Goal: Task Accomplishment & Management: Use online tool/utility

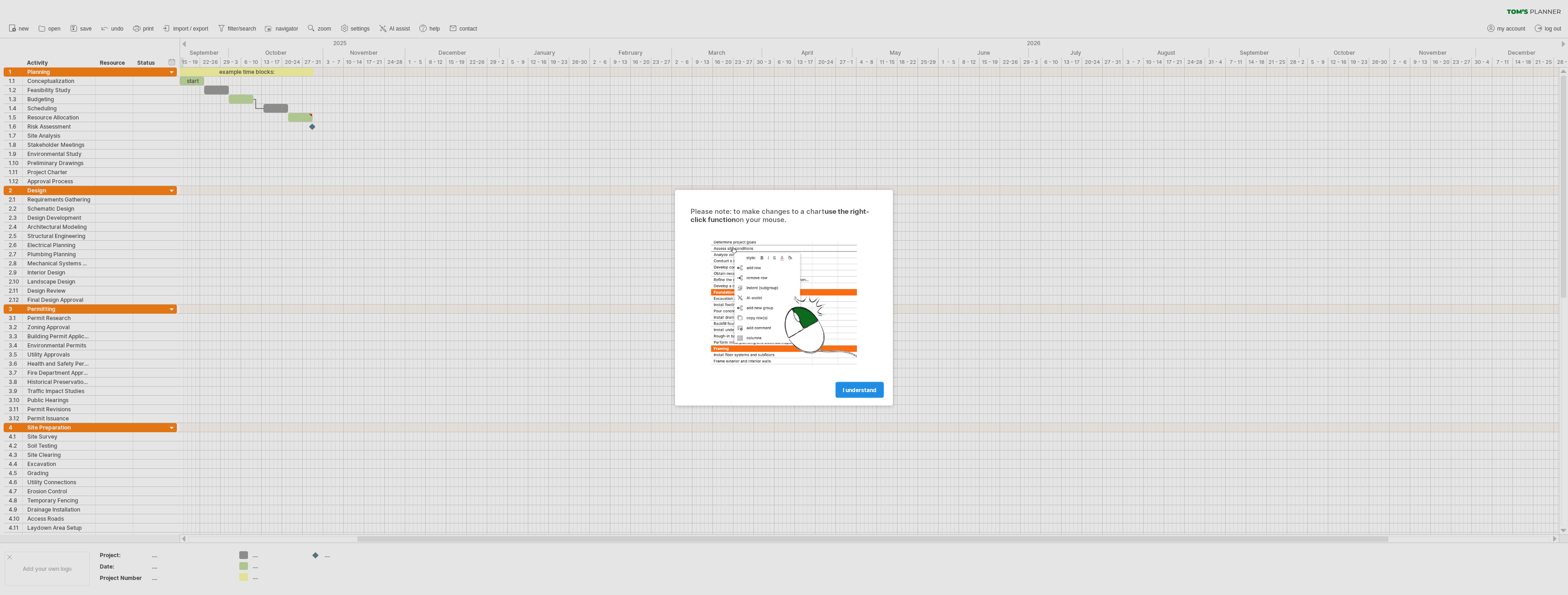
click at [867, 395] on link "I understand" at bounding box center [859, 390] width 48 height 16
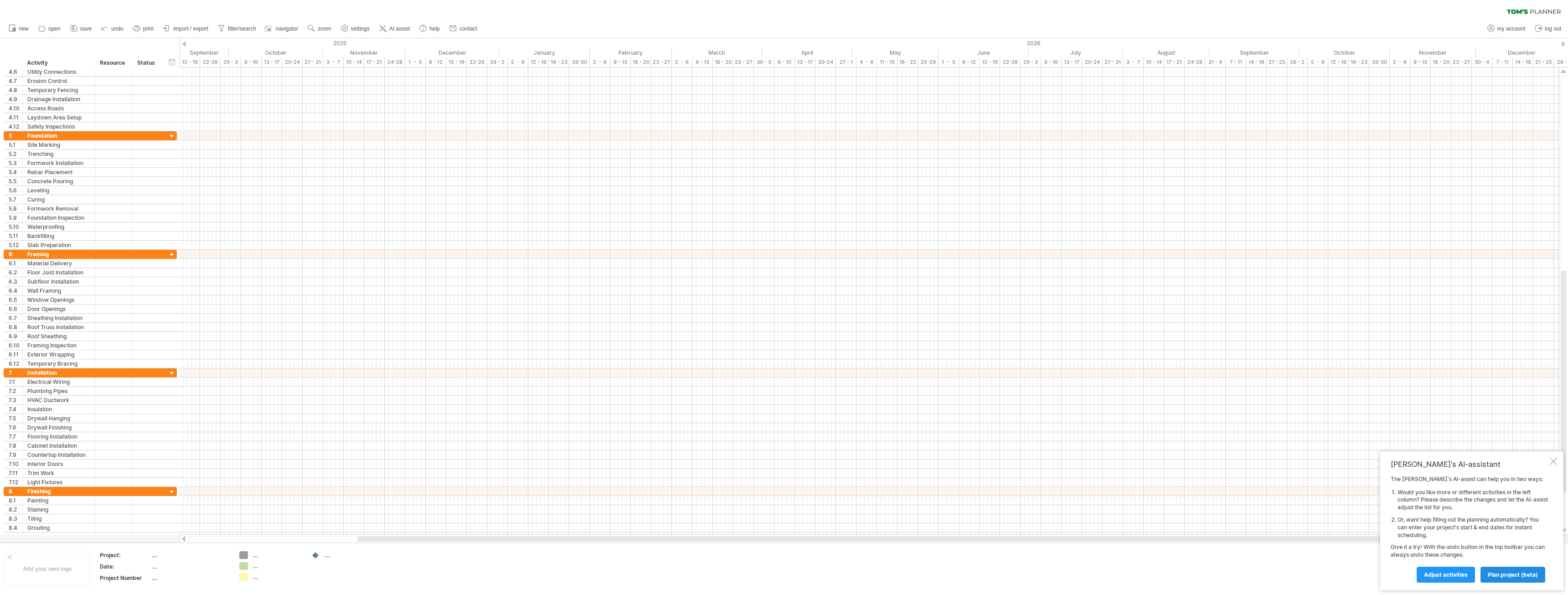
click at [1507, 571] on span "plan project (beta)" at bounding box center [1513, 574] width 50 height 7
click at [1498, 513] on input "start project:" at bounding box center [1509, 512] width 79 height 15
click at [1452, 520] on span "2025" at bounding box center [1460, 521] width 15 height 7
click at [1458, 520] on span "2025" at bounding box center [1460, 521] width 15 height 7
click at [1407, 524] on div "previous next [DATE]" at bounding box center [1443, 521] width 83 height 15
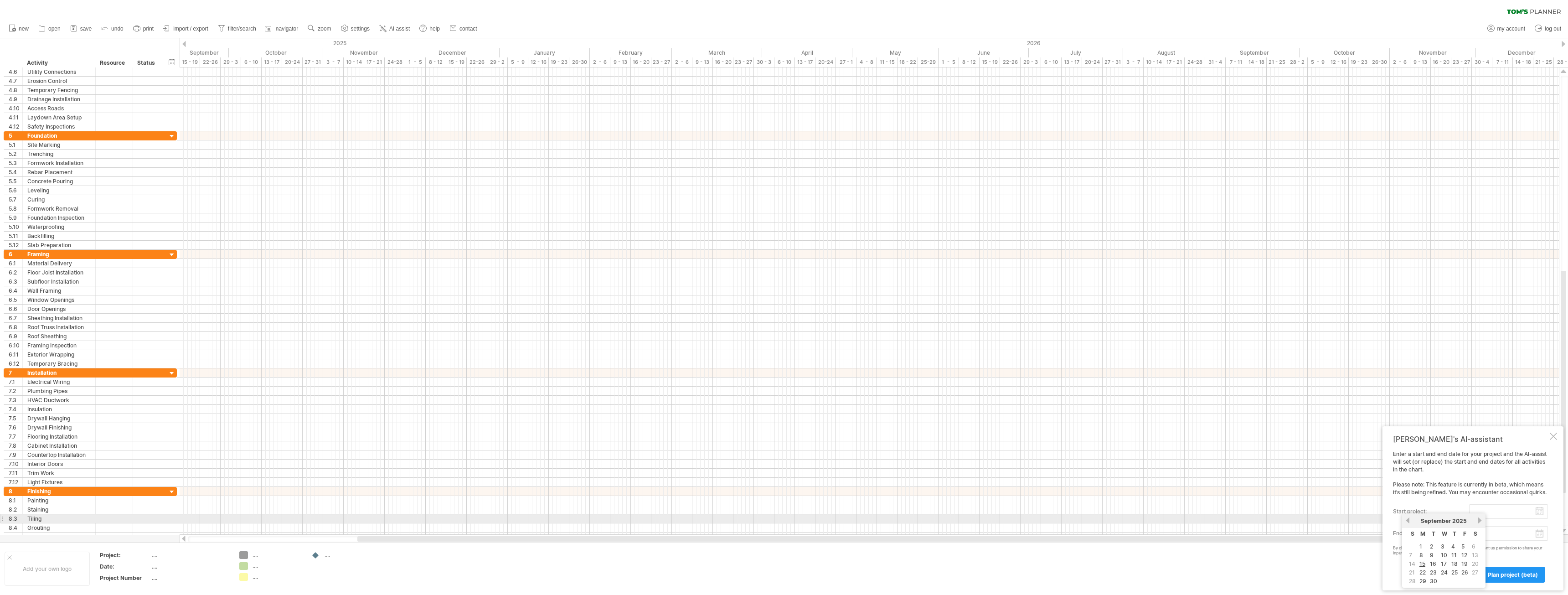
click at [1409, 522] on link "previous" at bounding box center [1407, 520] width 7 height 7
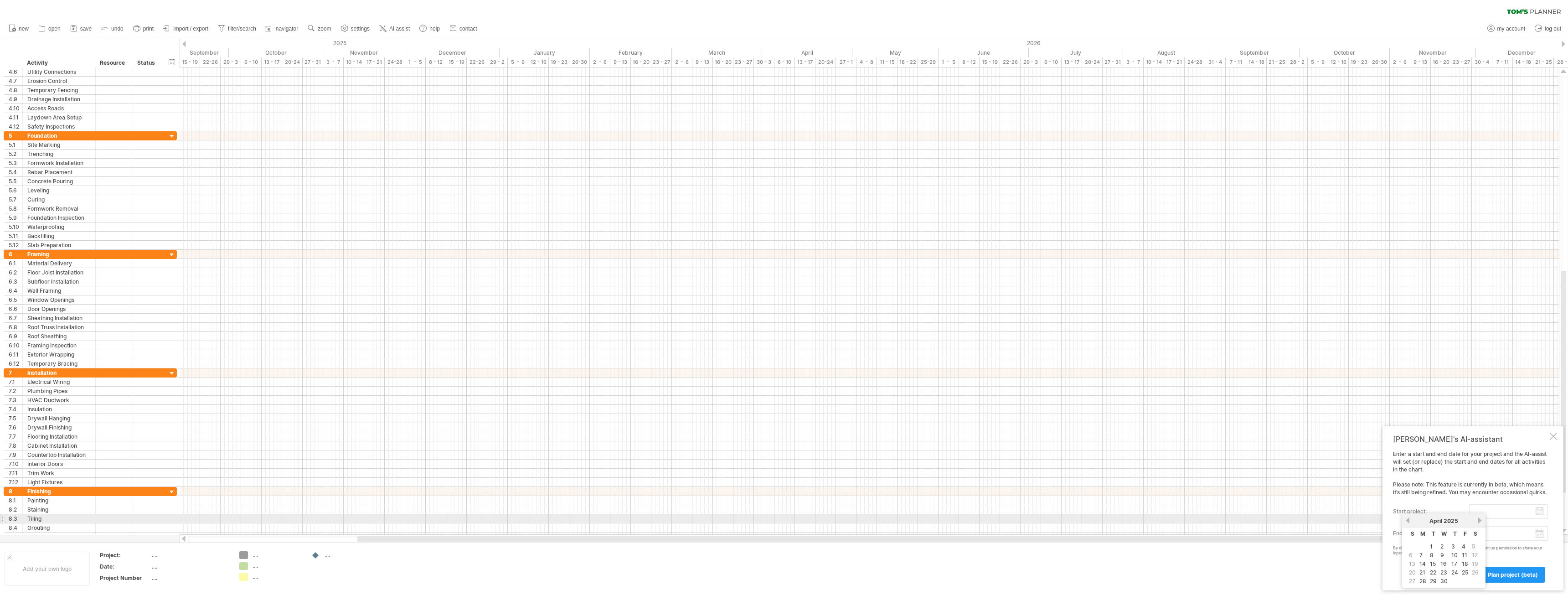
click at [1409, 522] on link "previous" at bounding box center [1407, 520] width 7 height 7
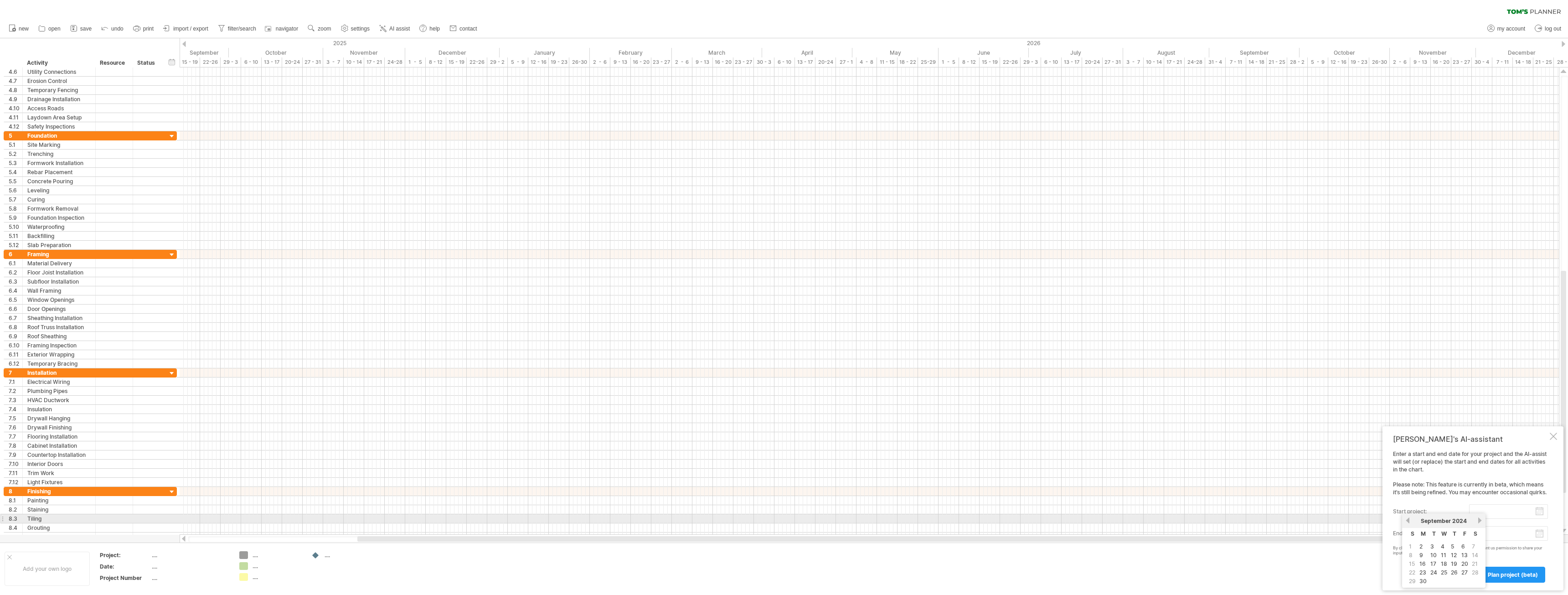
click at [1409, 522] on link "previous" at bounding box center [1407, 520] width 7 height 7
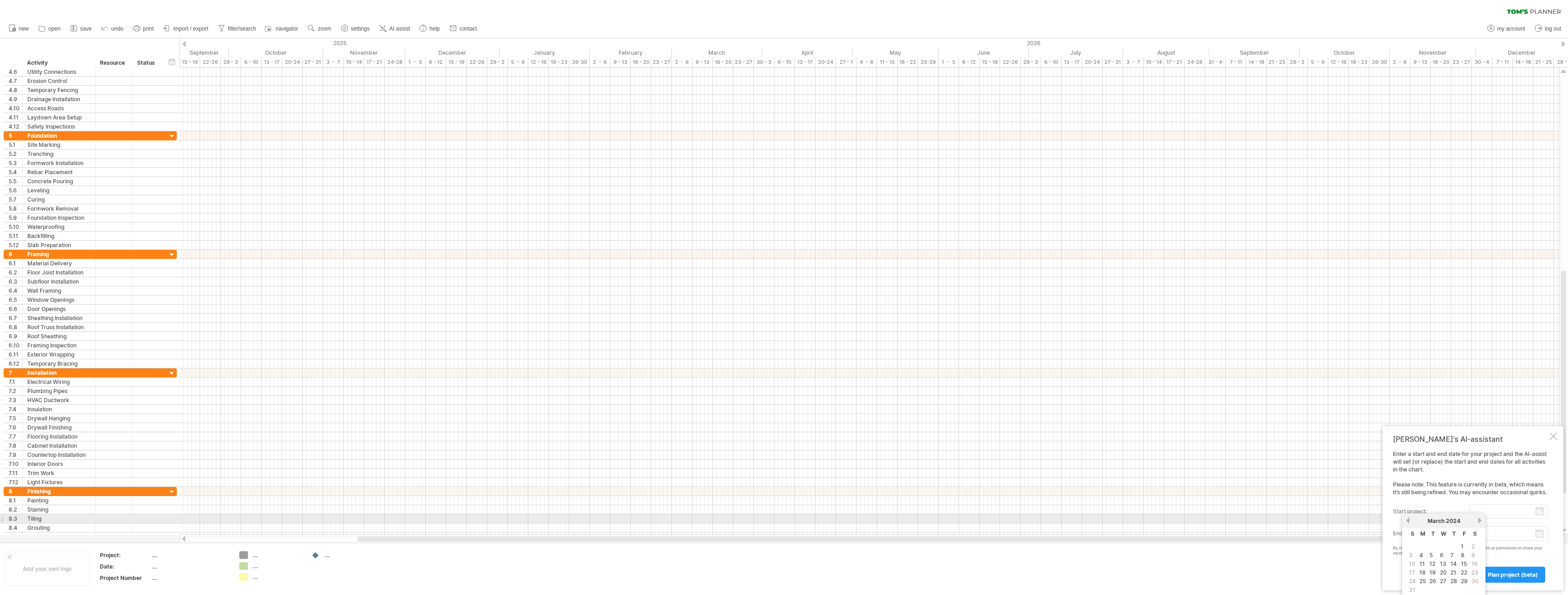
click at [1409, 522] on link "previous" at bounding box center [1407, 520] width 7 height 7
click at [1479, 521] on link "next" at bounding box center [1479, 520] width 7 height 7
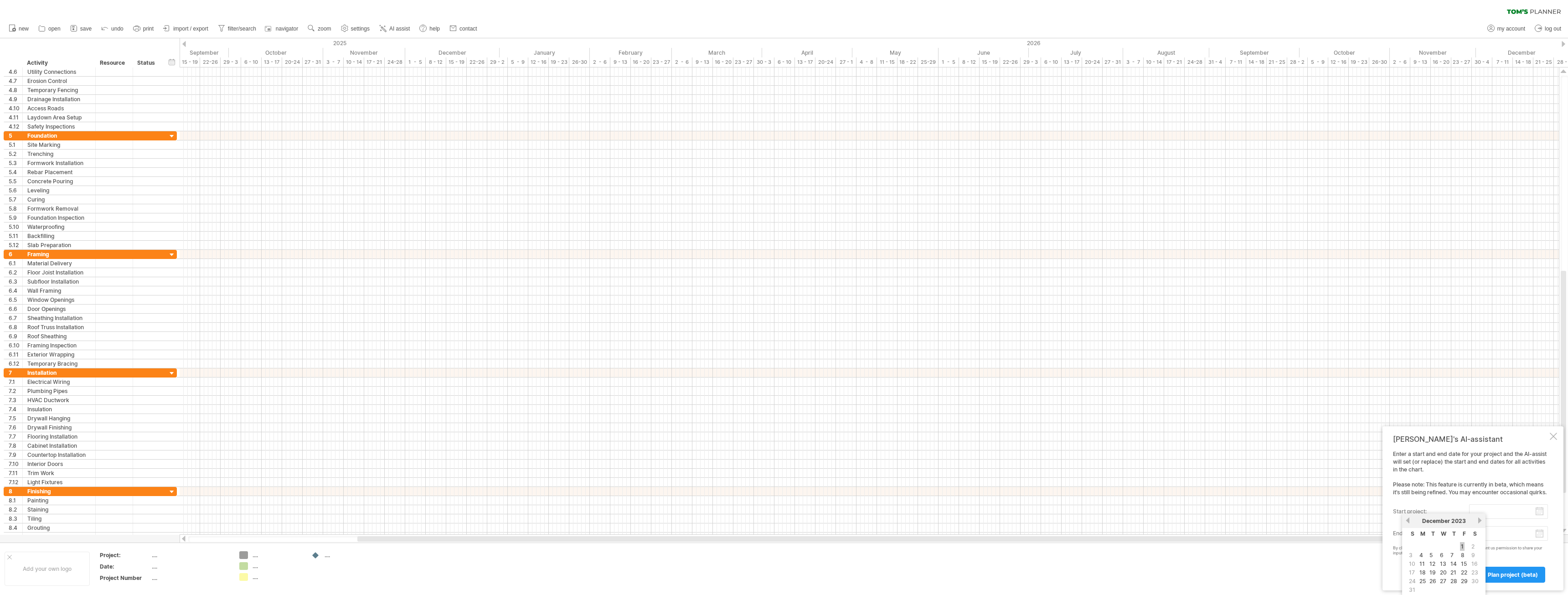
click at [1465, 545] on link "1" at bounding box center [1462, 546] width 4 height 9
click at [1512, 509] on input "********" at bounding box center [1509, 512] width 79 height 15
click at [1478, 518] on link "next" at bounding box center [1479, 520] width 7 height 7
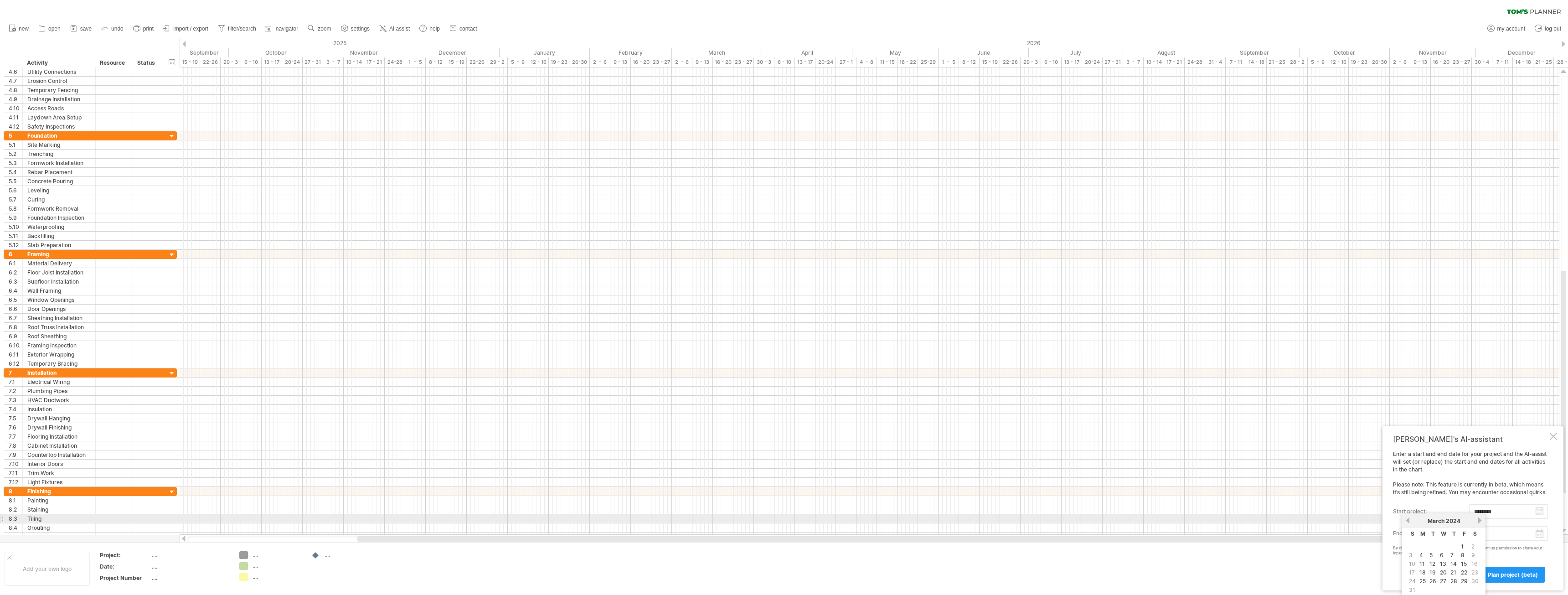
click at [1478, 518] on link "next" at bounding box center [1479, 520] width 7 height 7
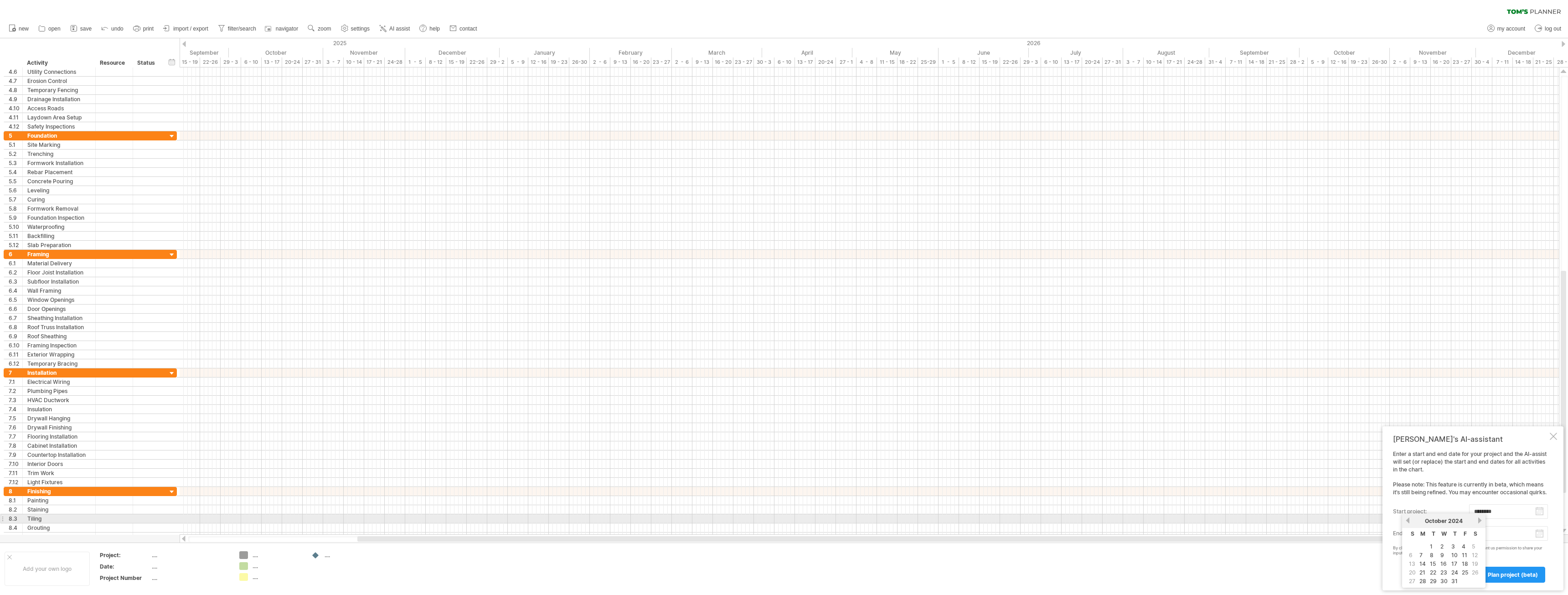
click at [1478, 518] on link "next" at bounding box center [1479, 520] width 7 height 7
click at [1418, 545] on td "2" at bounding box center [1423, 546] width 10 height 8
type input "********"
click at [1489, 533] on body "progress(100%) Trying to reach [DOMAIN_NAME] Connected again... 0% clear filter…" at bounding box center [784, 298] width 1568 height 597
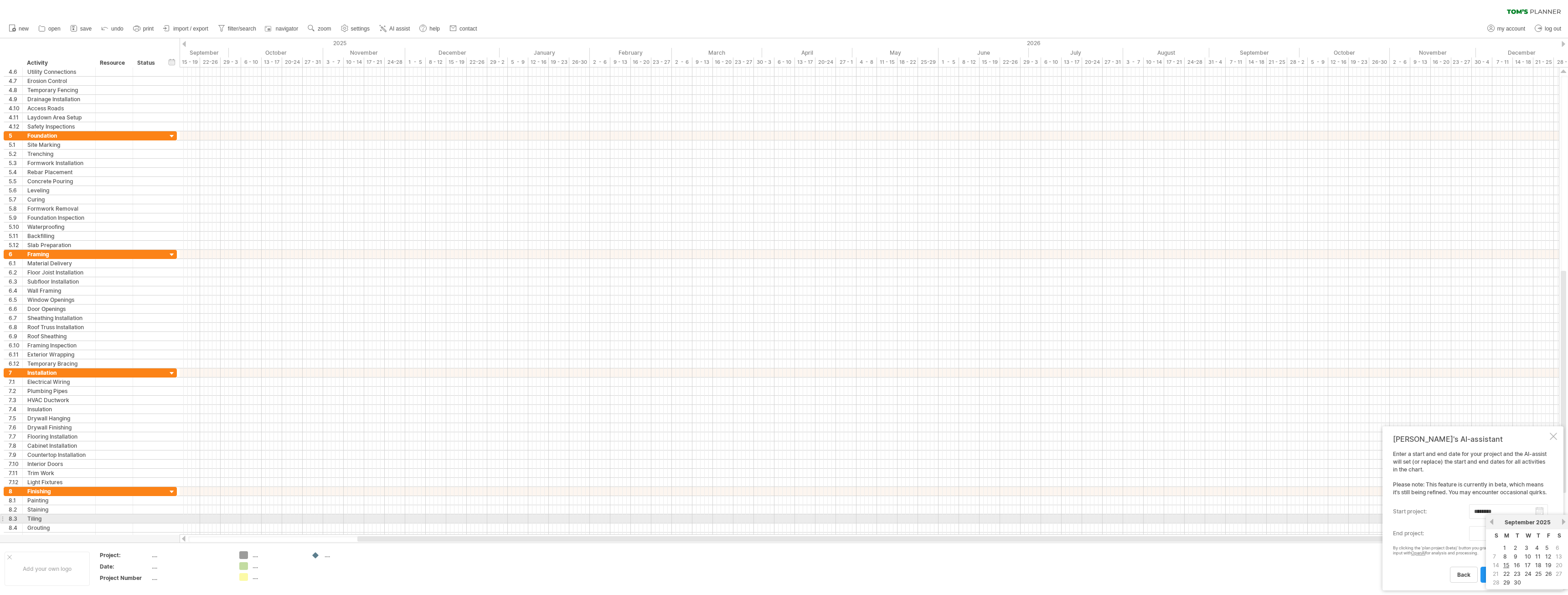
click at [1562, 520] on link "next" at bounding box center [1563, 521] width 7 height 7
click at [1562, 520] on link "next" at bounding box center [1563, 521] width 7 height 7
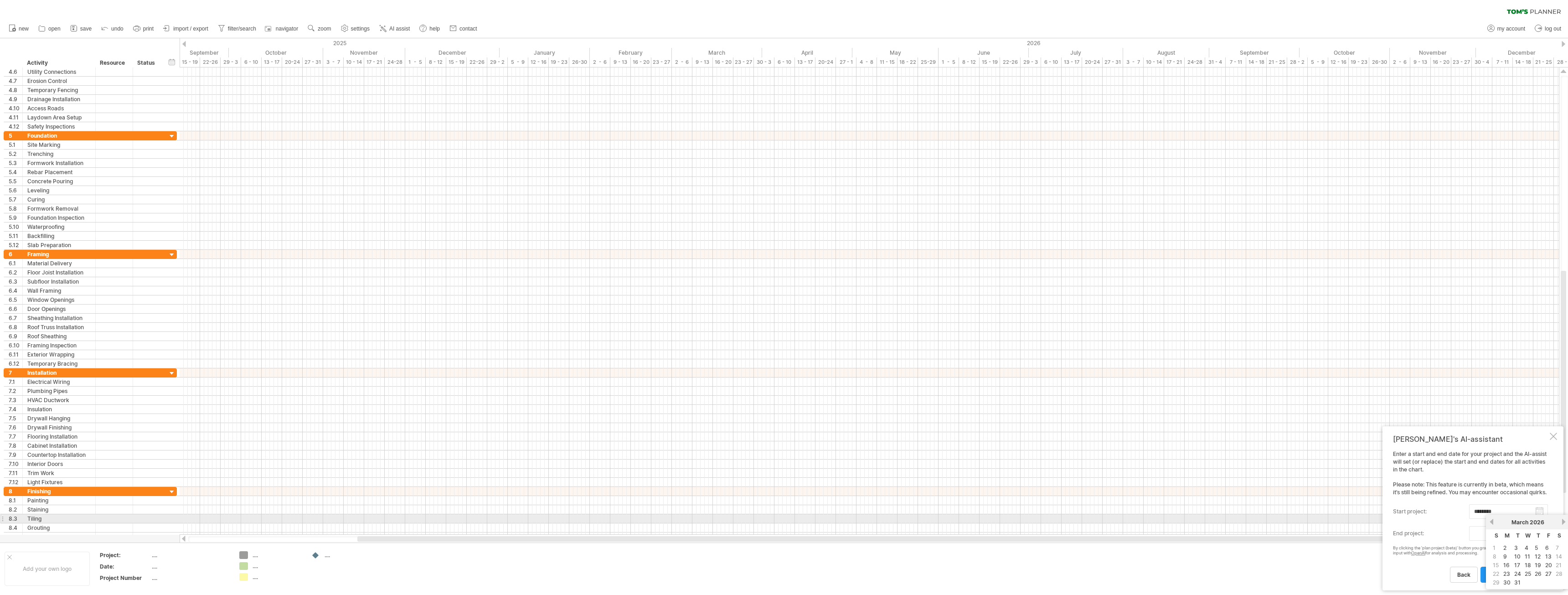
click at [1562, 520] on link "next" at bounding box center [1563, 521] width 7 height 7
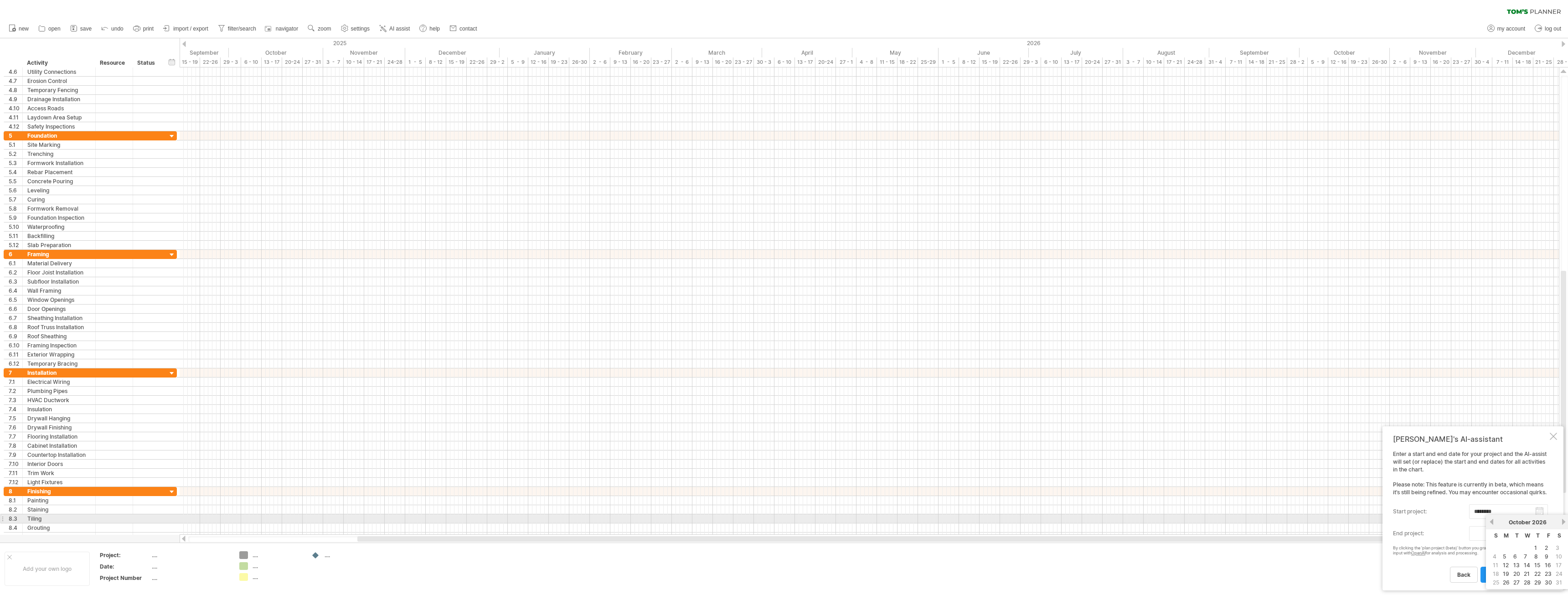
click at [1562, 520] on link "next" at bounding box center [1563, 521] width 7 height 7
click at [1515, 546] on link "1" at bounding box center [1514, 548] width 4 height 9
type input "********"
click at [1512, 573] on span "plan project (beta)" at bounding box center [1513, 574] width 50 height 7
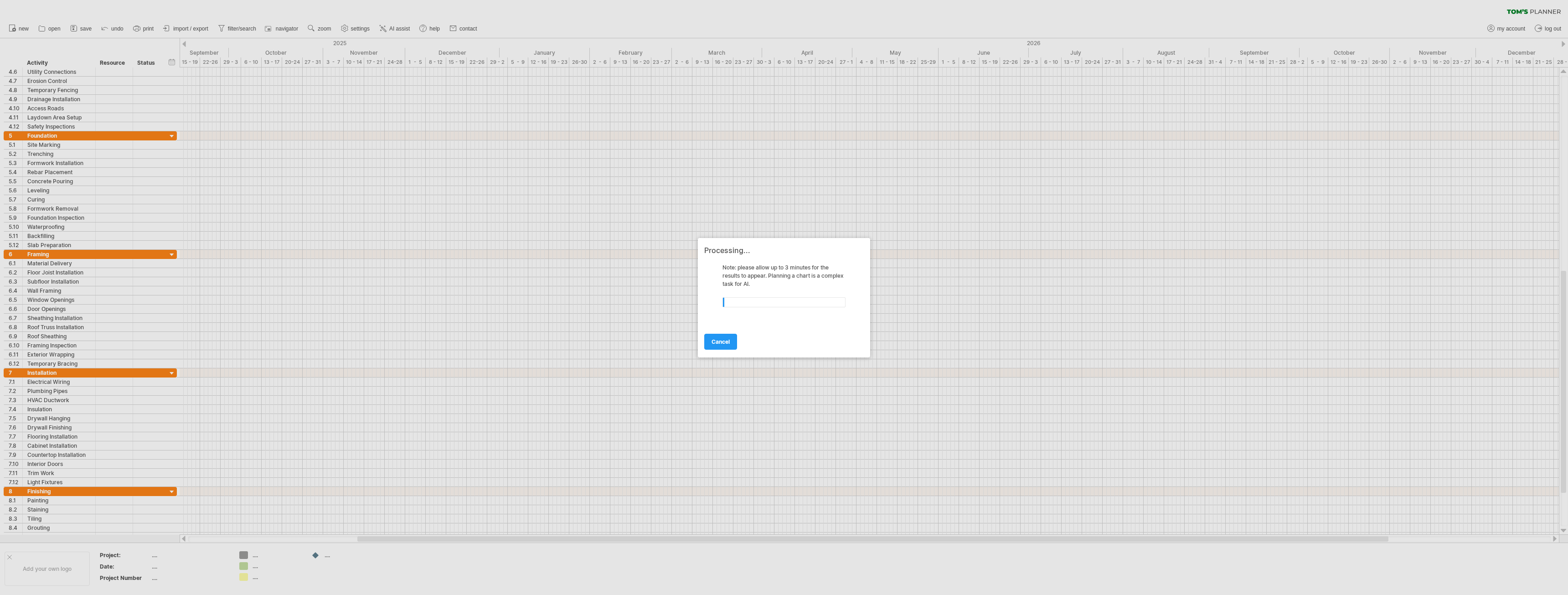
click at [1512, 573] on div at bounding box center [784, 297] width 1568 height 595
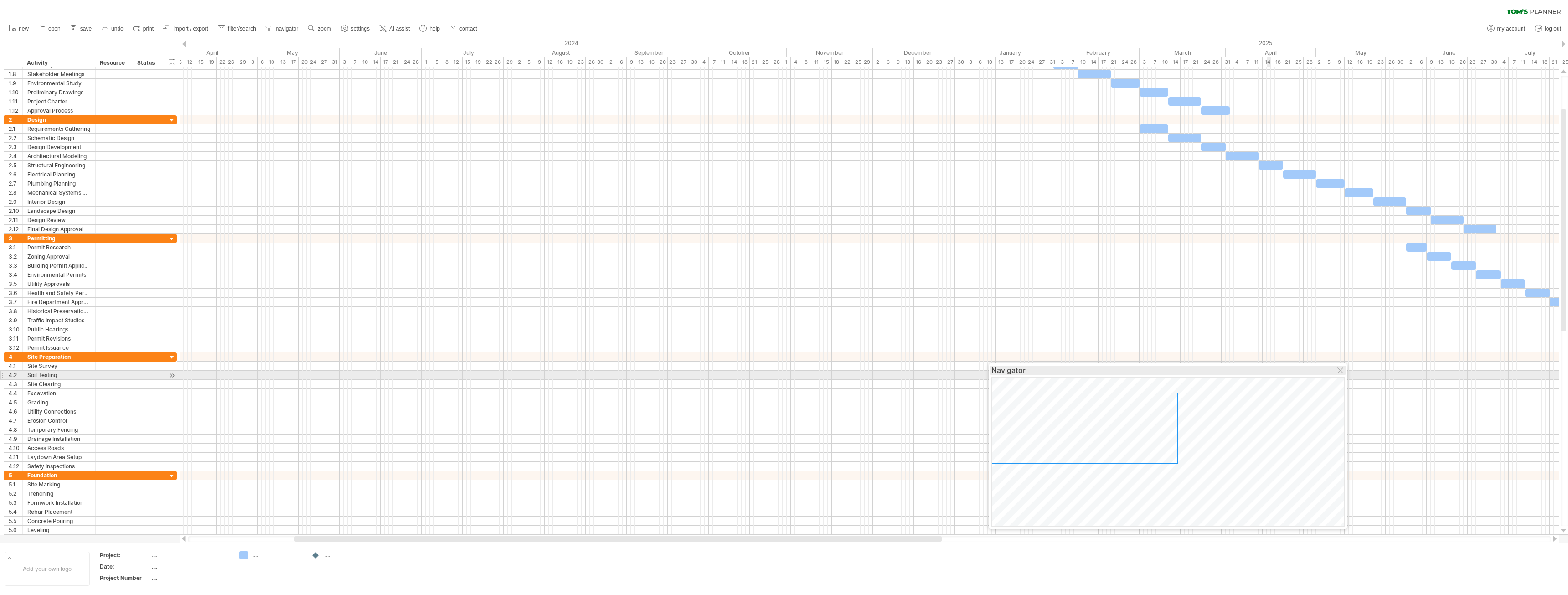
drag, startPoint x: 1465, startPoint y: 433, endPoint x: 1066, endPoint y: 270, distance: 431.0
click at [1066, 366] on div "Navigator" at bounding box center [1168, 370] width 353 height 9
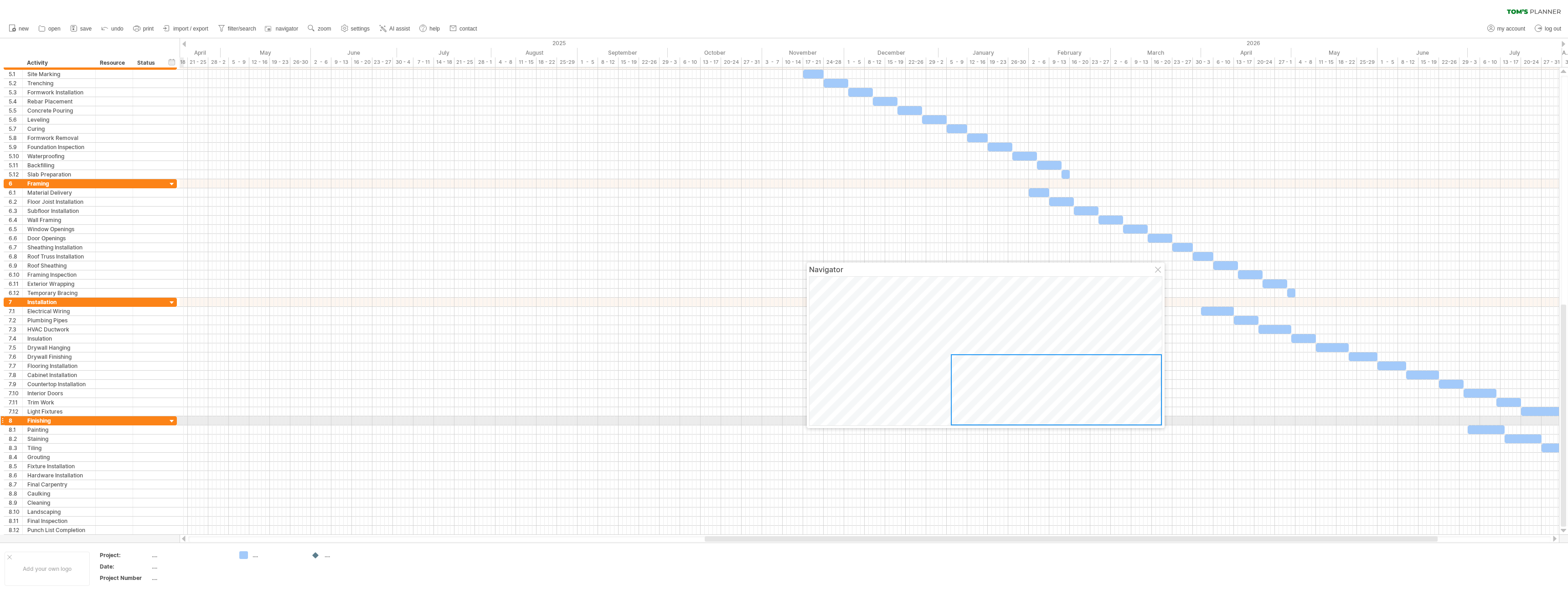
drag, startPoint x: 908, startPoint y: 351, endPoint x: 1124, endPoint y: 420, distance: 226.8
click at [1124, 420] on div at bounding box center [1056, 390] width 211 height 71
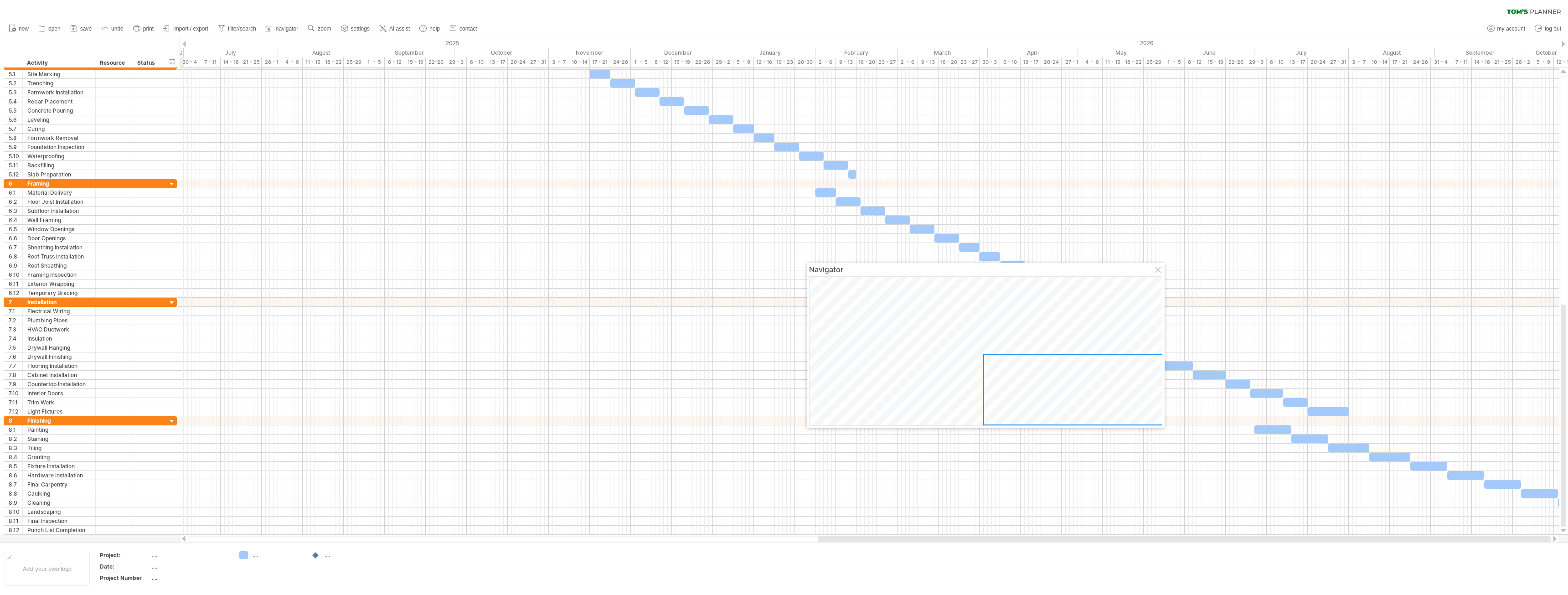
drag, startPoint x: 947, startPoint y: 539, endPoint x: 1122, endPoint y: 538, distance: 175.0
click at [1122, 538] on div at bounding box center [1184, 539] width 733 height 5
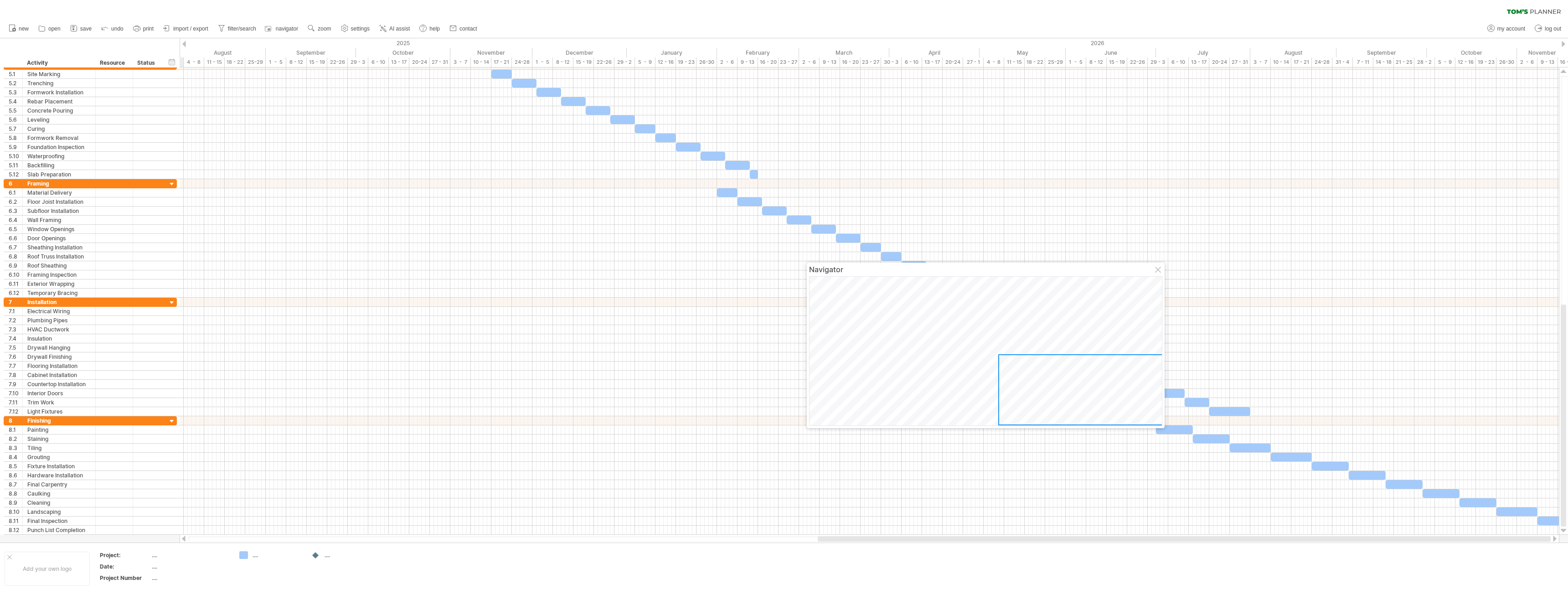
drag, startPoint x: 1124, startPoint y: 540, endPoint x: 1171, endPoint y: 540, distance: 47.0
click at [1171, 540] on div at bounding box center [1184, 539] width 733 height 5
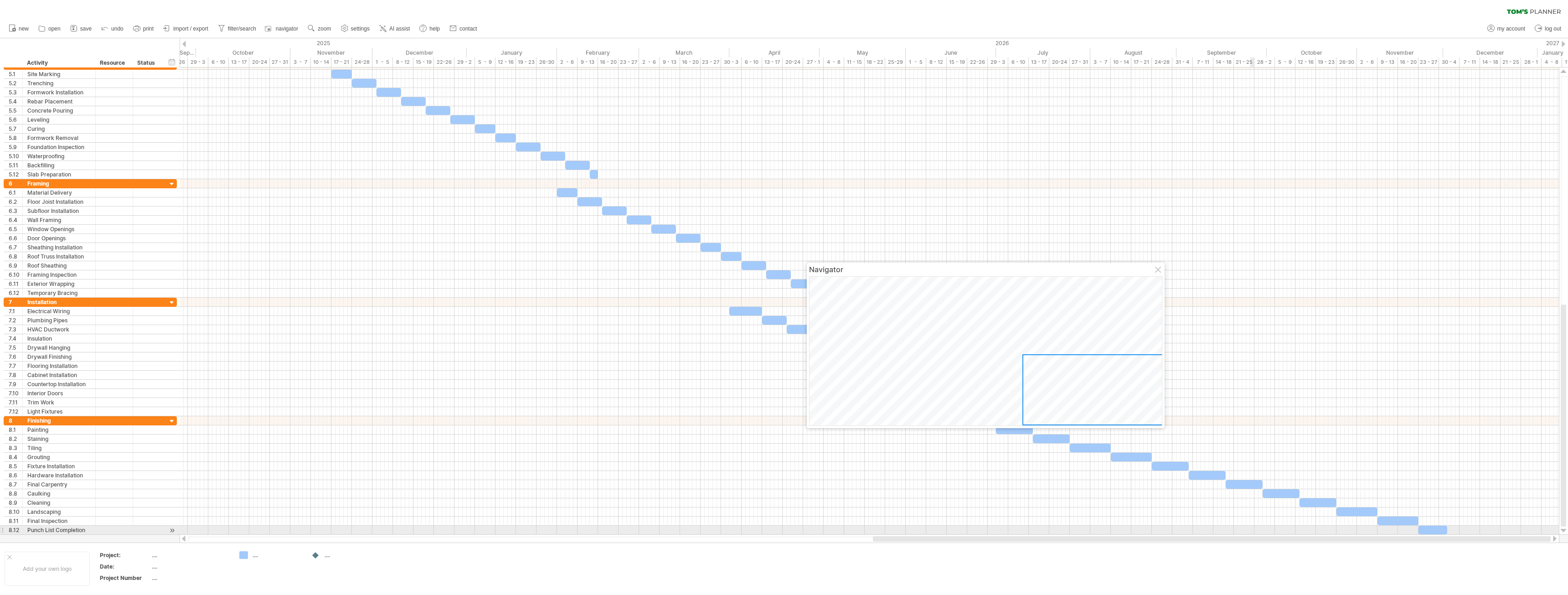
drag, startPoint x: 1167, startPoint y: 541, endPoint x: 1251, endPoint y: 532, distance: 84.5
click at [1251, 532] on div "Trying to reach [DOMAIN_NAME] Connected again... 0% clear filter new 1" at bounding box center [784, 297] width 1568 height 595
click at [1161, 270] on div at bounding box center [1159, 270] width 7 height 7
click at [401, 26] on span "AI assist" at bounding box center [400, 29] width 21 height 6
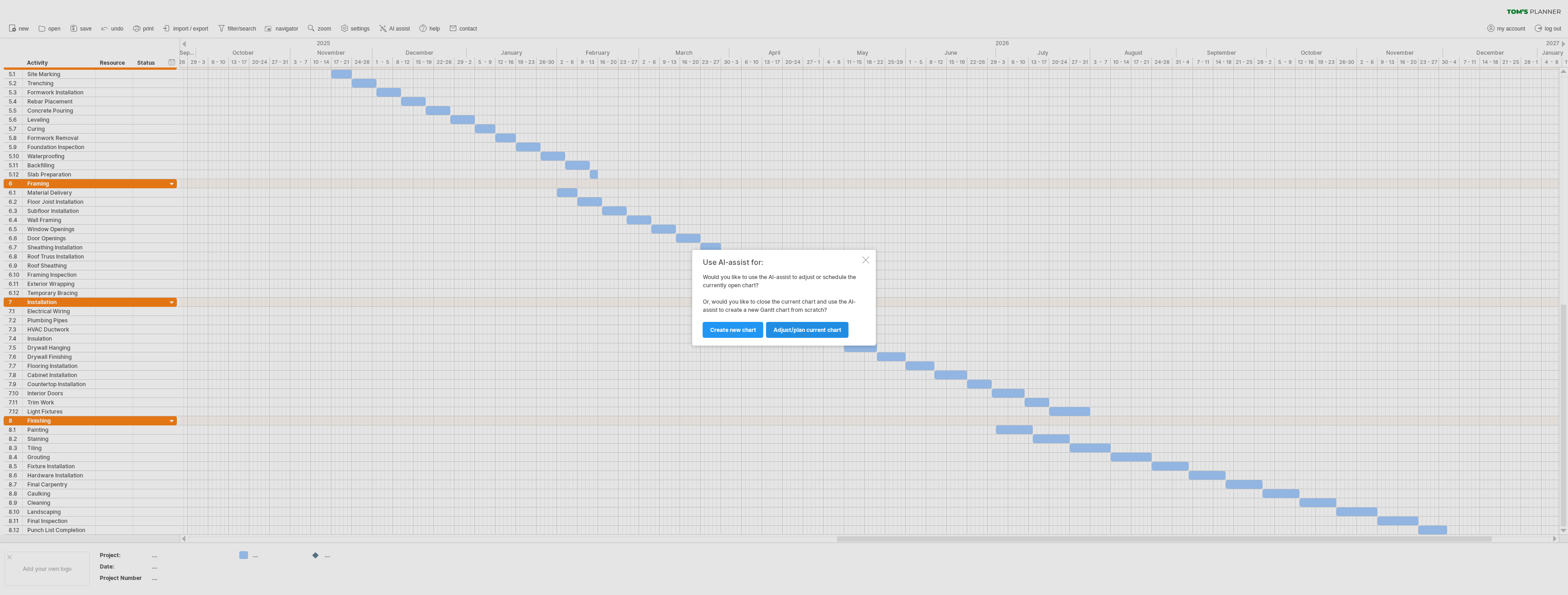
click at [818, 328] on span "Adjust/plan current chart" at bounding box center [808, 329] width 68 height 7
click at [821, 353] on span "plan project (beta)" at bounding box center [827, 349] width 50 height 7
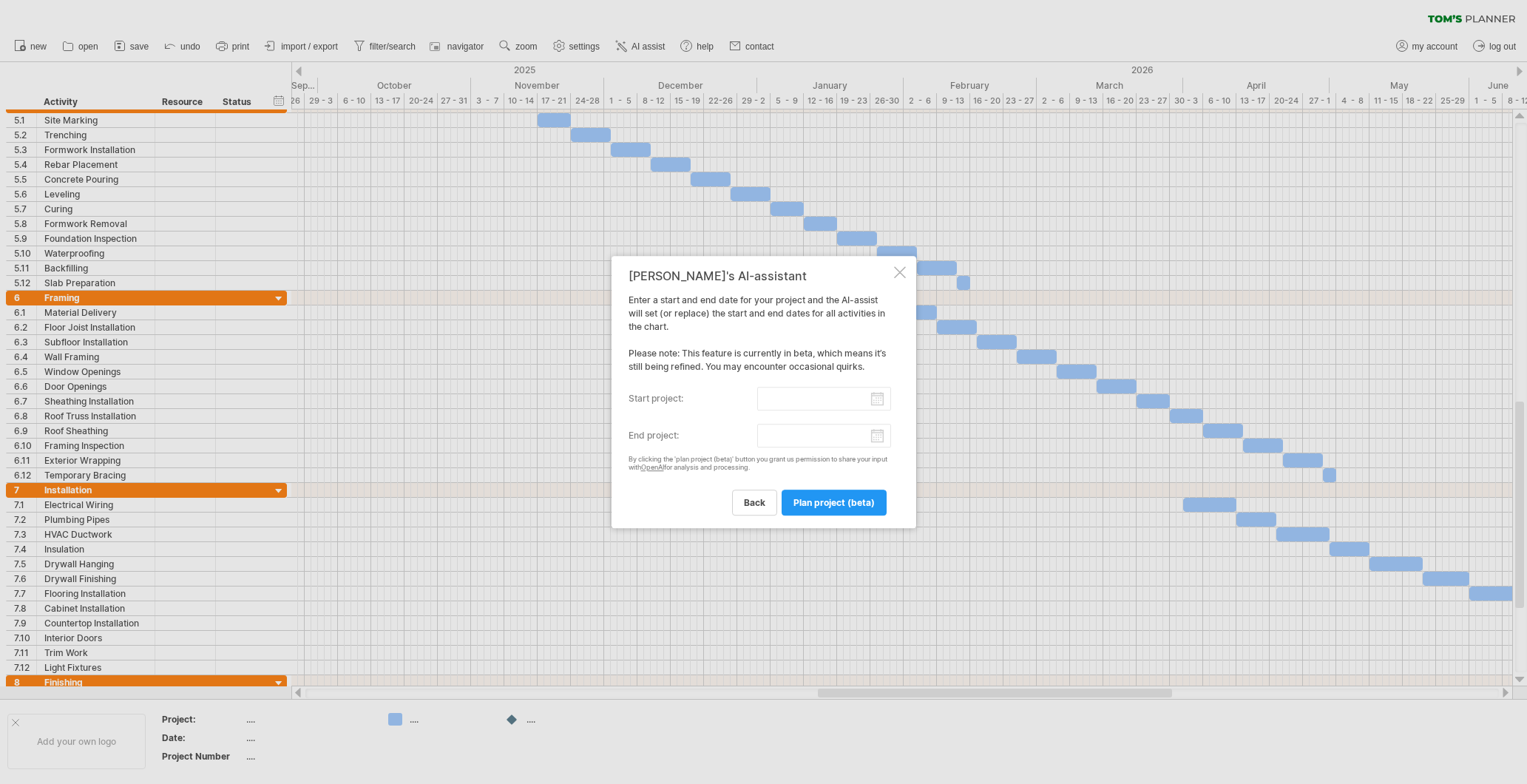
click at [897, 277] on div at bounding box center [900, 273] width 12 height 12
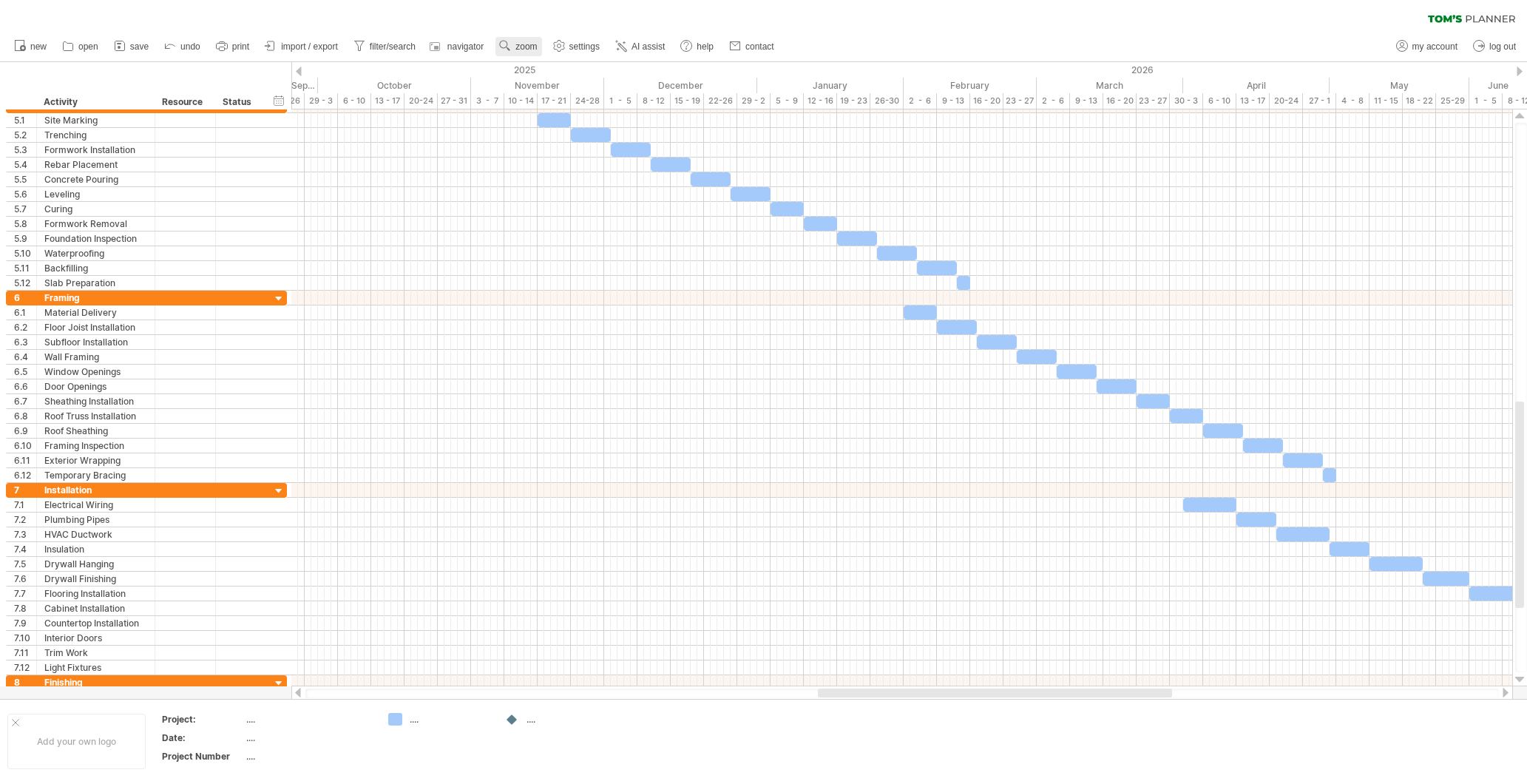
click at [518, 48] on span "zoom" at bounding box center [526, 46] width 22 height 10
click at [565, 72] on div "Month" at bounding box center [566, 68] width 82 height 24
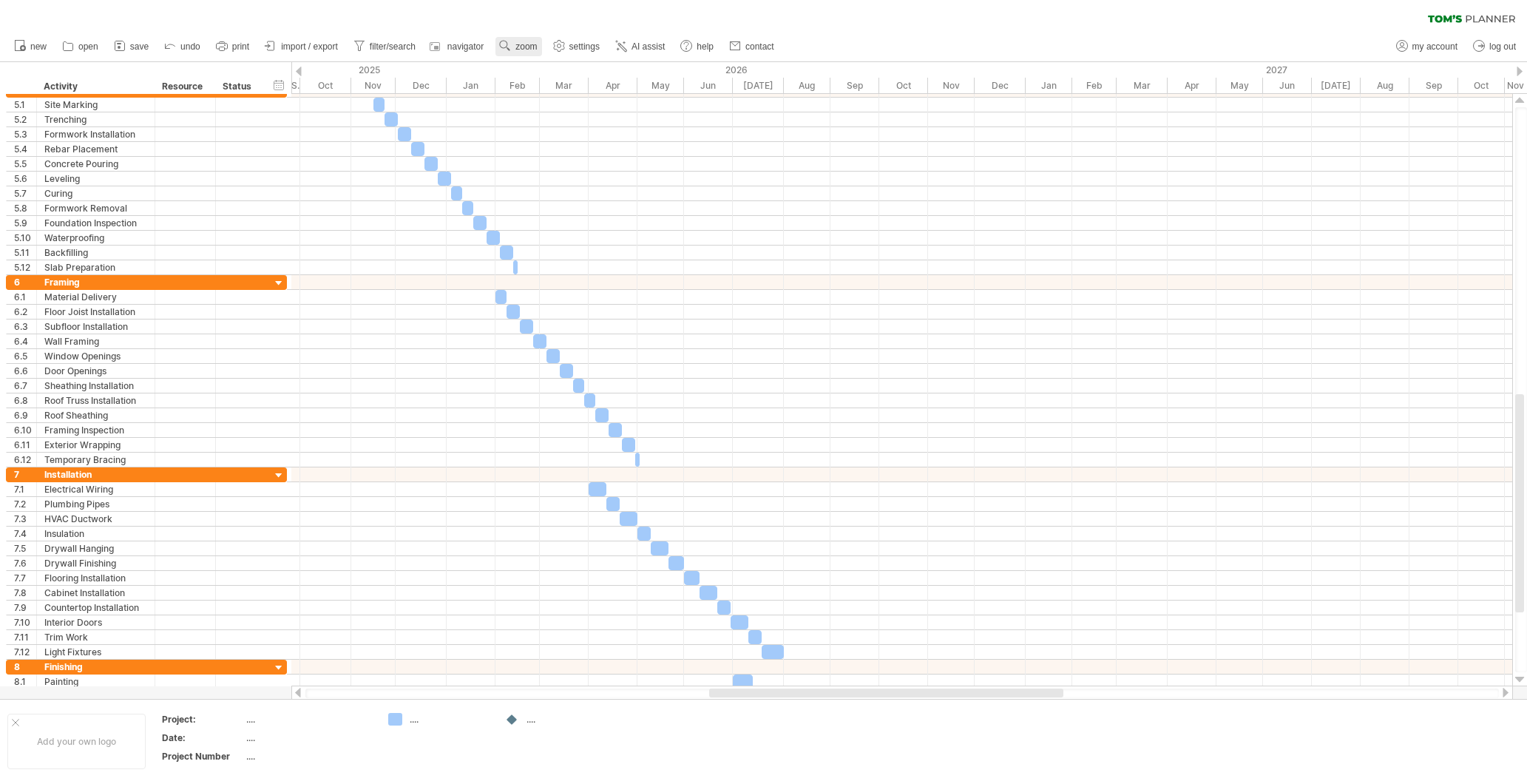
click at [517, 42] on link "zoom" at bounding box center [519, 45] width 45 height 19
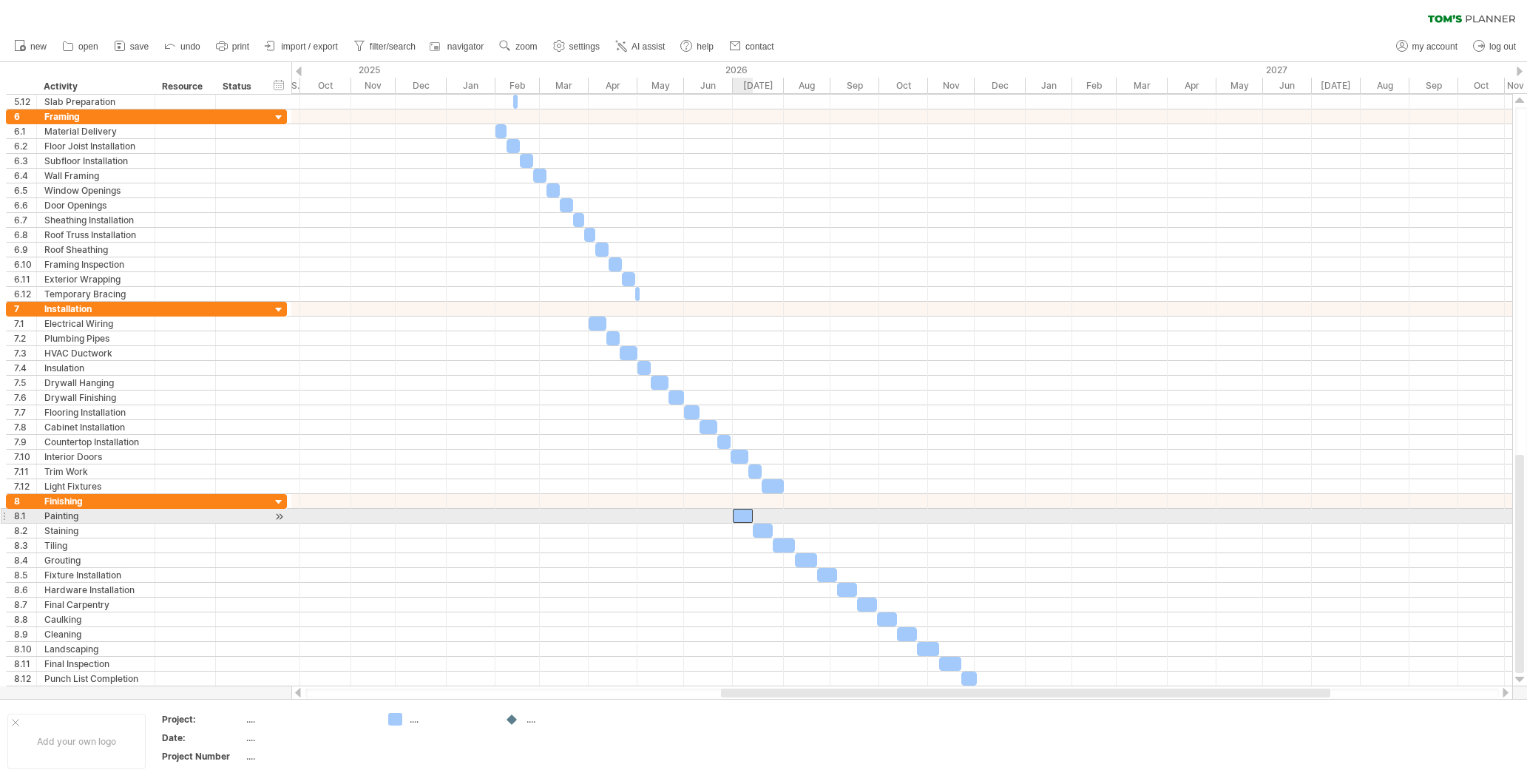
click at [738, 516] on div at bounding box center [743, 515] width 20 height 14
click at [667, 516] on div at bounding box center [902, 515] width 1221 height 15
click at [279, 518] on div at bounding box center [280, 516] width 14 height 16
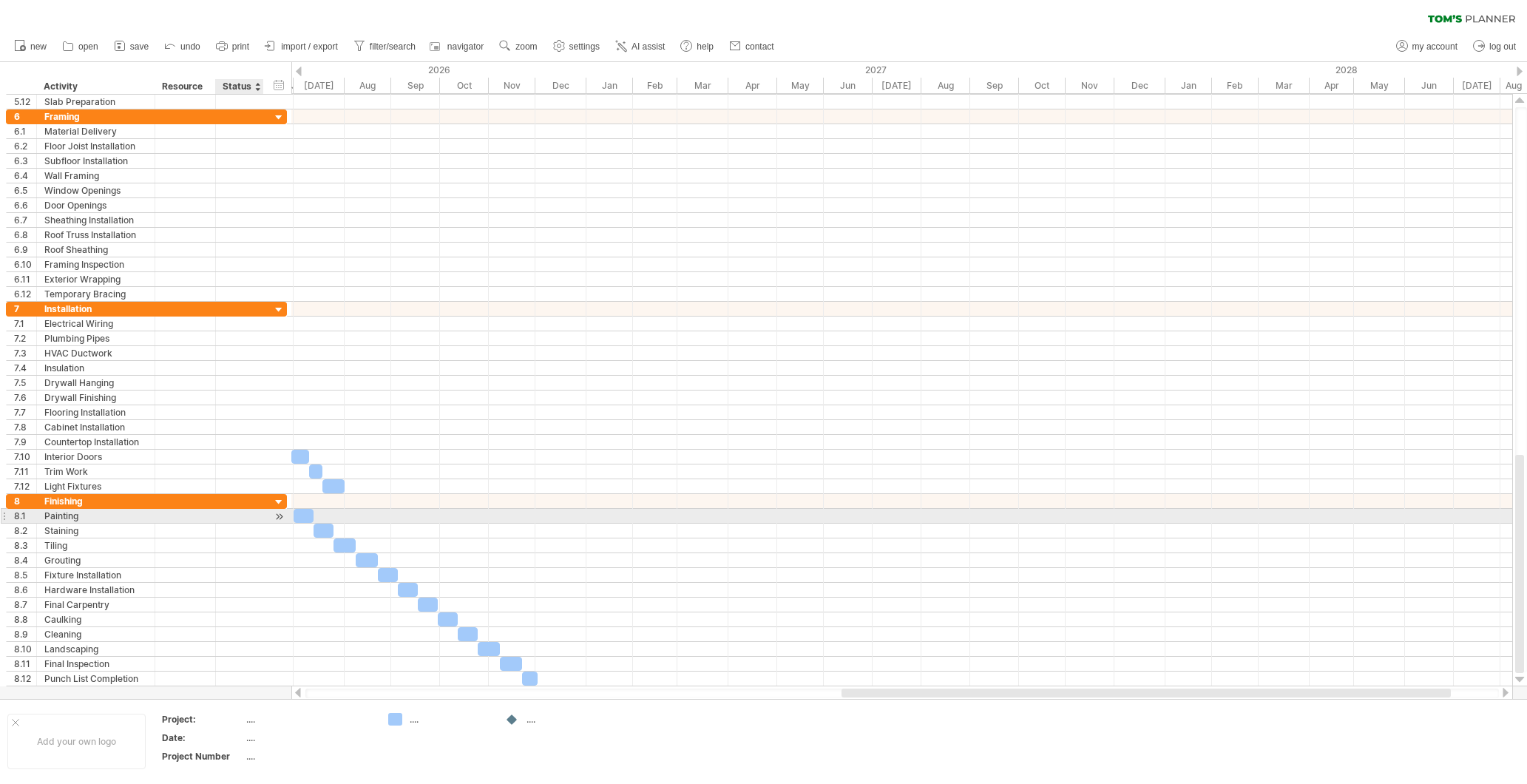
click at [279, 518] on div at bounding box center [280, 516] width 14 height 16
click at [61, 516] on div "Painting" at bounding box center [96, 515] width 103 height 14
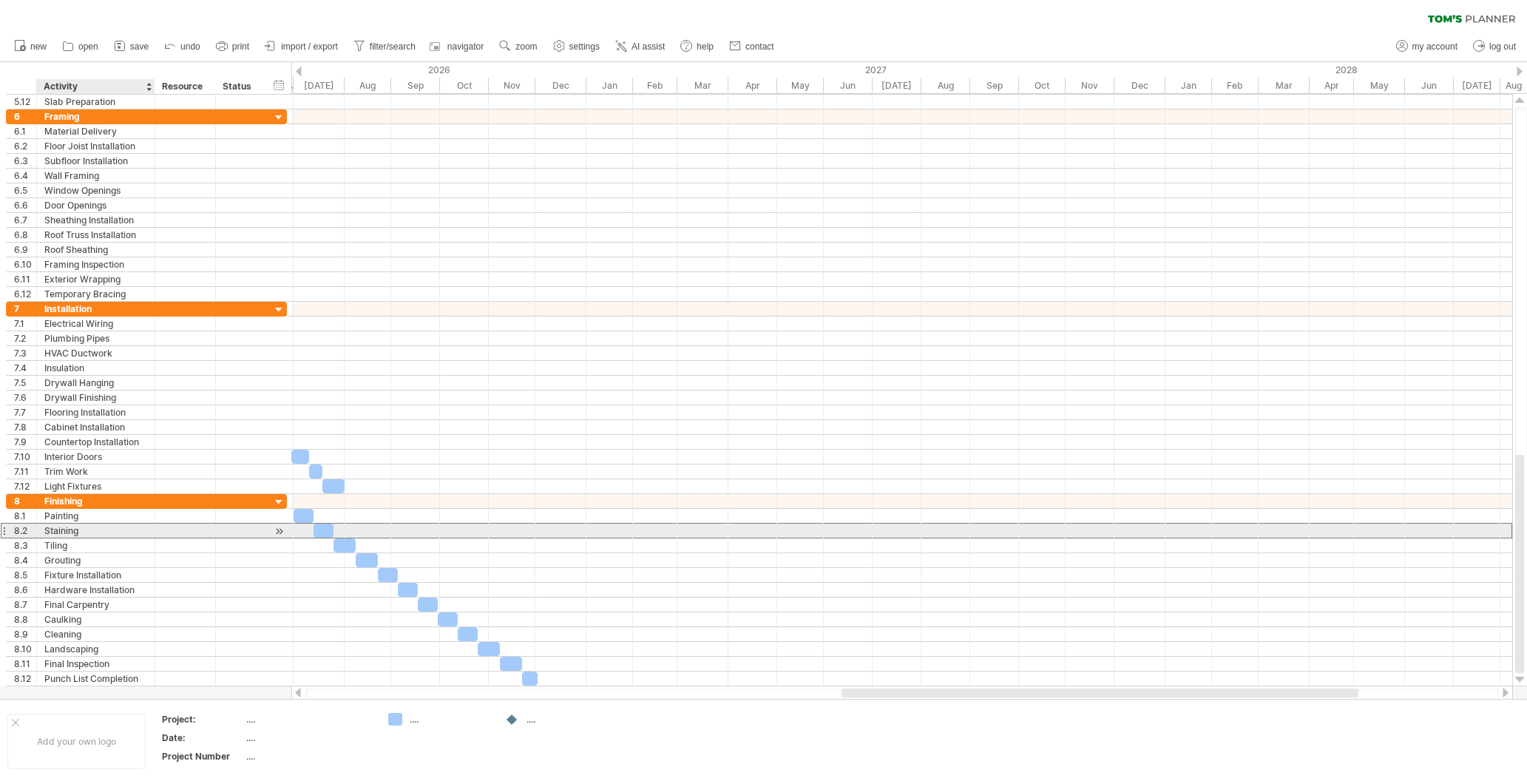
click at [160, 528] on div at bounding box center [185, 530] width 60 height 14
click at [281, 531] on div at bounding box center [280, 531] width 14 height 16
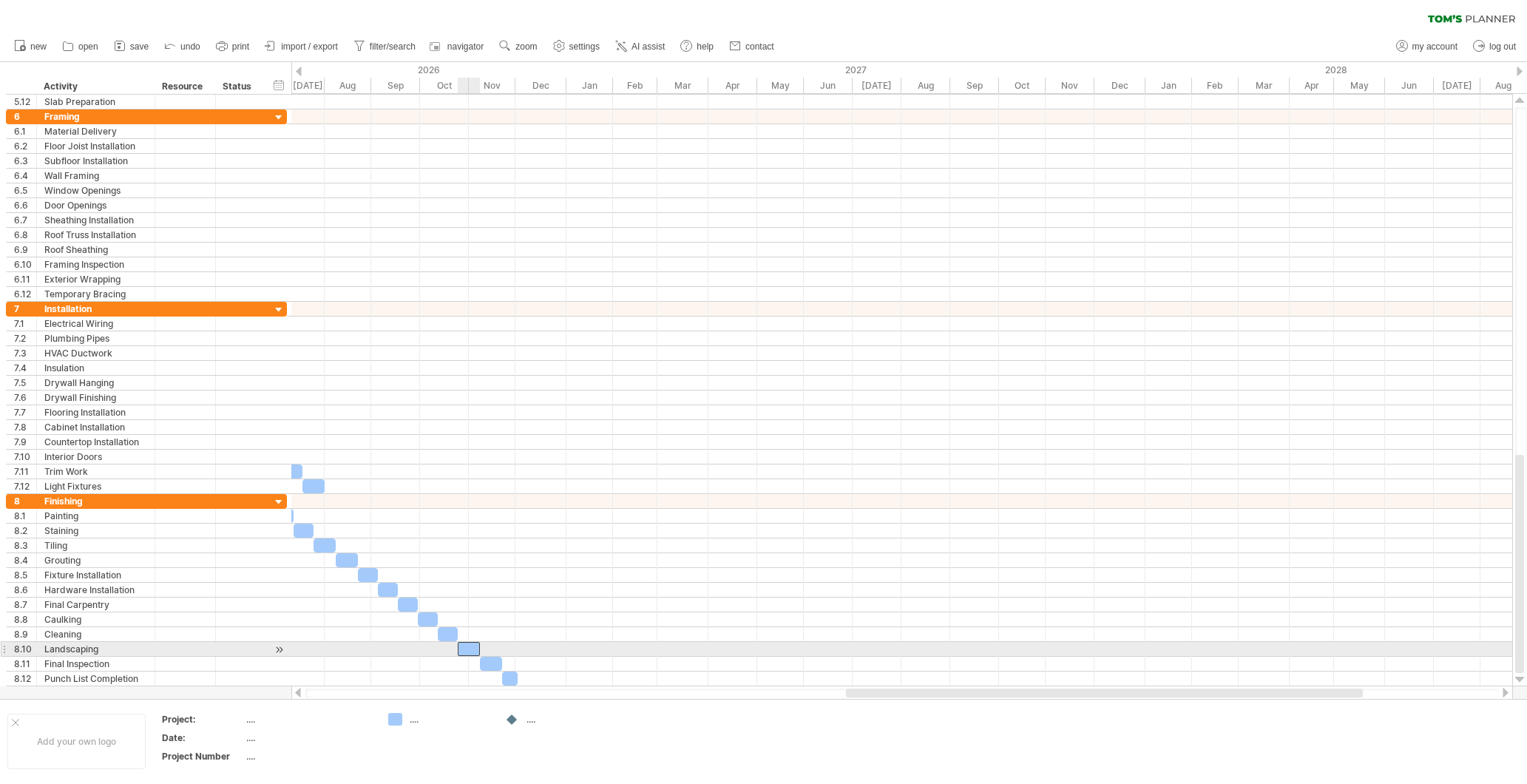
click at [476, 651] on div at bounding box center [469, 649] width 22 height 14
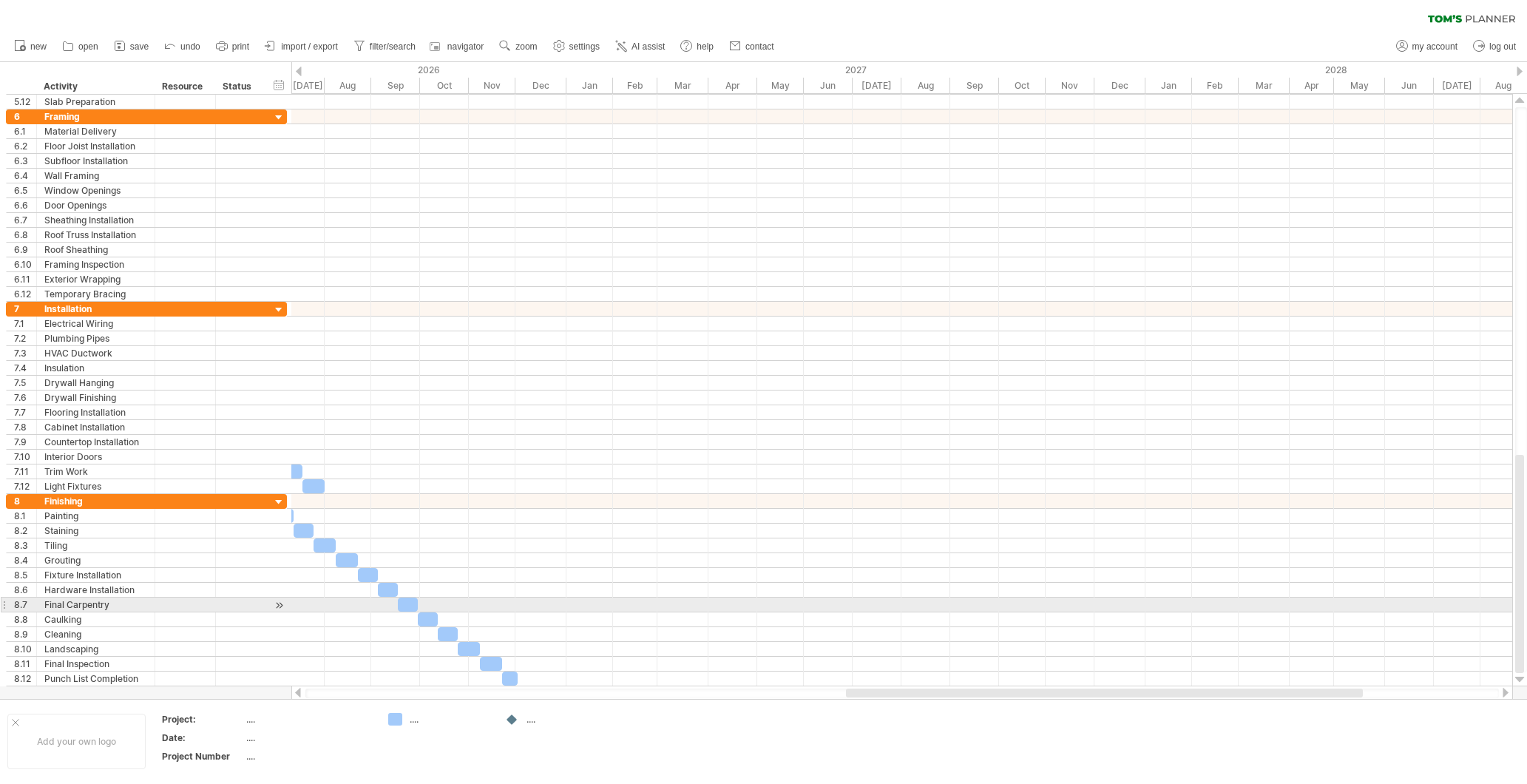
click at [520, 608] on div at bounding box center [902, 604] width 1221 height 15
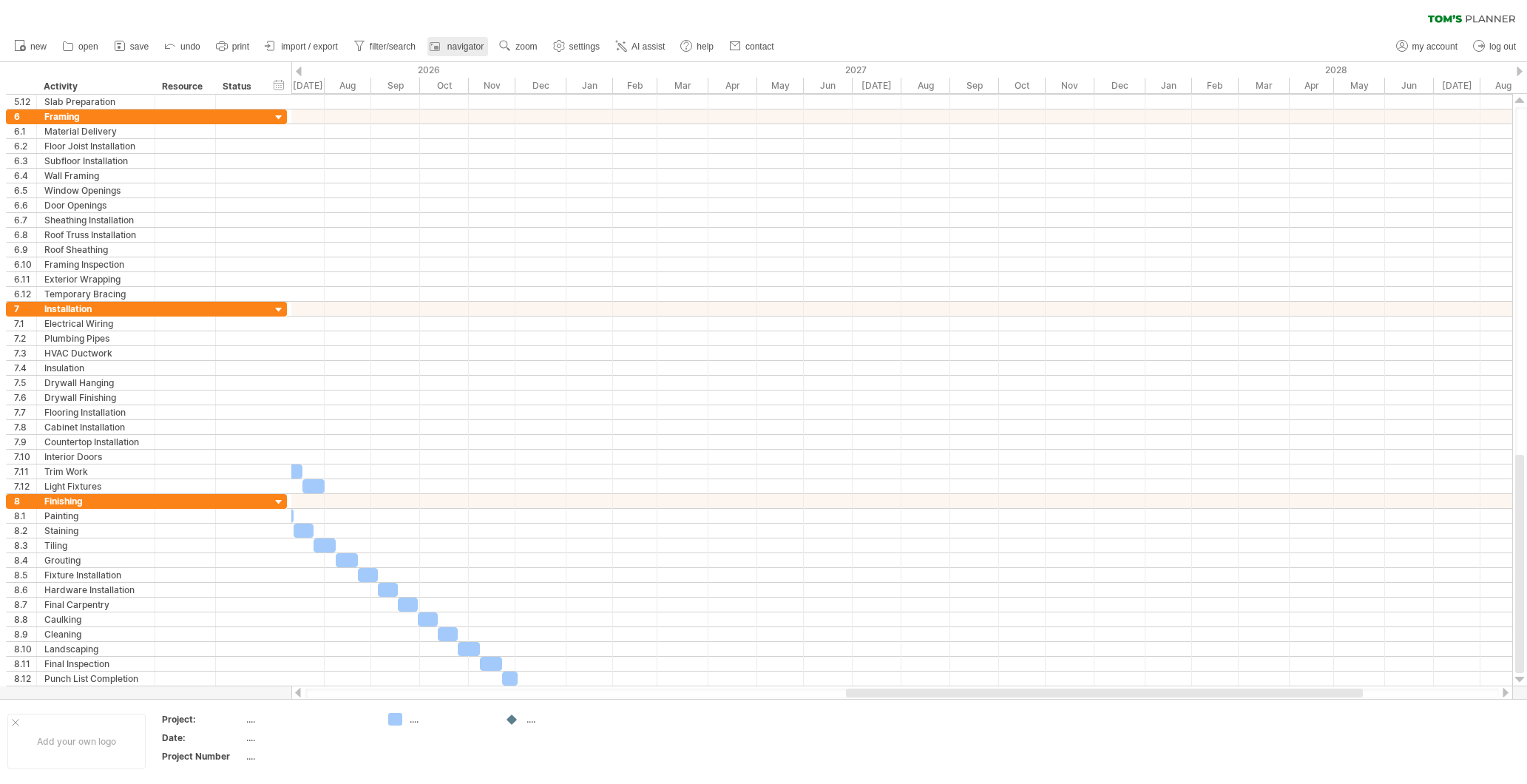
click at [455, 41] on span "navigator" at bounding box center [465, 46] width 37 height 10
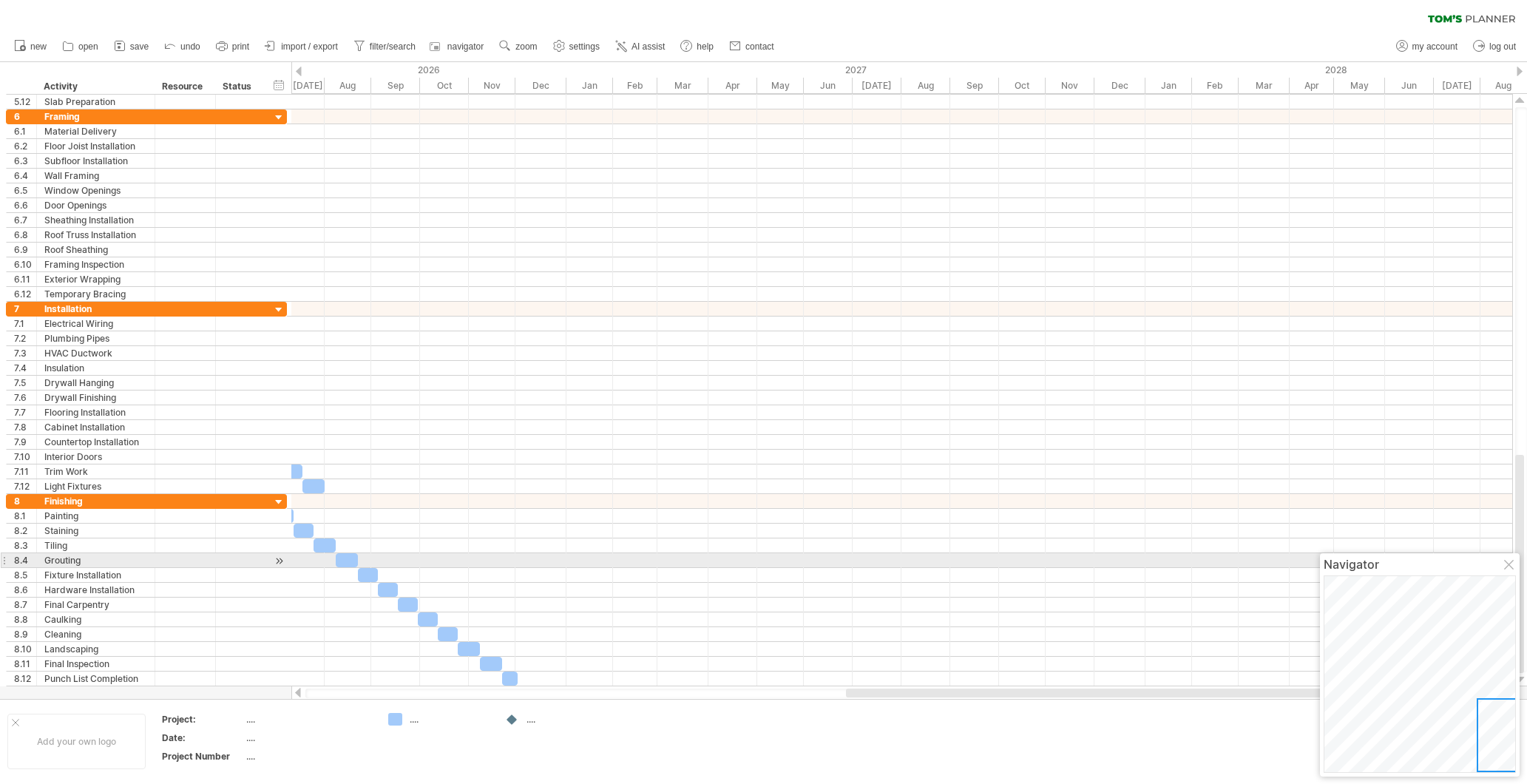
click at [1514, 561] on div at bounding box center [1510, 566] width 12 height 12
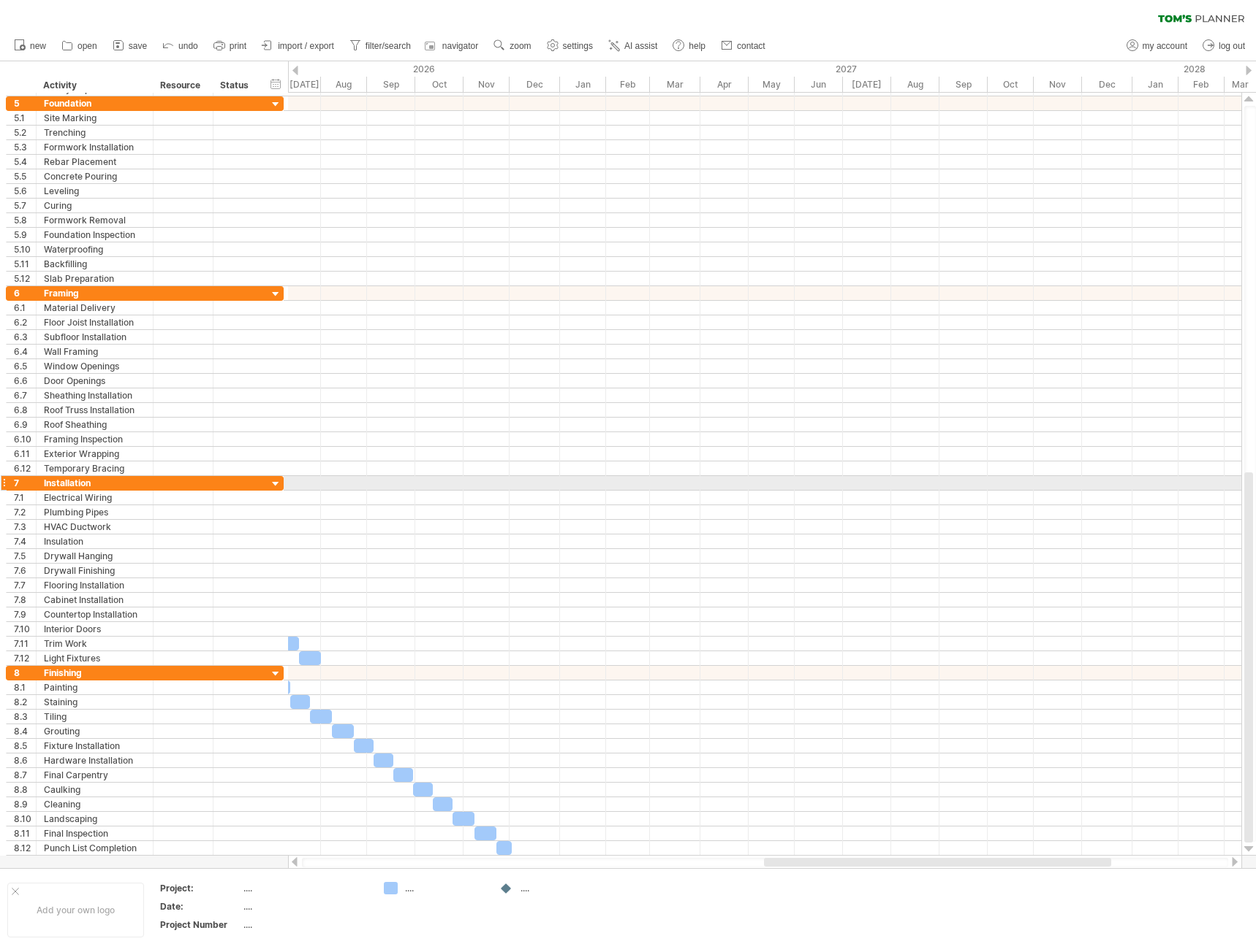
click at [272, 487] on div at bounding box center [276, 485] width 14 height 14
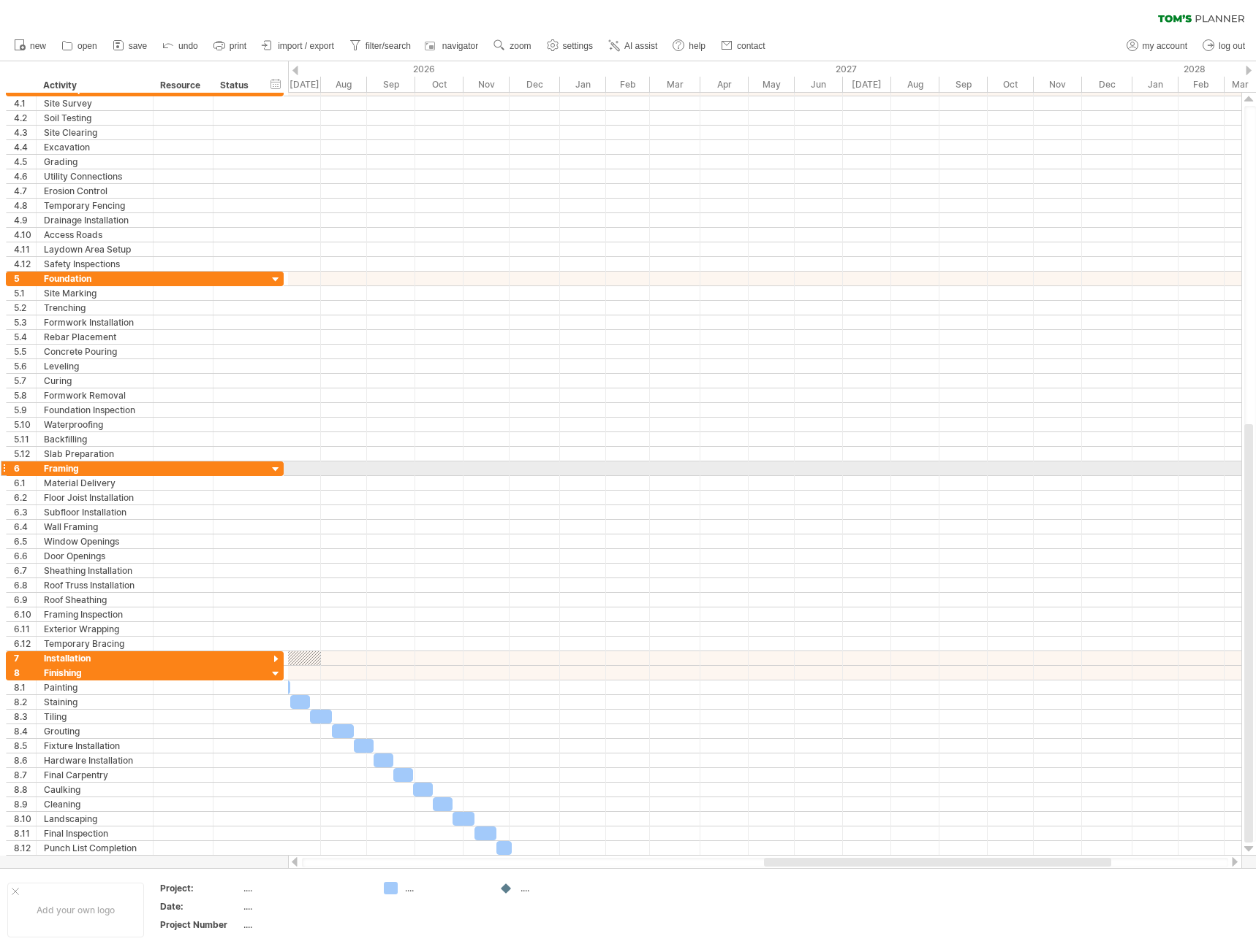
click at [276, 470] on div at bounding box center [276, 470] width 14 height 14
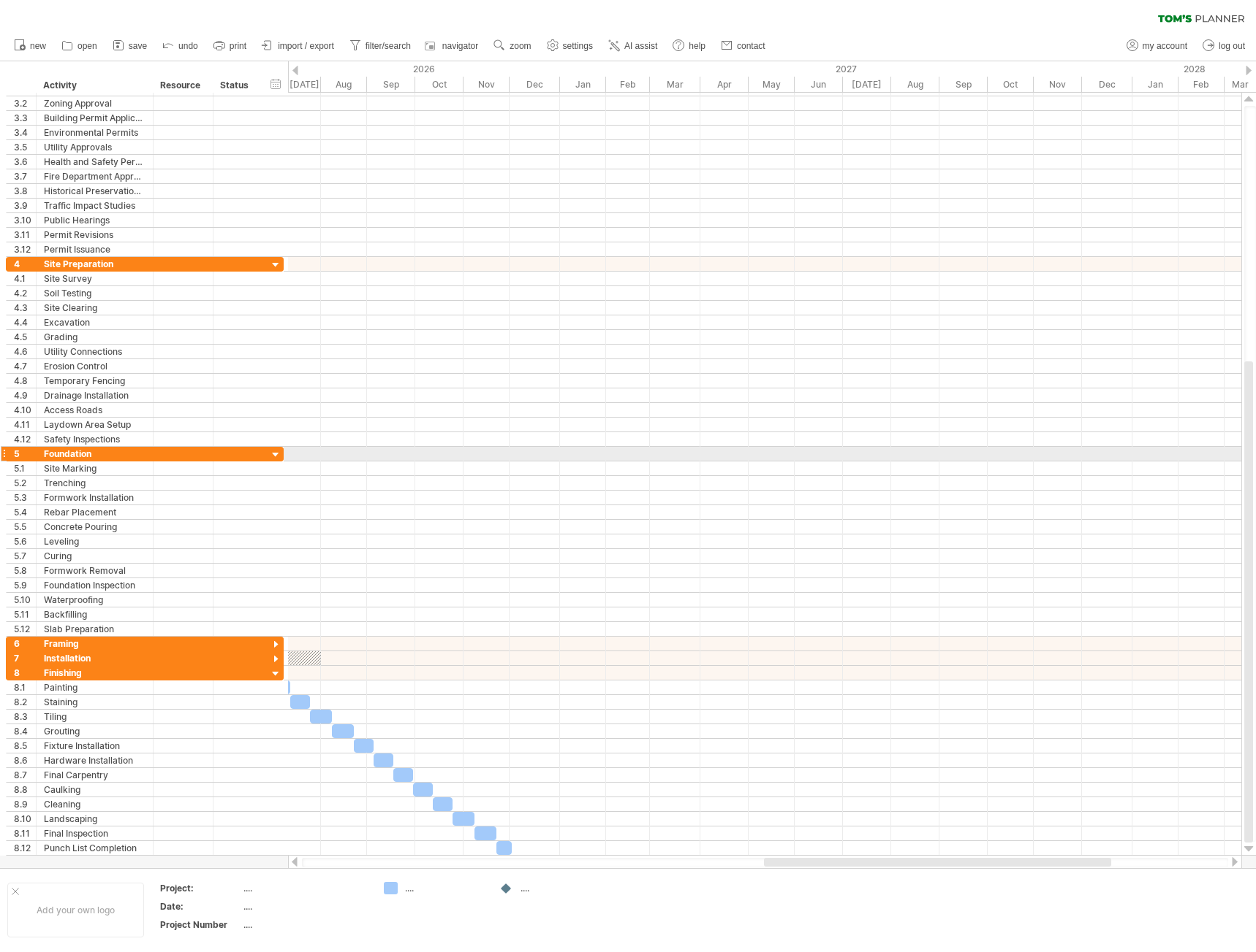
click at [276, 456] on div at bounding box center [276, 456] width 14 height 14
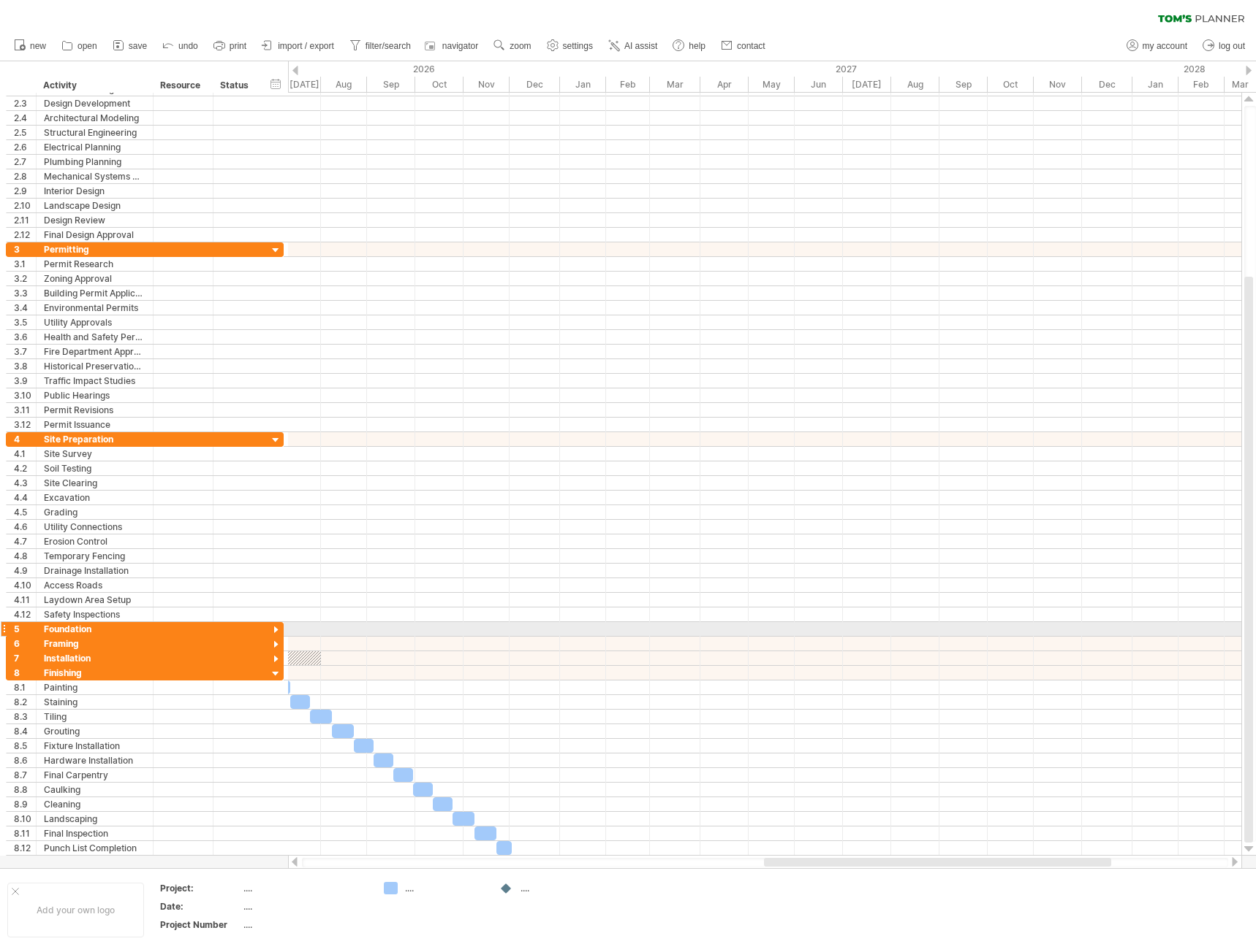
click at [273, 631] on div at bounding box center [276, 631] width 14 height 14
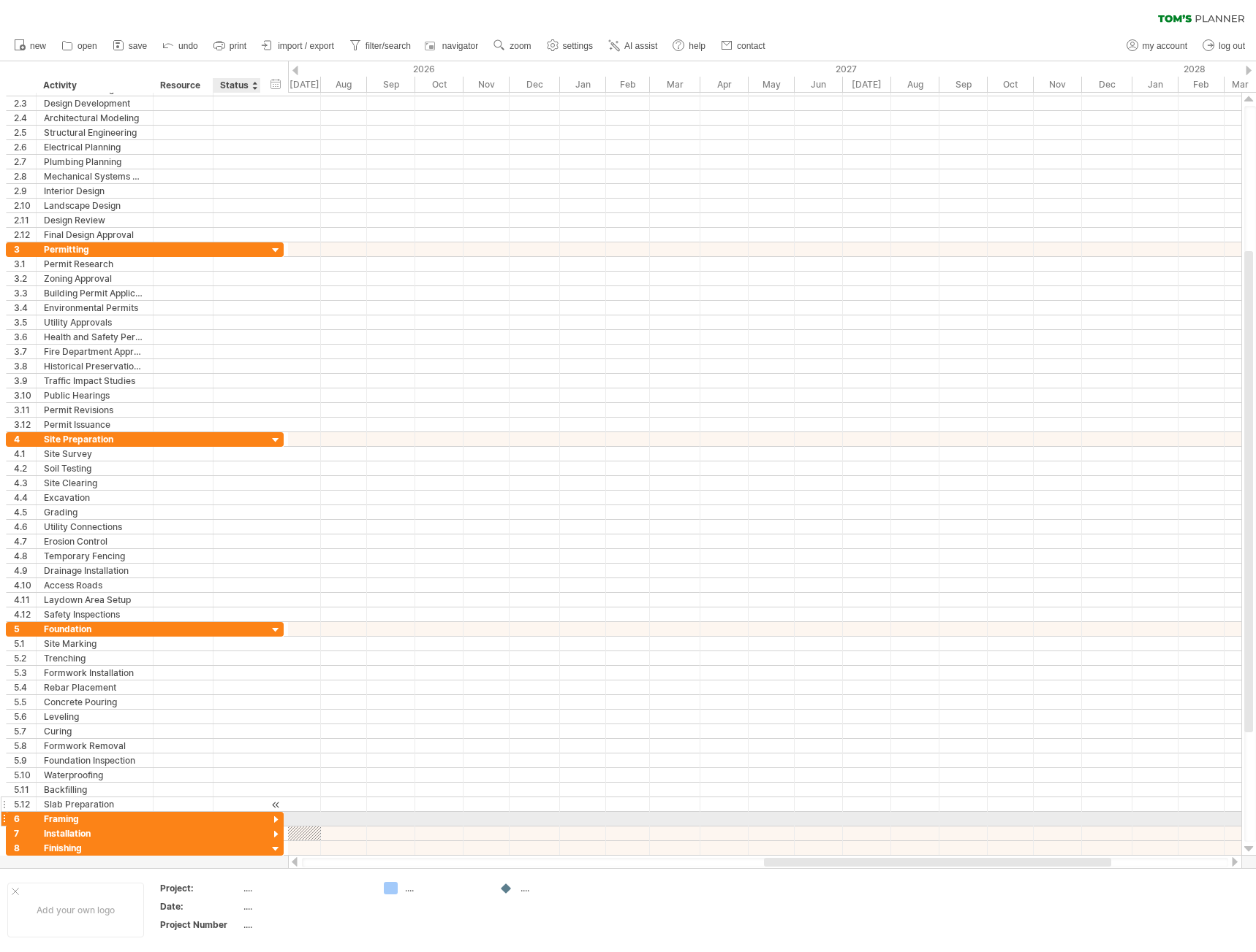
drag, startPoint x: 272, startPoint y: 819, endPoint x: 277, endPoint y: 809, distance: 11.2
click at [273, 818] on div at bounding box center [276, 820] width 14 height 14
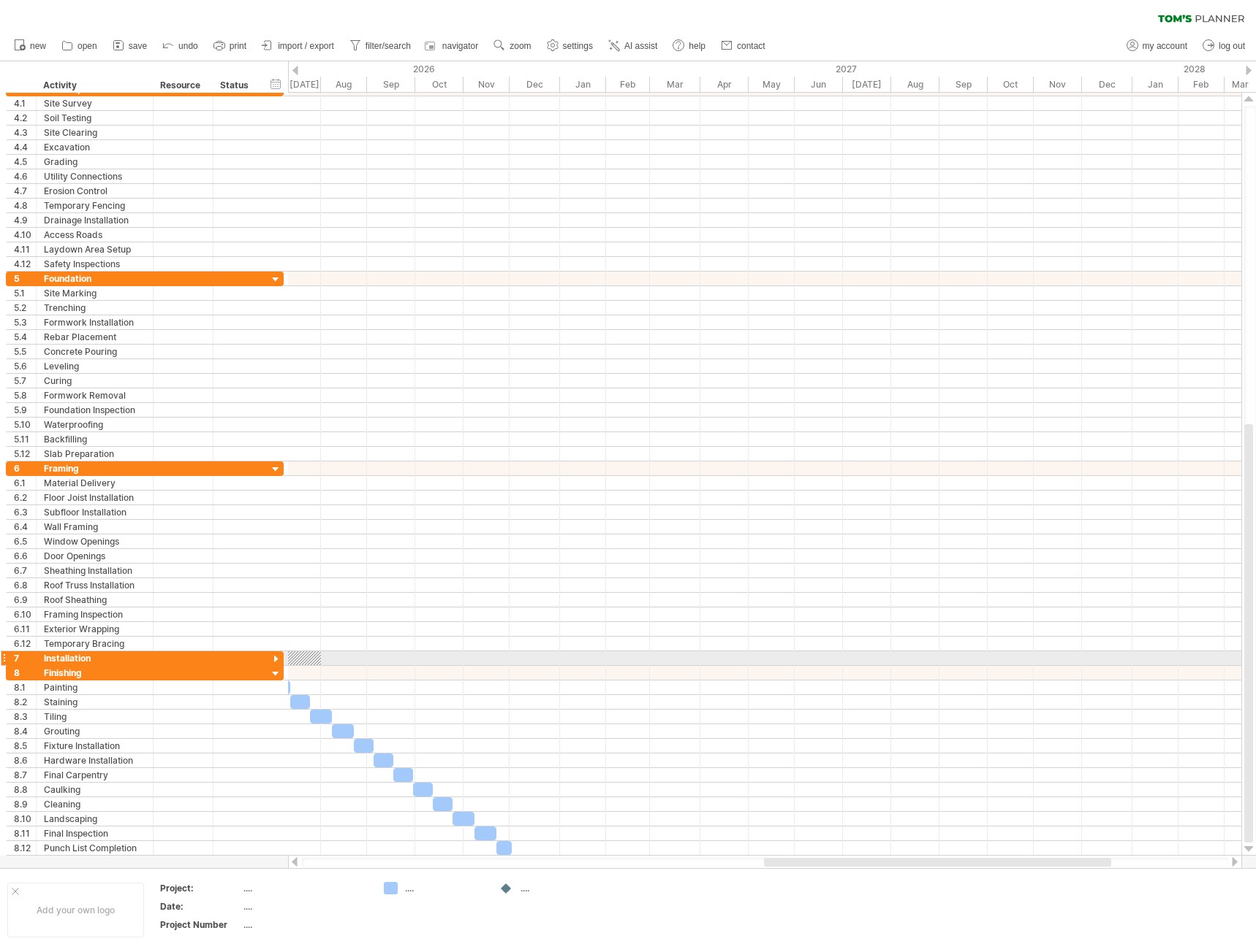
click at [277, 658] on div at bounding box center [276, 659] width 14 height 14
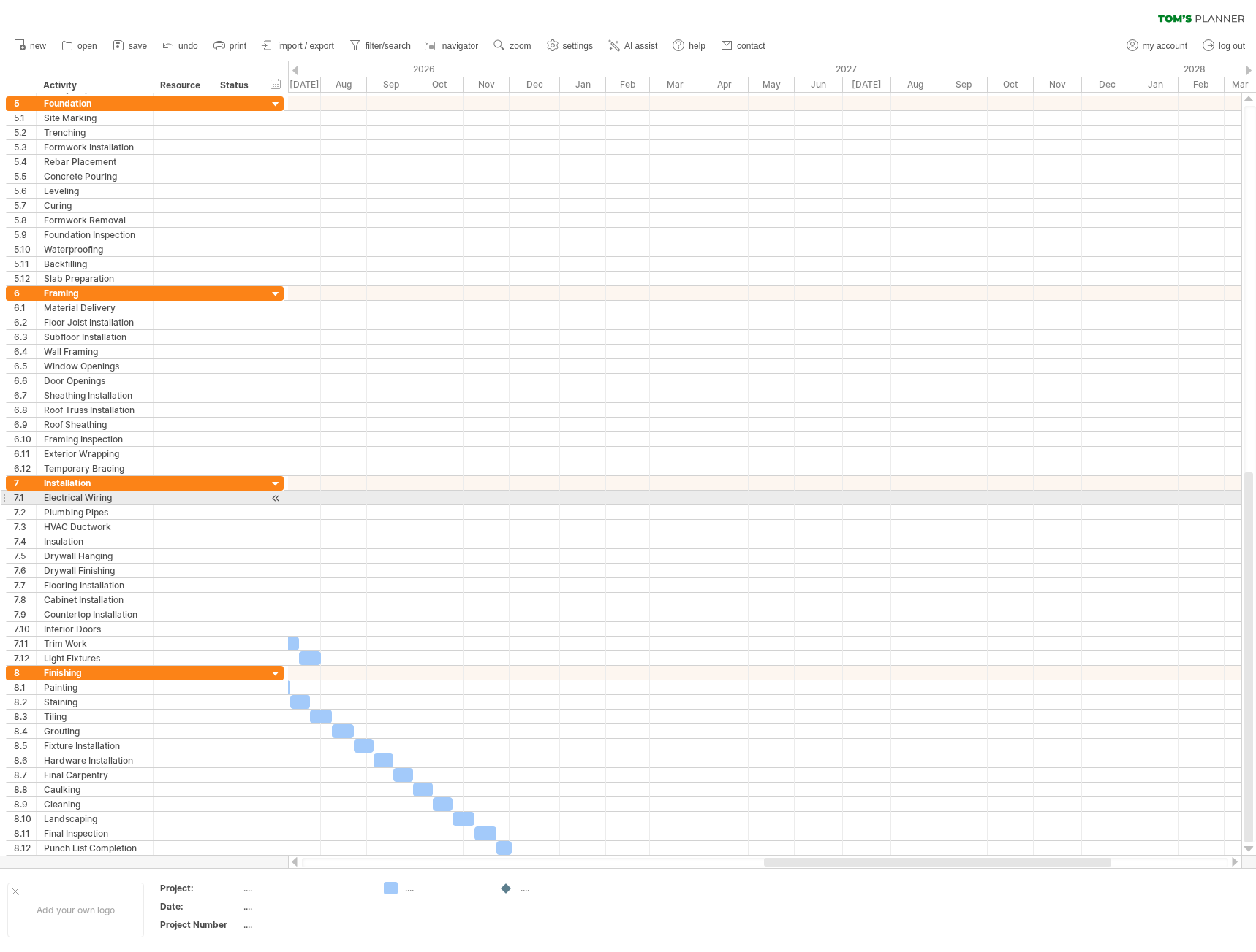
click at [307, 497] on div at bounding box center [764, 497] width 952 height 15
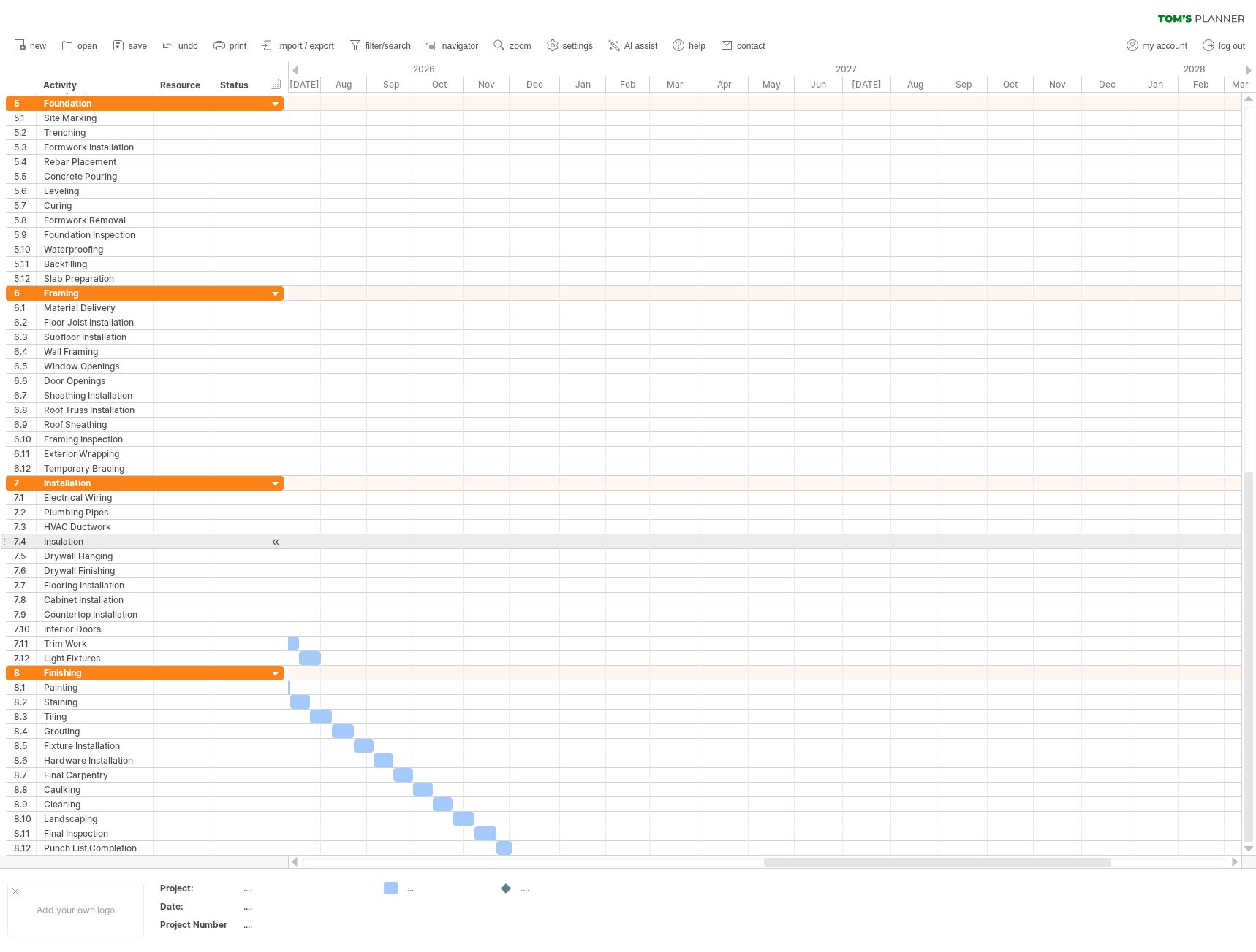
click at [358, 535] on div at bounding box center [764, 541] width 952 height 15
click at [58, 543] on div "Insulation" at bounding box center [95, 541] width 101 height 14
click at [275, 539] on div at bounding box center [276, 542] width 14 height 16
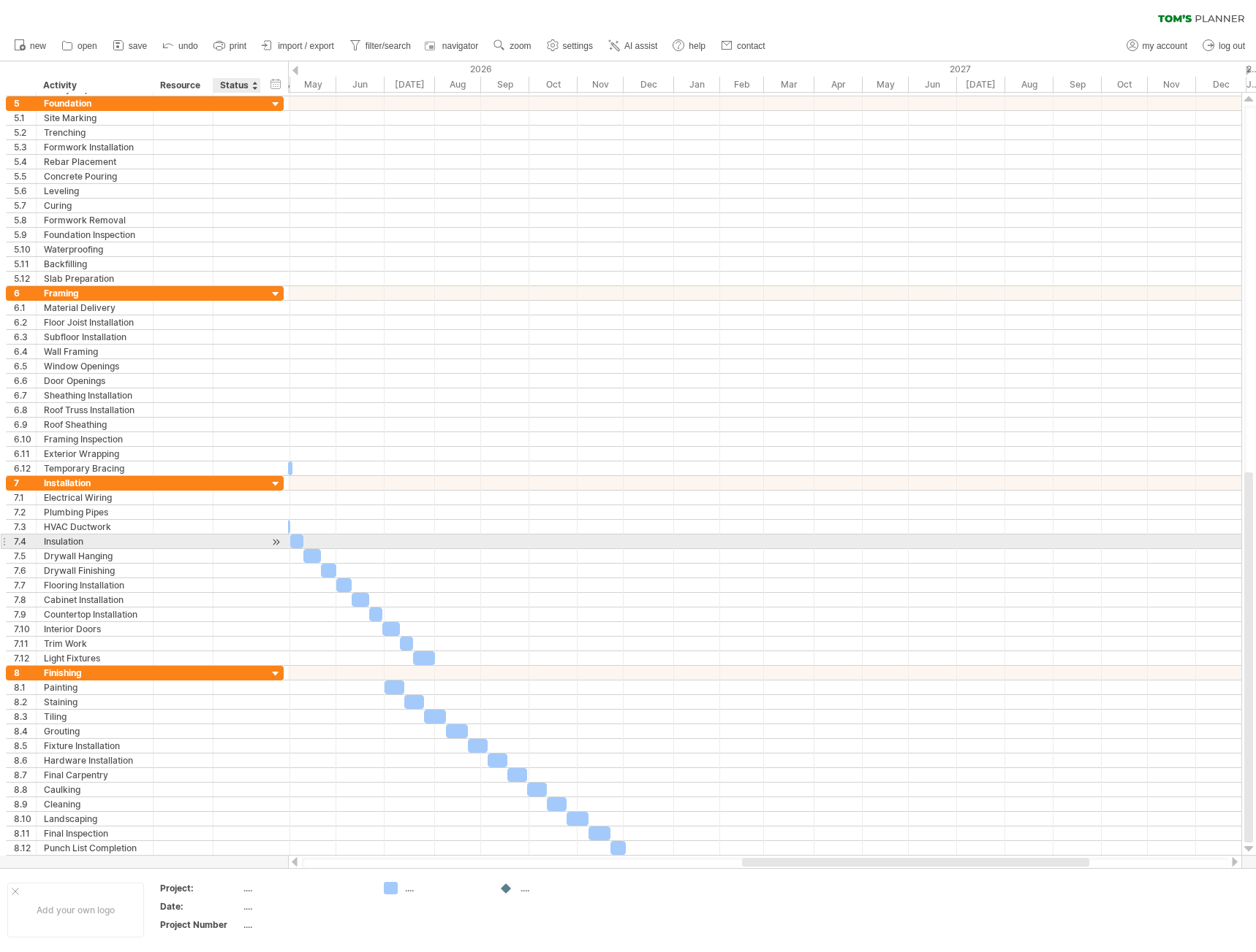
click at [277, 542] on div at bounding box center [276, 542] width 14 height 16
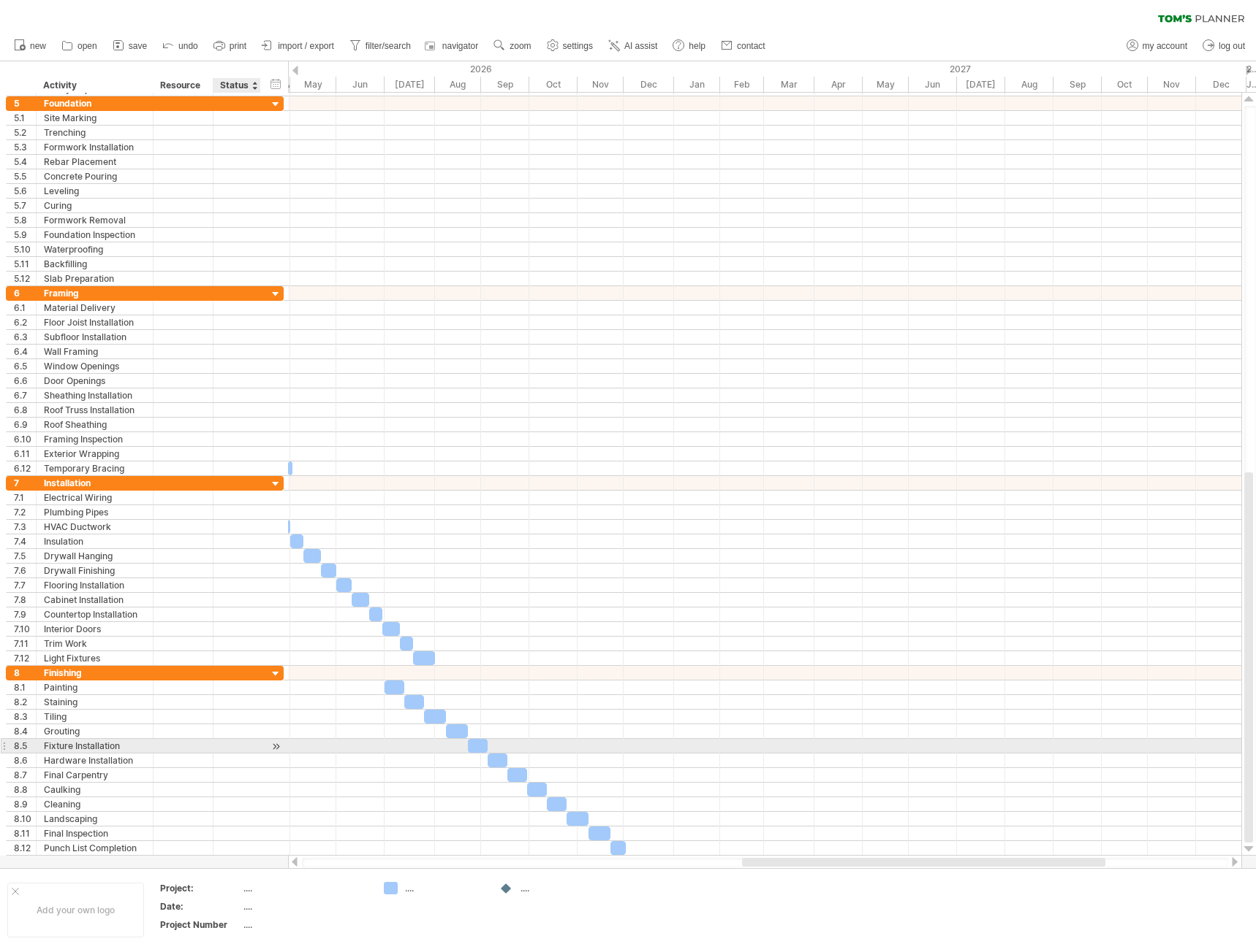
click at [276, 746] on div at bounding box center [276, 747] width 14 height 16
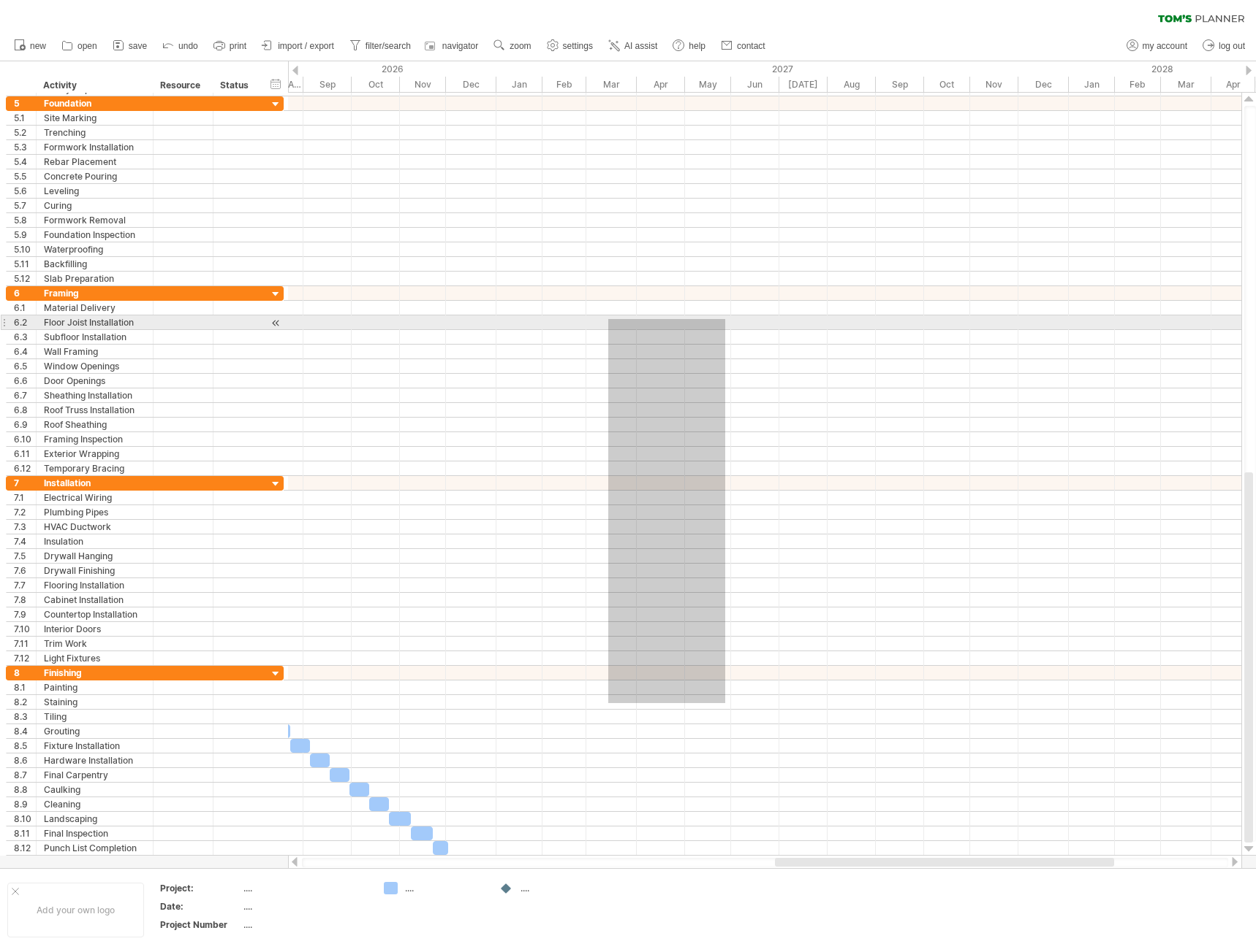
drag, startPoint x: 608, startPoint y: 703, endPoint x: 738, endPoint y: 293, distance: 430.1
click at [738, 293] on div at bounding box center [764, 469] width 952 height 774
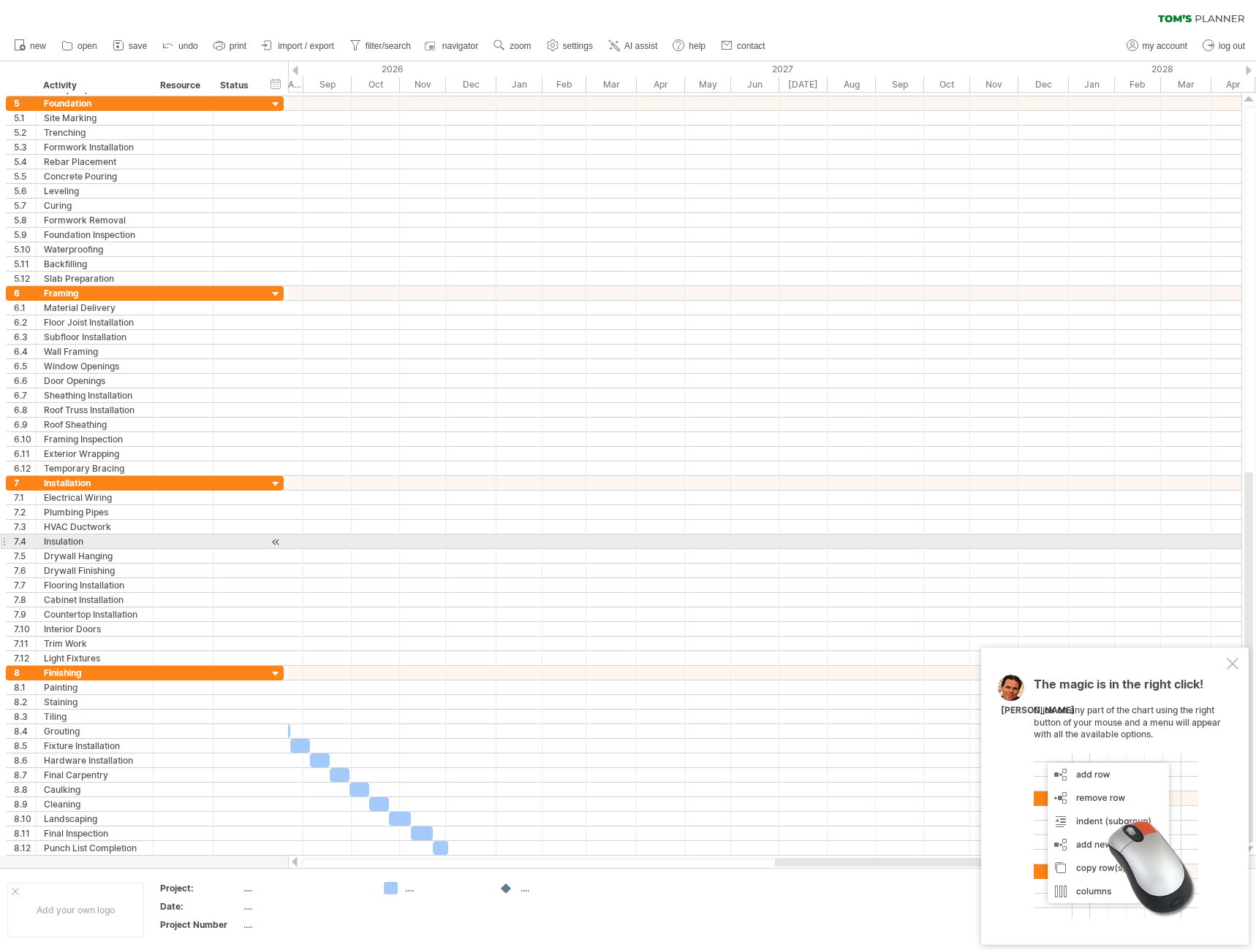
drag, startPoint x: 572, startPoint y: 632, endPoint x: 625, endPoint y: 498, distance: 144.1
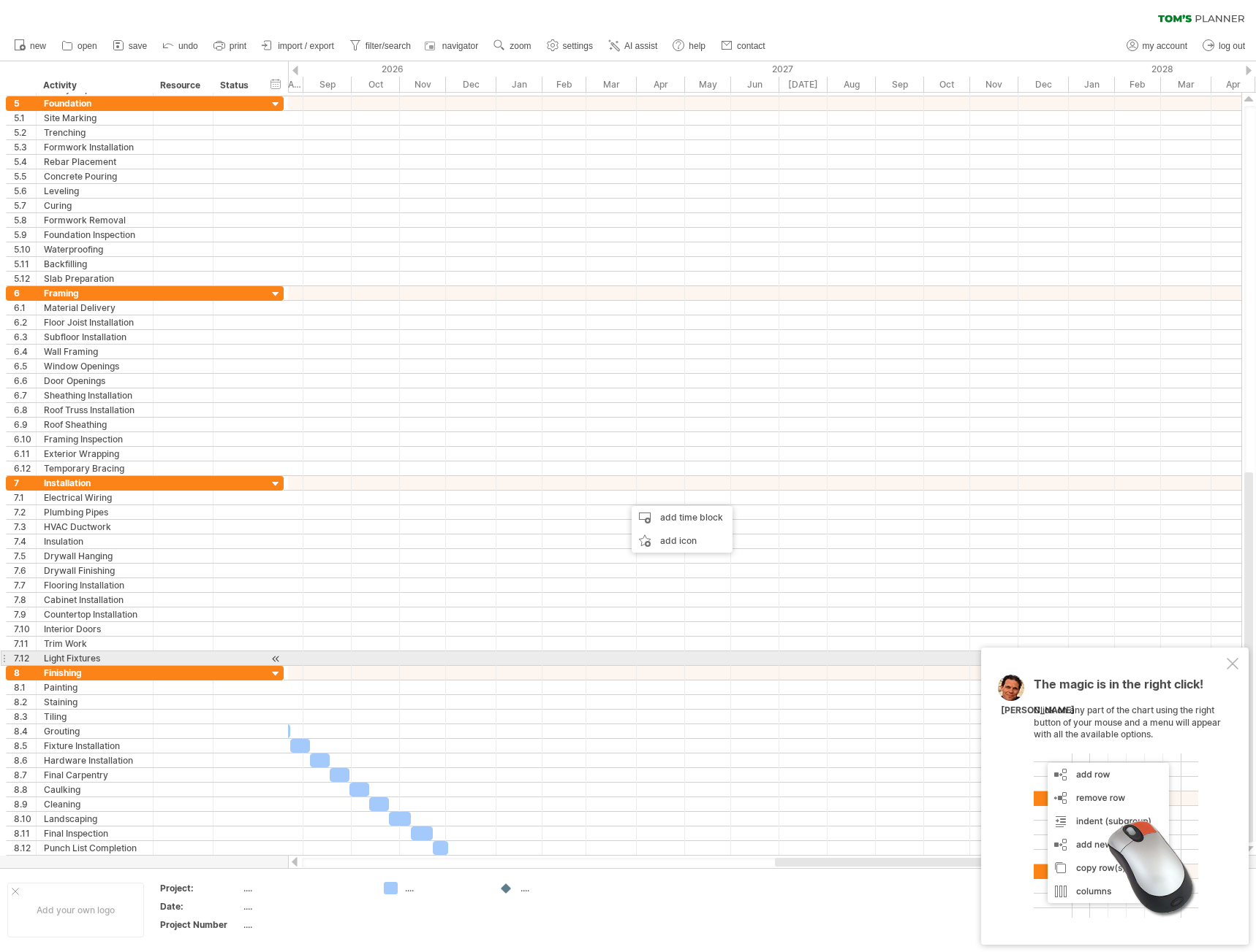
click at [1233, 665] on div at bounding box center [1233, 664] width 12 height 12
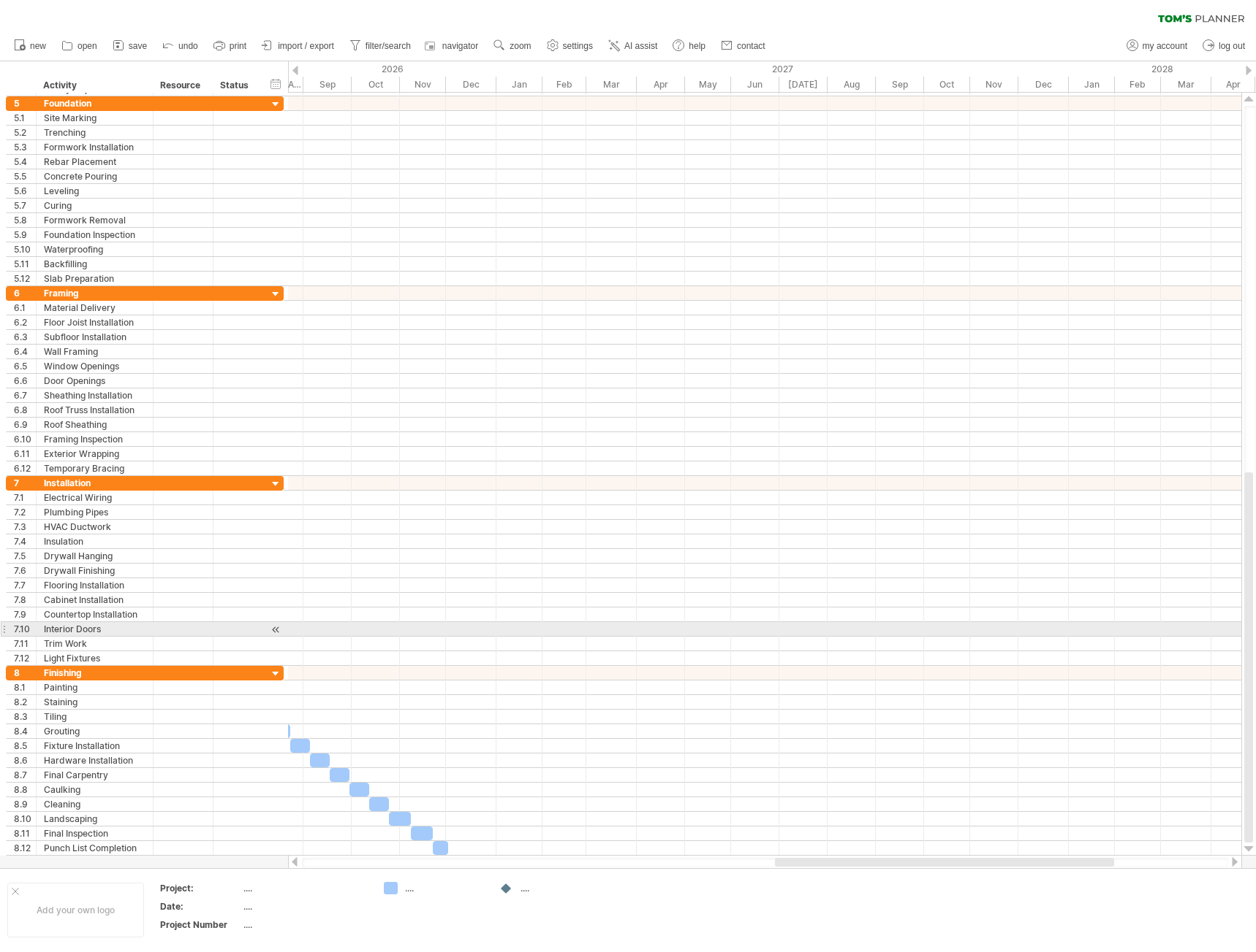
drag, startPoint x: 664, startPoint y: 720, endPoint x: 806, endPoint y: 579, distance: 200.1
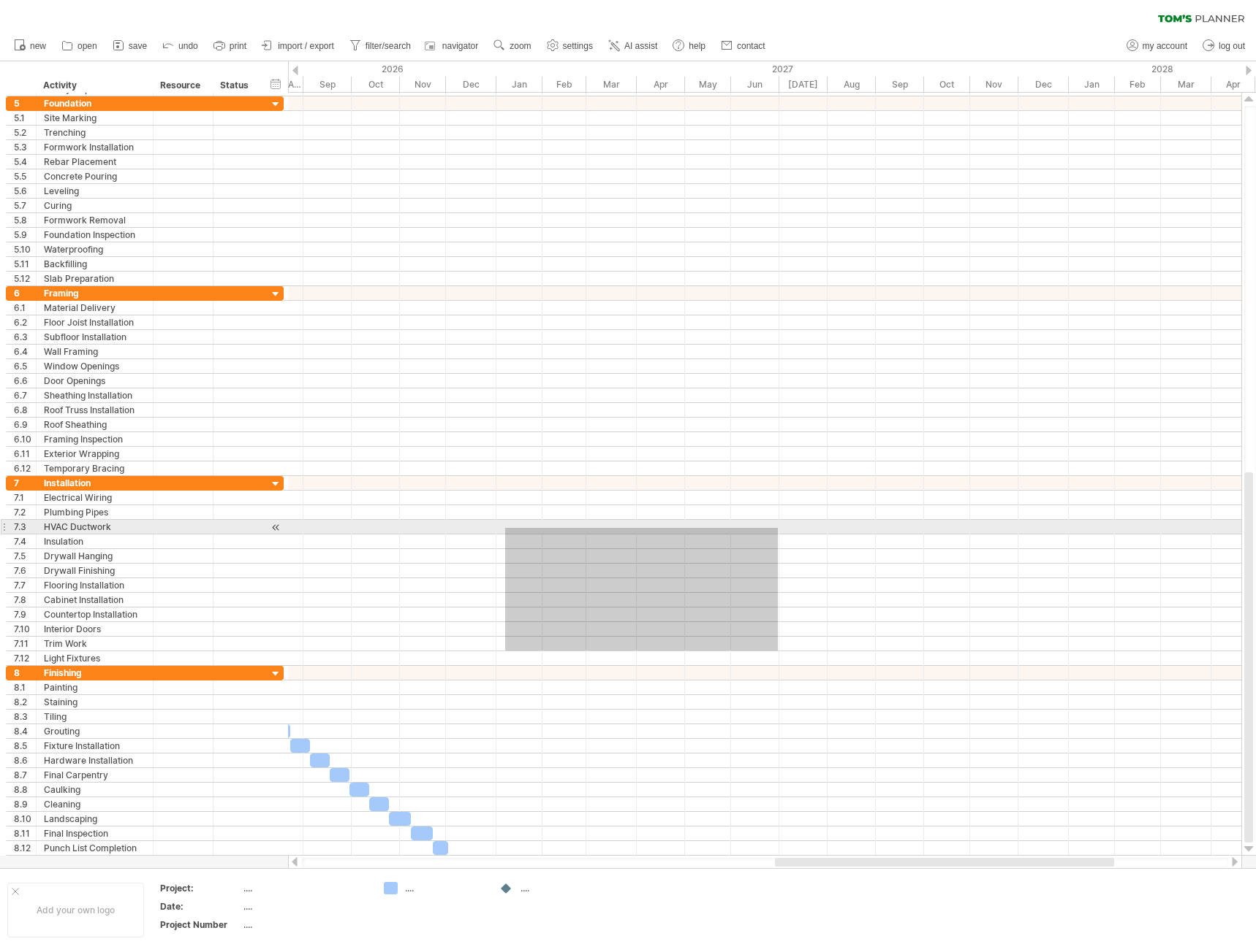
drag, startPoint x: 624, startPoint y: 600, endPoint x: 778, endPoint y: 528, distance: 170.0
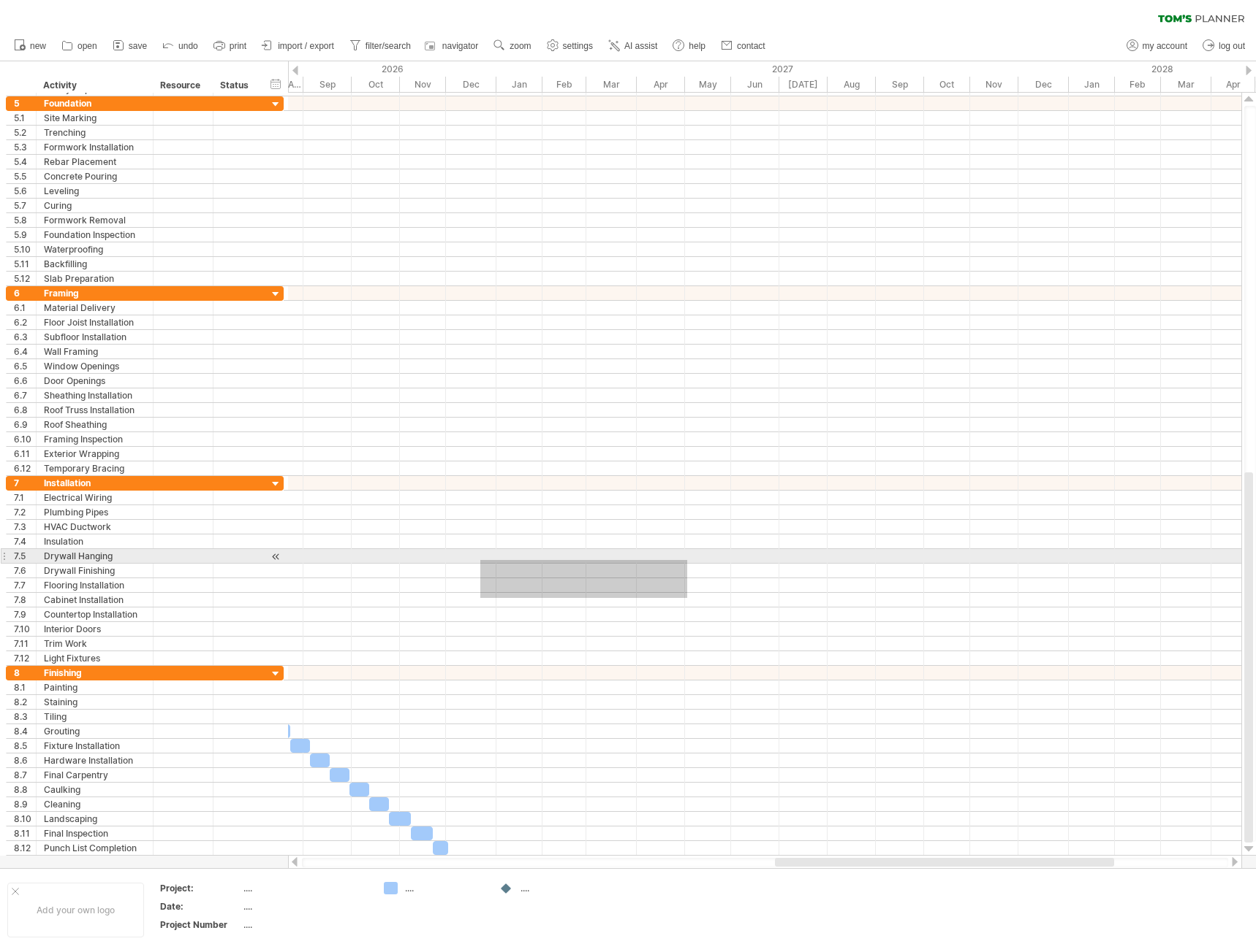
drag, startPoint x: 480, startPoint y: 598, endPoint x: 698, endPoint y: 557, distance: 221.8
click at [698, 557] on div at bounding box center [764, 571] width 952 height 190
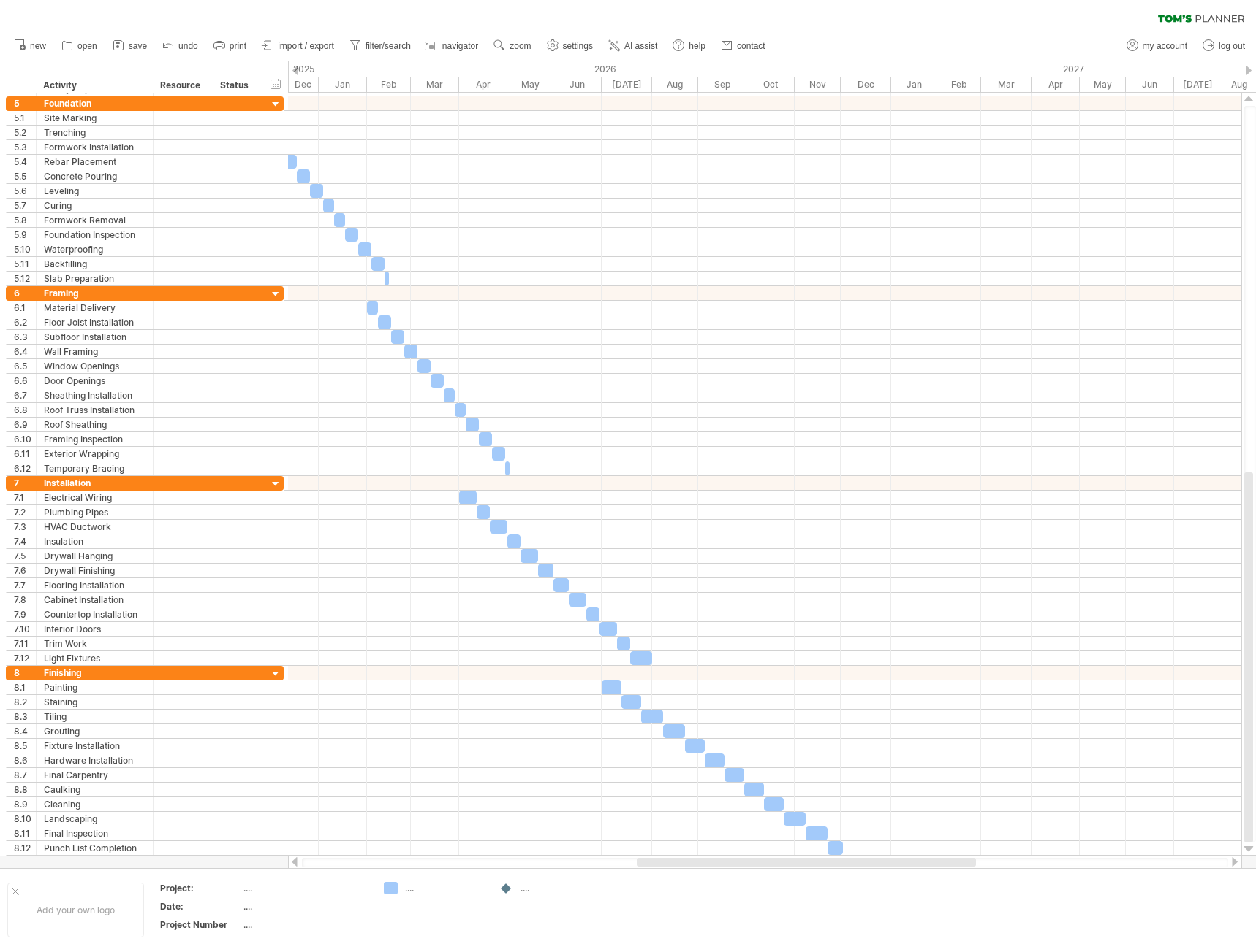
drag, startPoint x: 840, startPoint y: 858, endPoint x: 703, endPoint y: 858, distance: 137.0
click at [703, 858] on div at bounding box center [805, 862] width 339 height 9
click at [101, 911] on div "Add your own logo" at bounding box center [75, 910] width 137 height 55
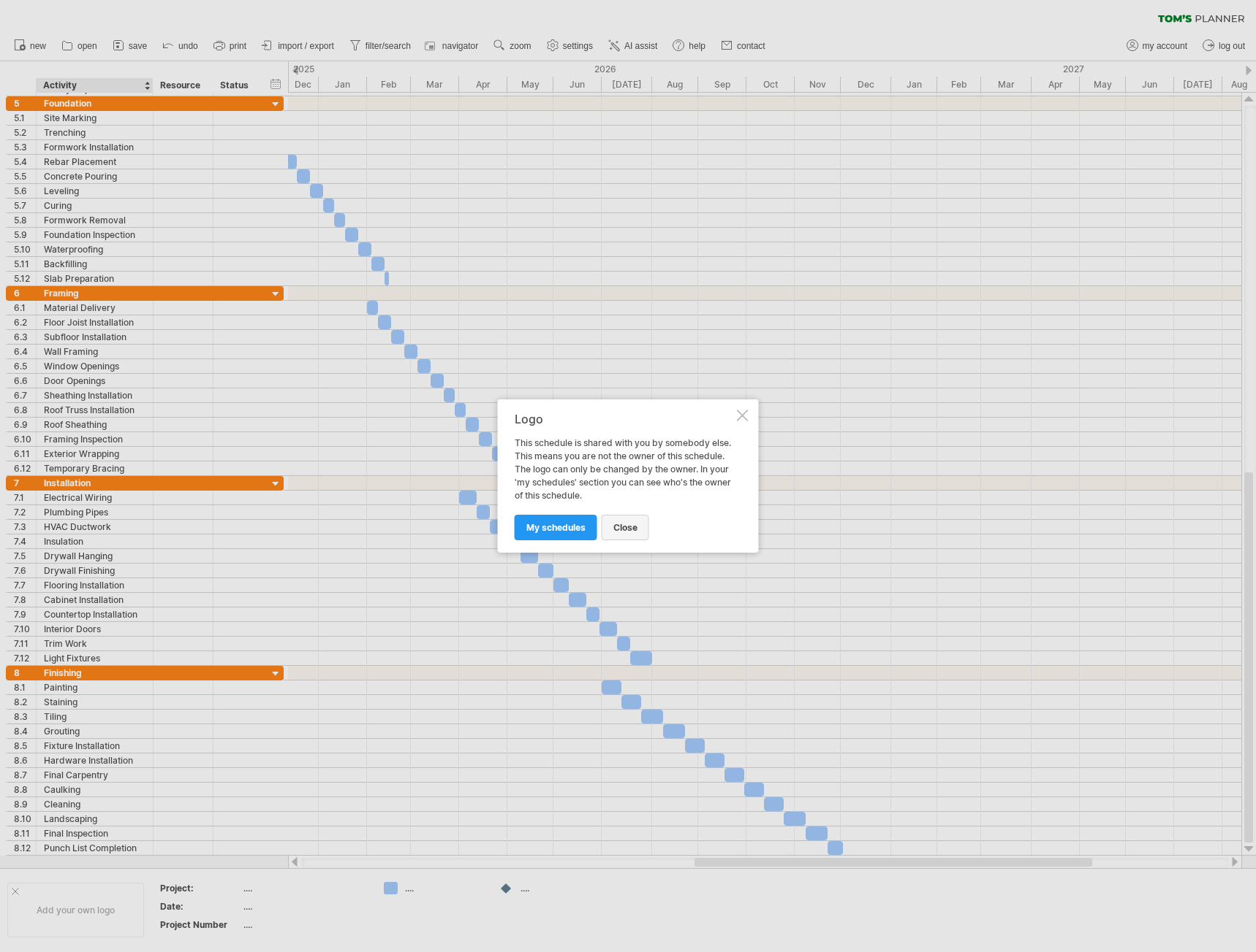
click at [619, 527] on span "close" at bounding box center [625, 527] width 24 height 11
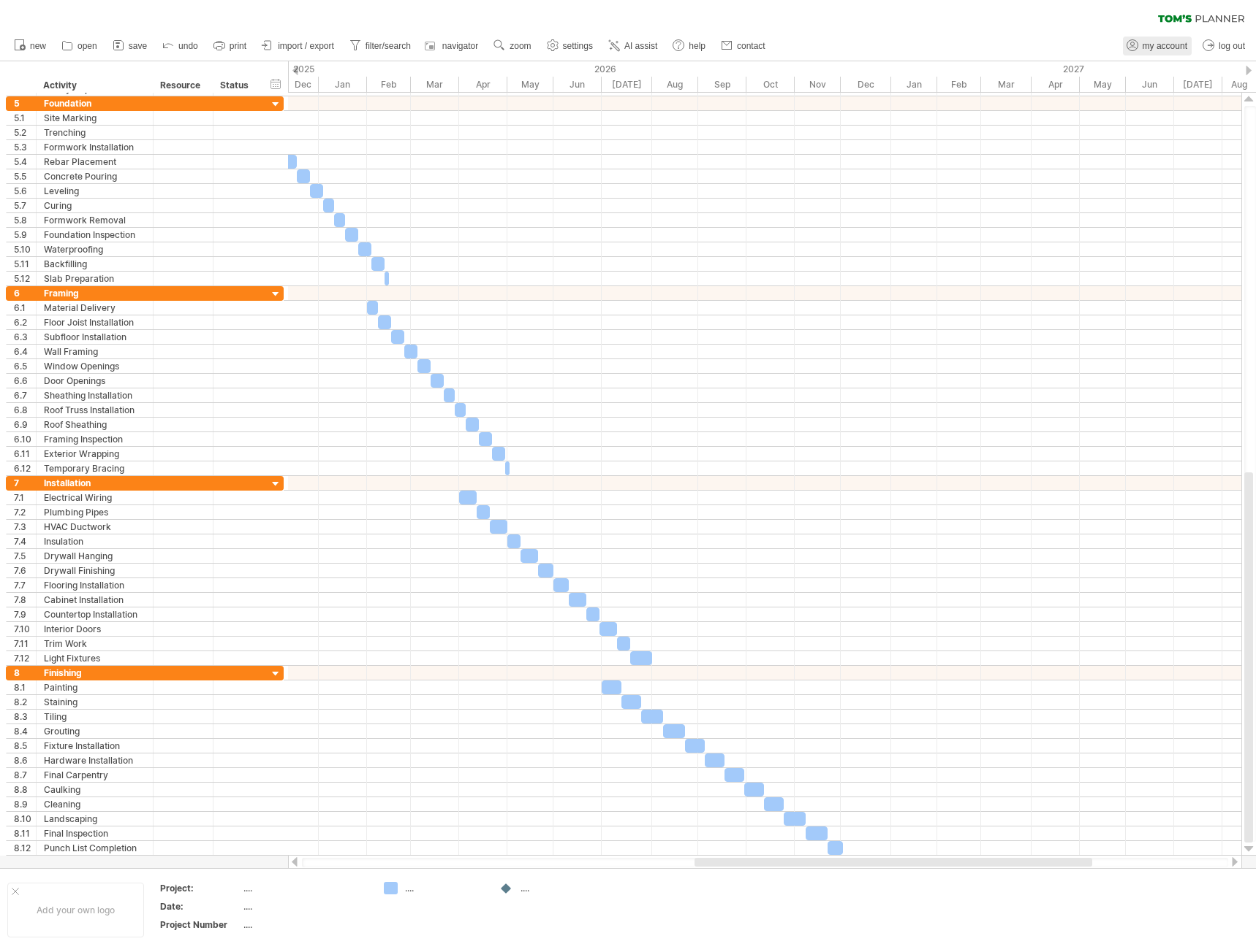
click at [1168, 47] on span "my account" at bounding box center [1164, 46] width 45 height 10
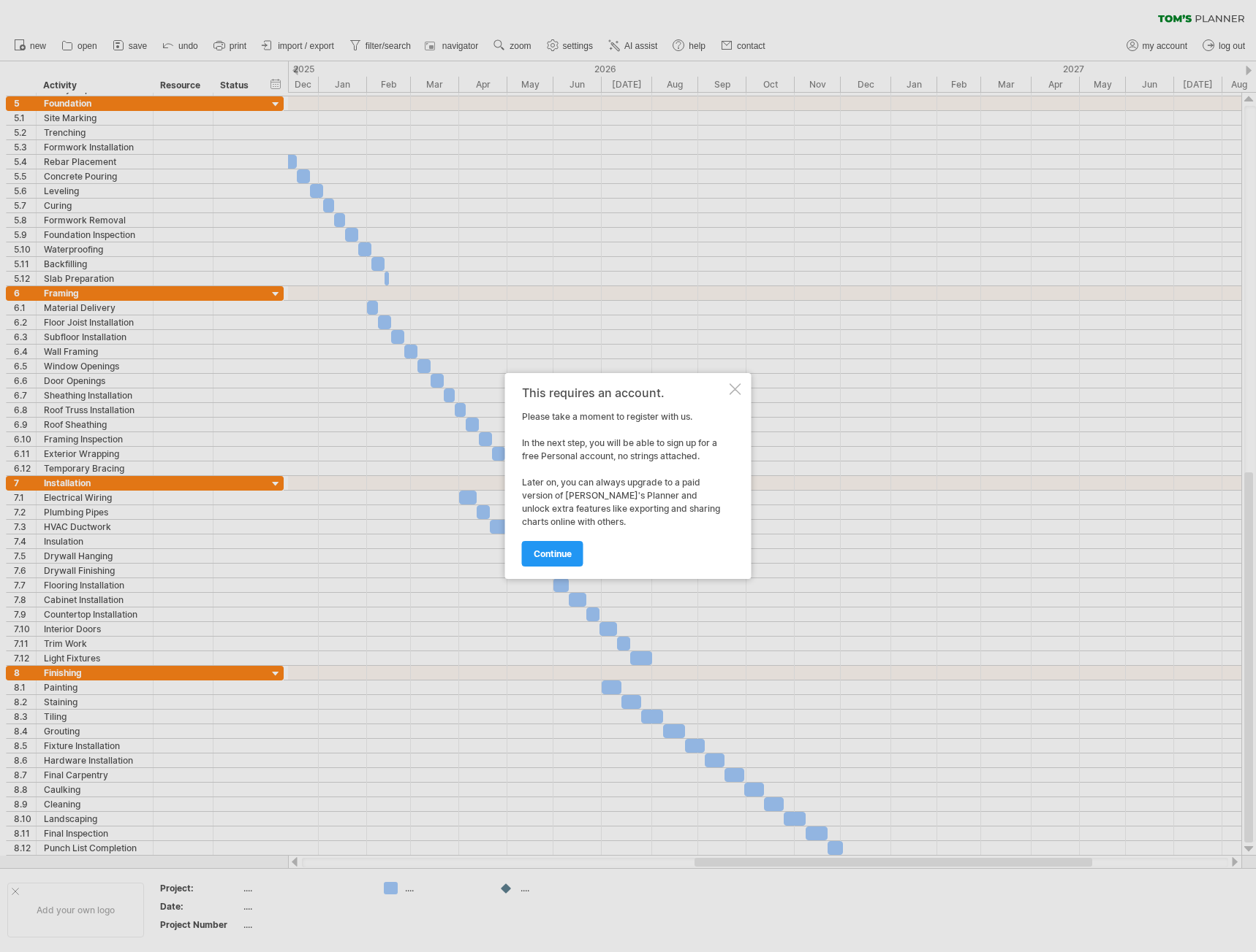
click at [737, 387] on div at bounding box center [735, 389] width 12 height 12
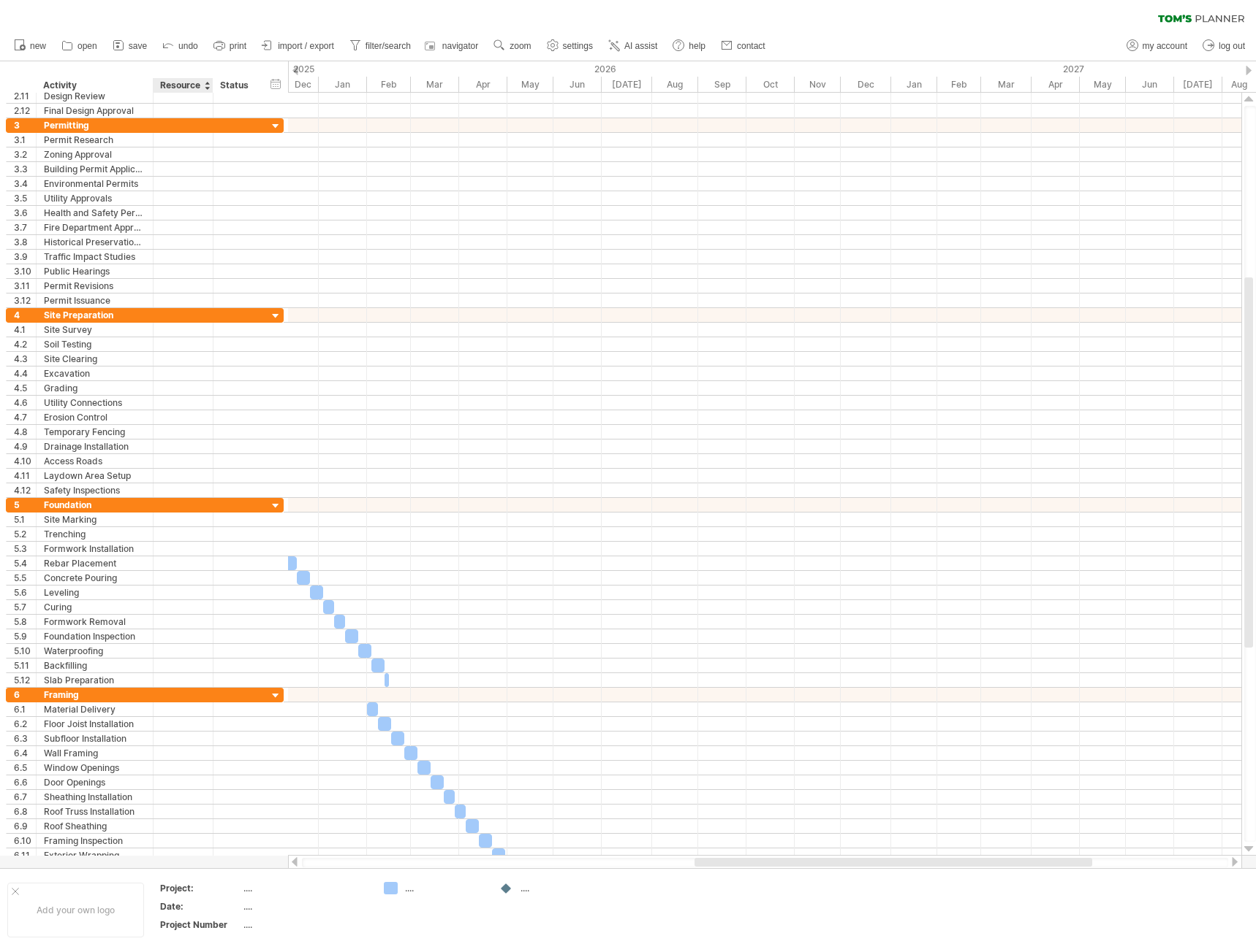
drag, startPoint x: 153, startPoint y: 79, endPoint x: 164, endPoint y: 79, distance: 11.0
click at [164, 79] on div "******** Resource" at bounding box center [182, 85] width 60 height 15
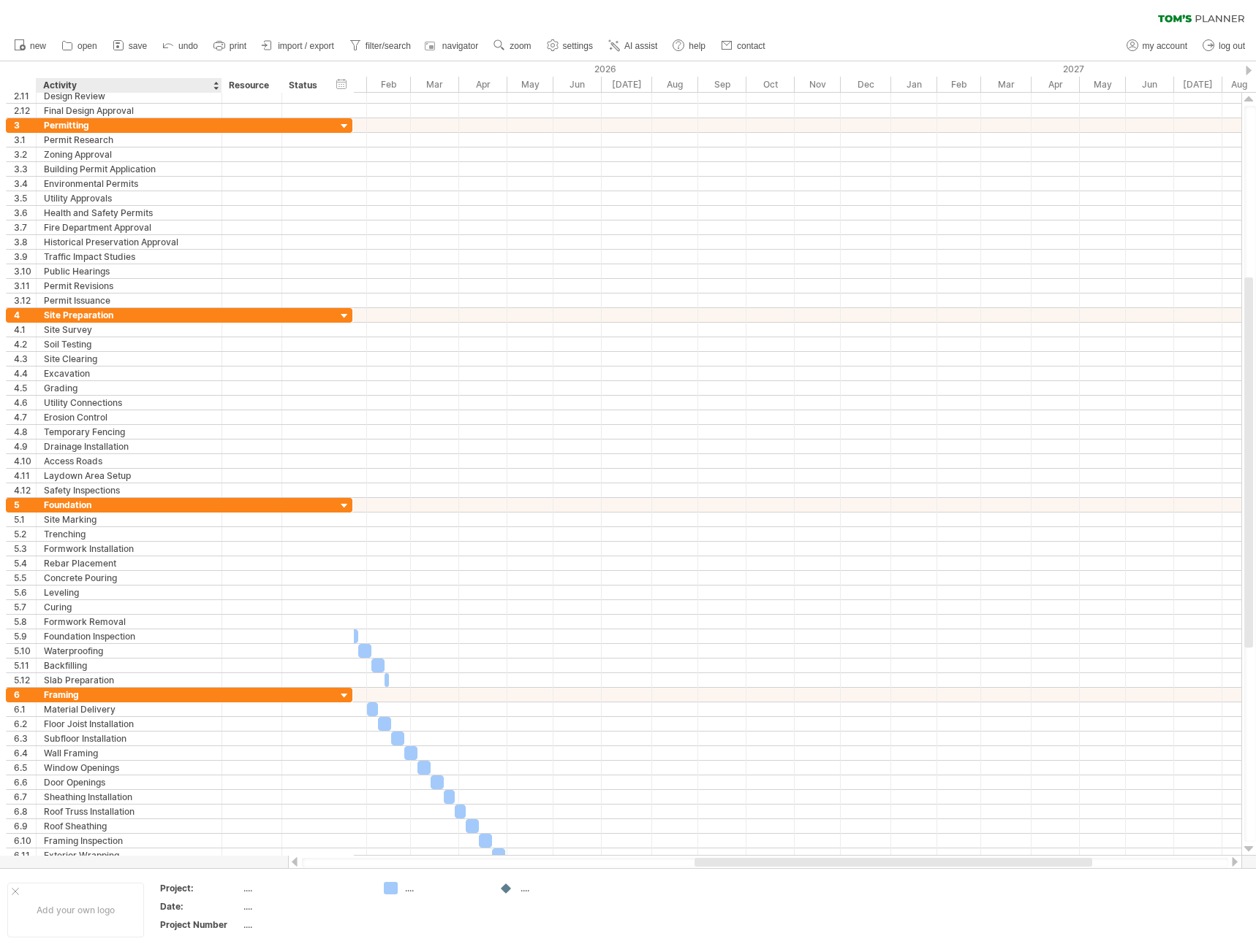
drag, startPoint x: 151, startPoint y: 83, endPoint x: 220, endPoint y: 82, distance: 69.0
click at [220, 82] on div at bounding box center [221, 85] width 5 height 15
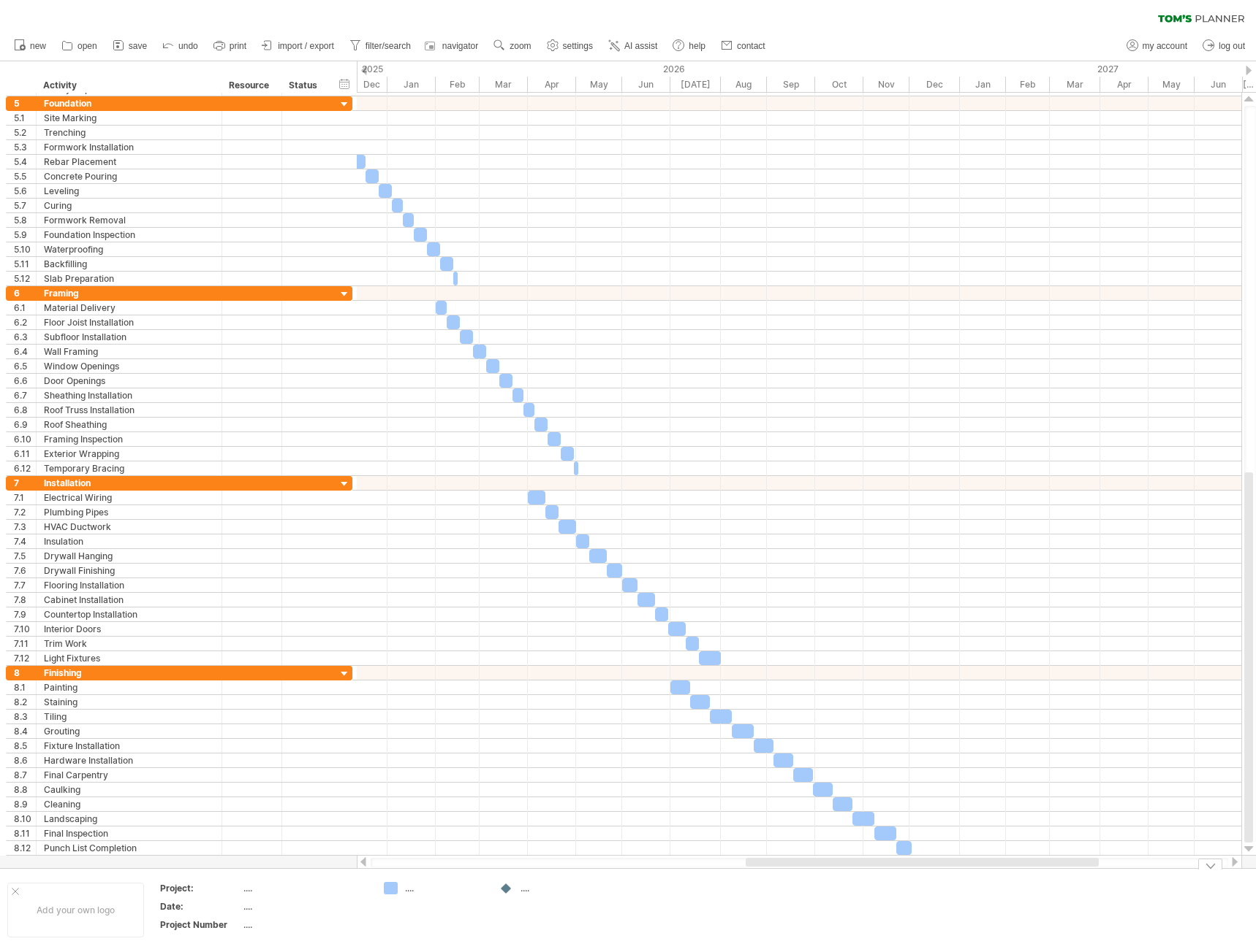
click at [388, 890] on div "Trying to reach [DOMAIN_NAME] Connected again... 0% clear filter new 1" at bounding box center [628, 476] width 1256 height 952
click at [502, 892] on div "Trying to reach [DOMAIN_NAME] Connected again... 0% clear filter new 1" at bounding box center [628, 476] width 1256 height 952
click at [502, 892] on div at bounding box center [499, 890] width 15 height 14
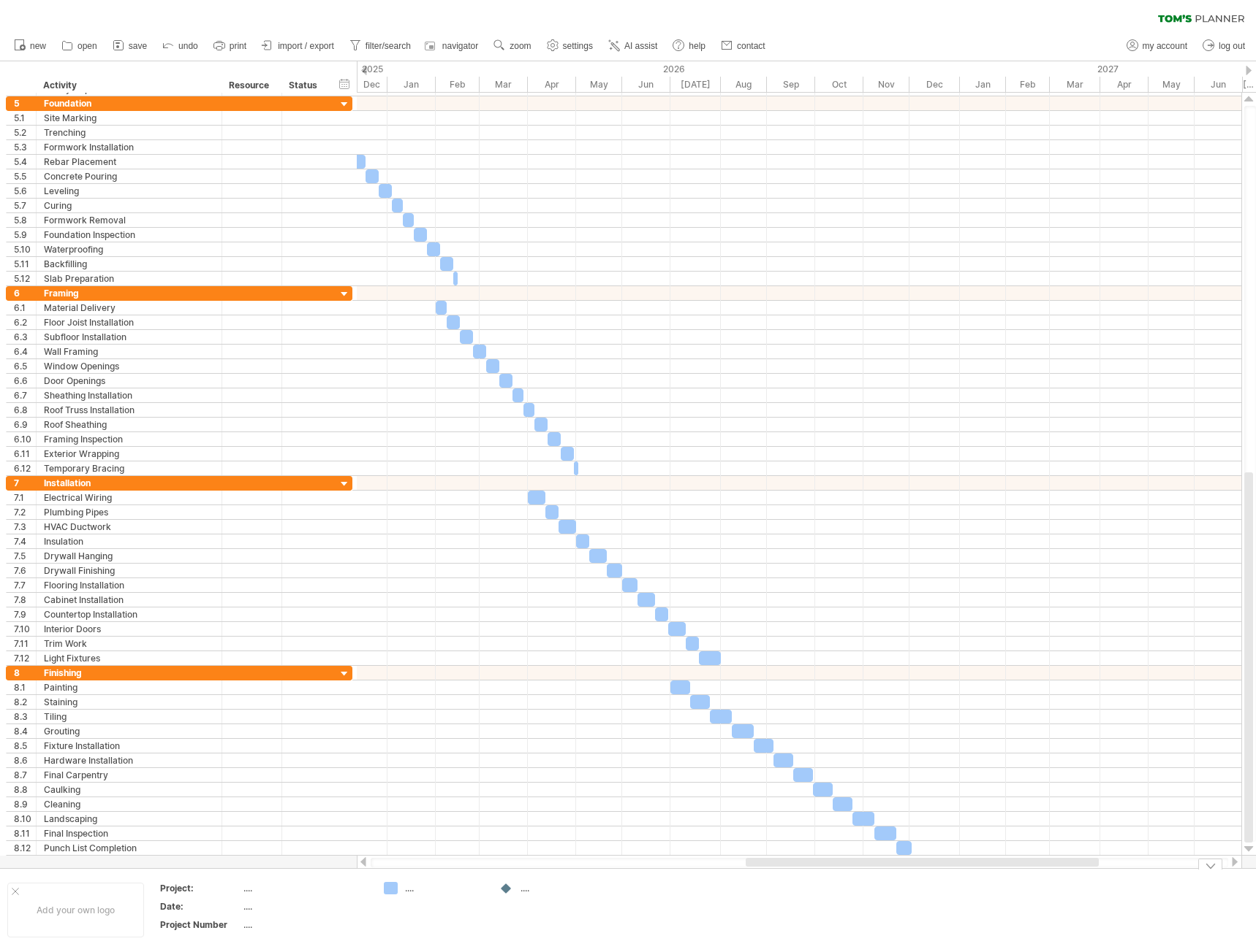
click at [395, 892] on div "Trying to reach [DOMAIN_NAME] Connected again... 0% clear filter new 1" at bounding box center [628, 476] width 1256 height 952
click at [395, 892] on div at bounding box center [390, 890] width 15 height 14
click at [391, 889] on div "Trying to reach [DOMAIN_NAME] Connected again... 0% clear filter new 1" at bounding box center [628, 476] width 1256 height 952
click at [505, 889] on div "Trying to reach [DOMAIN_NAME] Connected again... 0% clear filter new 1" at bounding box center [628, 476] width 1256 height 952
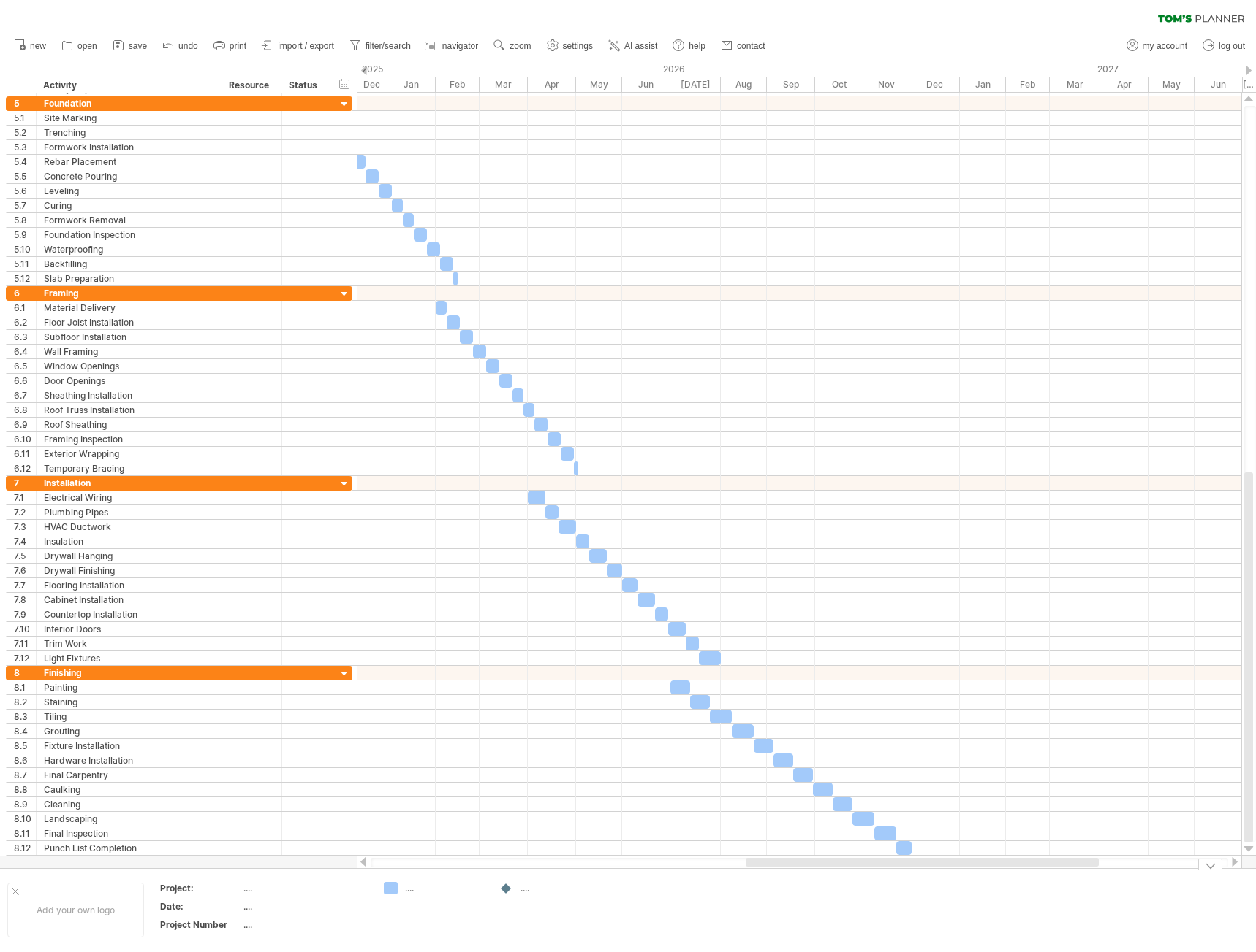
click at [388, 889] on div "Trying to reach [DOMAIN_NAME] Connected again... 0% clear filter new 1" at bounding box center [628, 476] width 1256 height 952
click at [502, 890] on div "Trying to reach [DOMAIN_NAME] Connected again... 0% clear filter new 1" at bounding box center [628, 476] width 1256 height 952
click at [463, 893] on div "...." at bounding box center [445, 889] width 80 height 13
click at [517, 891] on div "...." at bounding box center [548, 889] width 101 height 13
click at [522, 891] on div "...." at bounding box center [560, 889] width 80 height 13
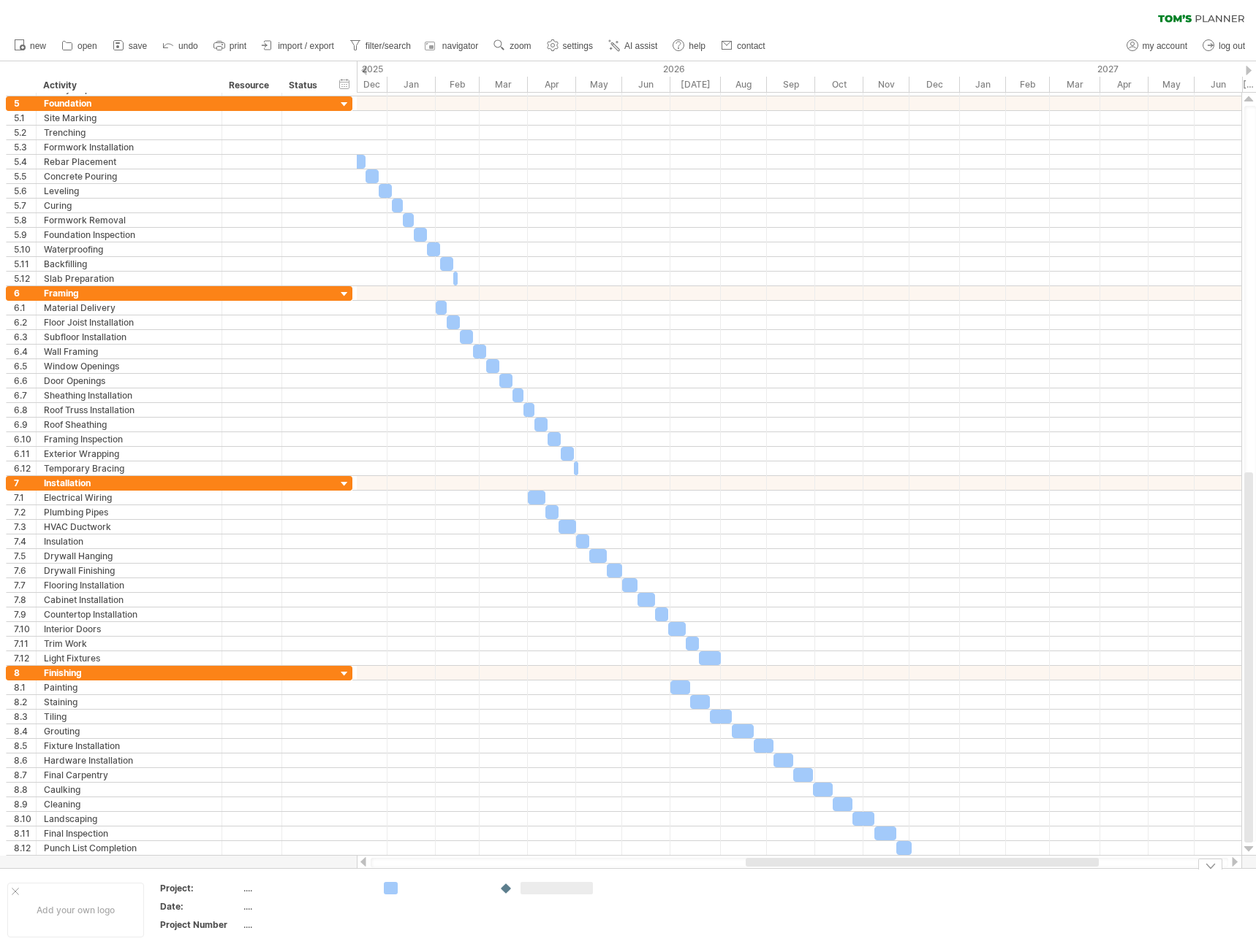
click at [513, 907] on td at bounding box center [549, 911] width 115 height 57
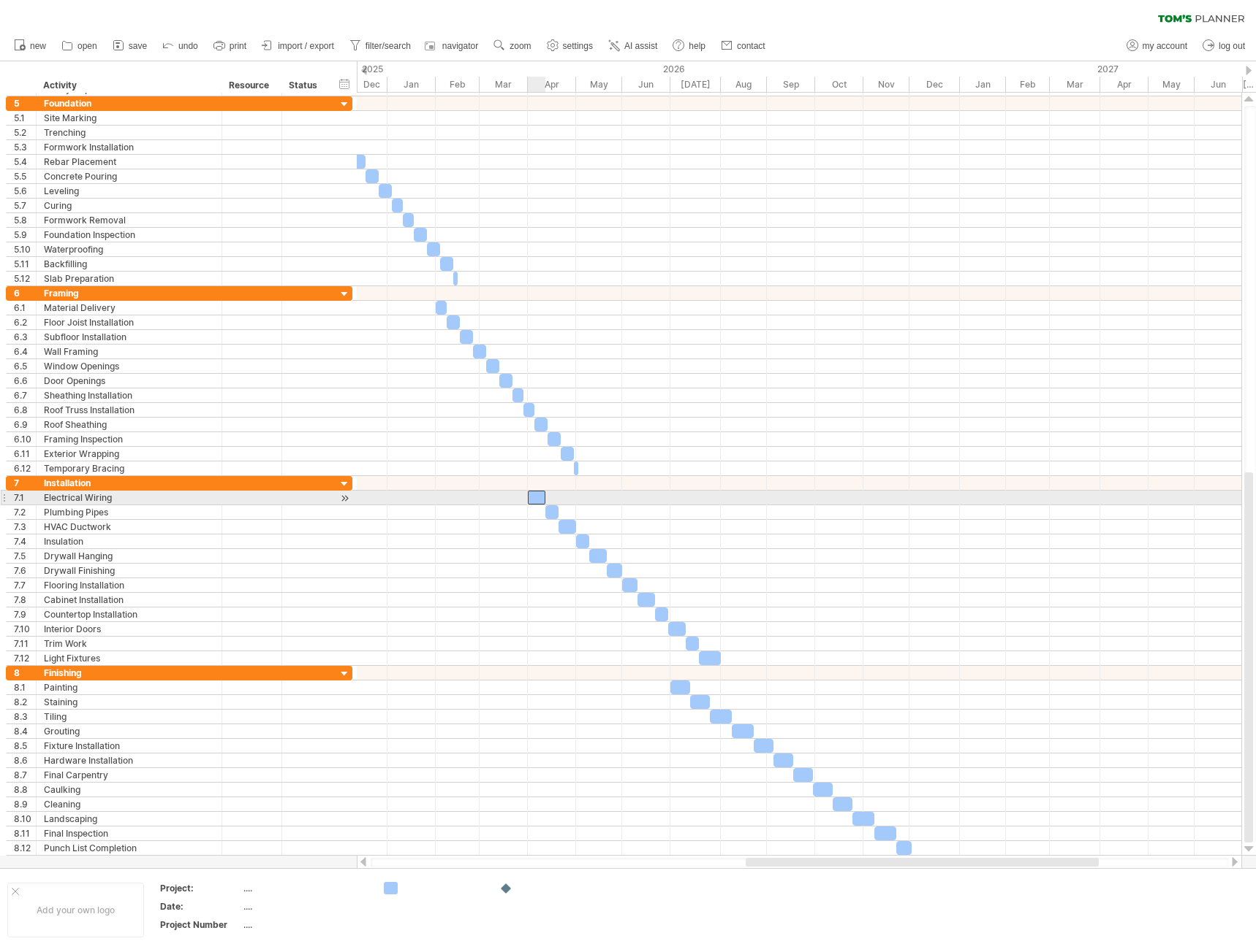
click at [534, 492] on div at bounding box center [537, 497] width 18 height 14
click at [534, 502] on div at bounding box center [537, 497] width 18 height 14
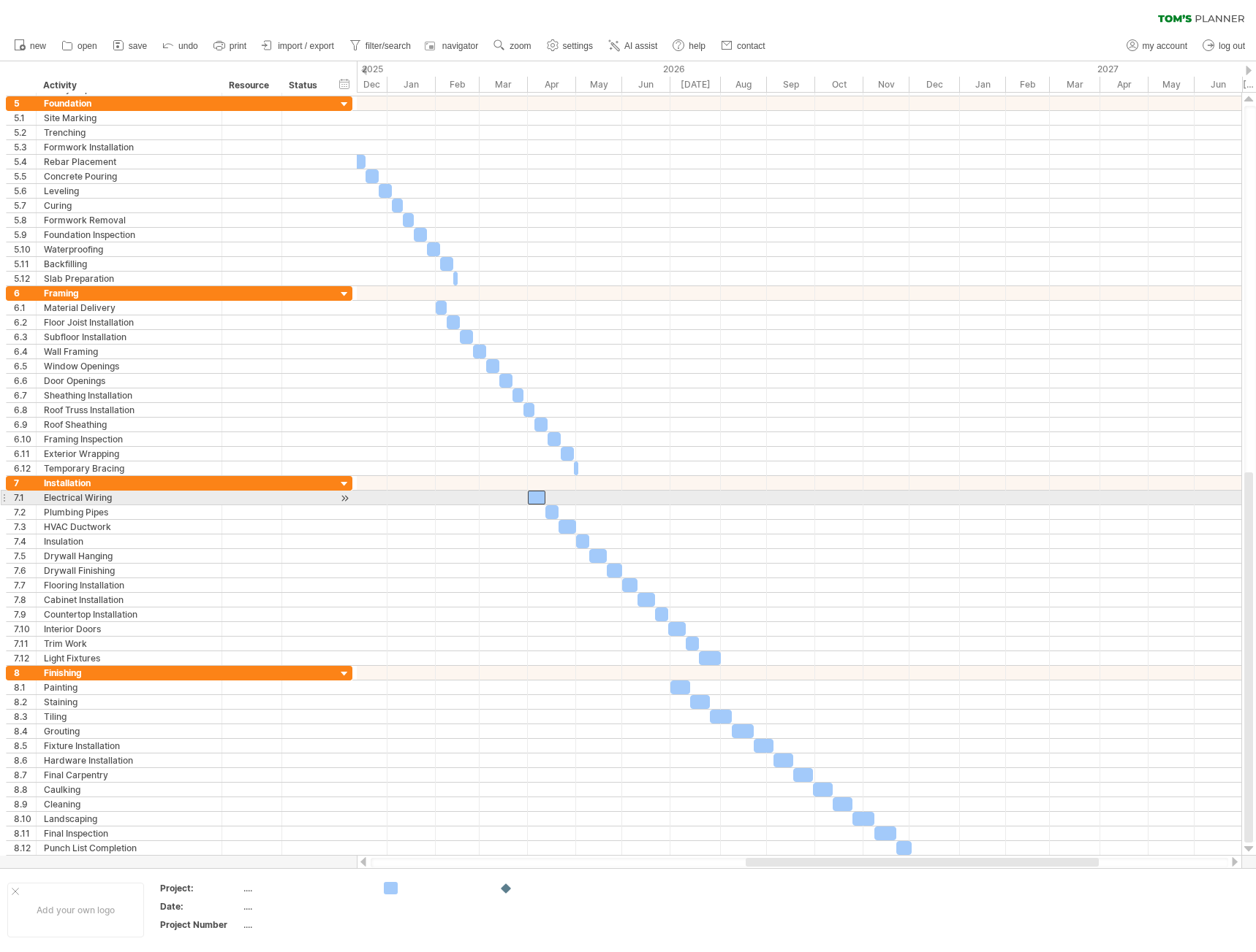
click at [535, 500] on div at bounding box center [537, 497] width 18 height 14
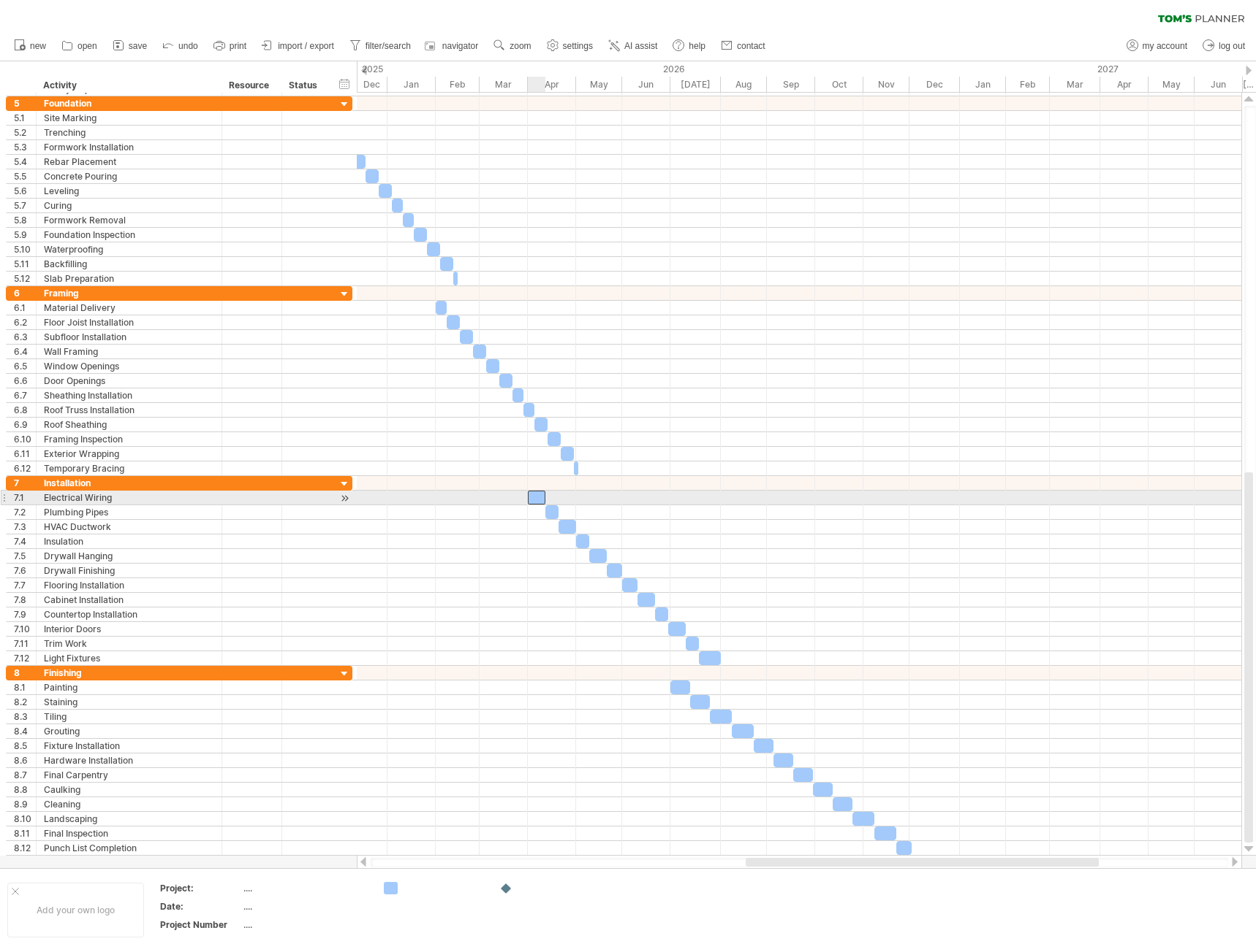
click at [535, 500] on div at bounding box center [537, 497] width 18 height 14
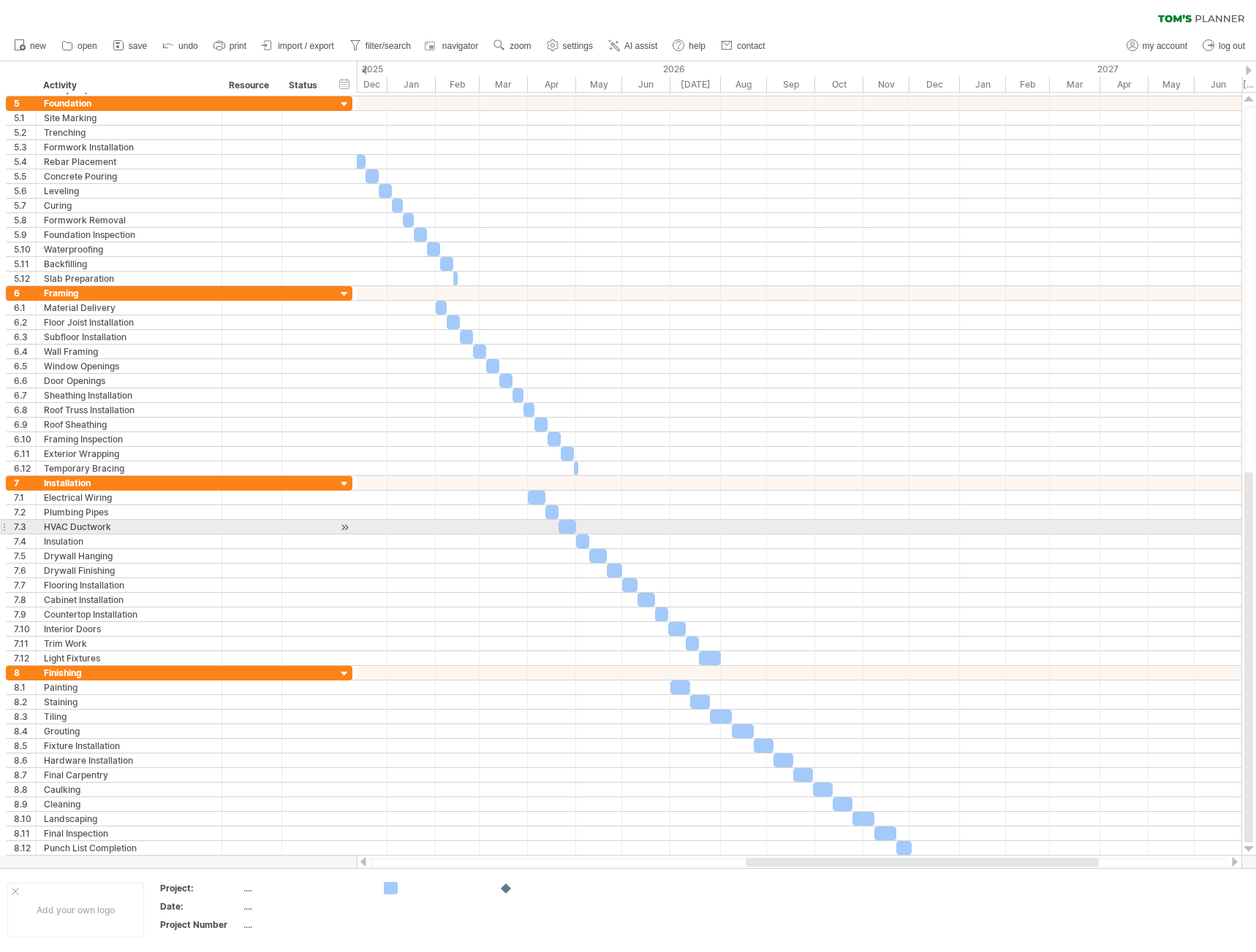
click at [525, 539] on div at bounding box center [798, 541] width 884 height 15
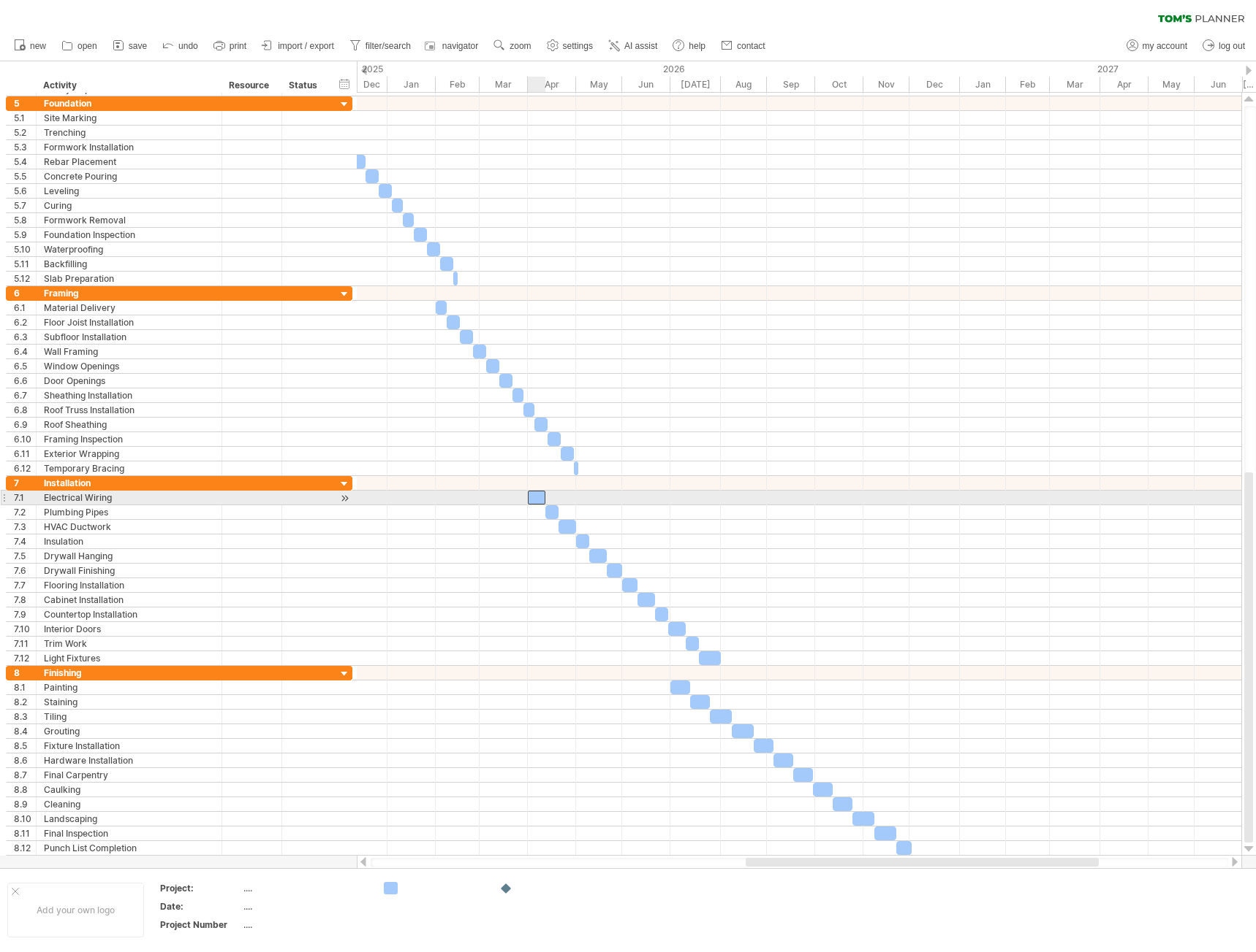
click at [537, 495] on div at bounding box center [537, 497] width 18 height 14
click at [531, 551] on div at bounding box center [798, 556] width 884 height 15
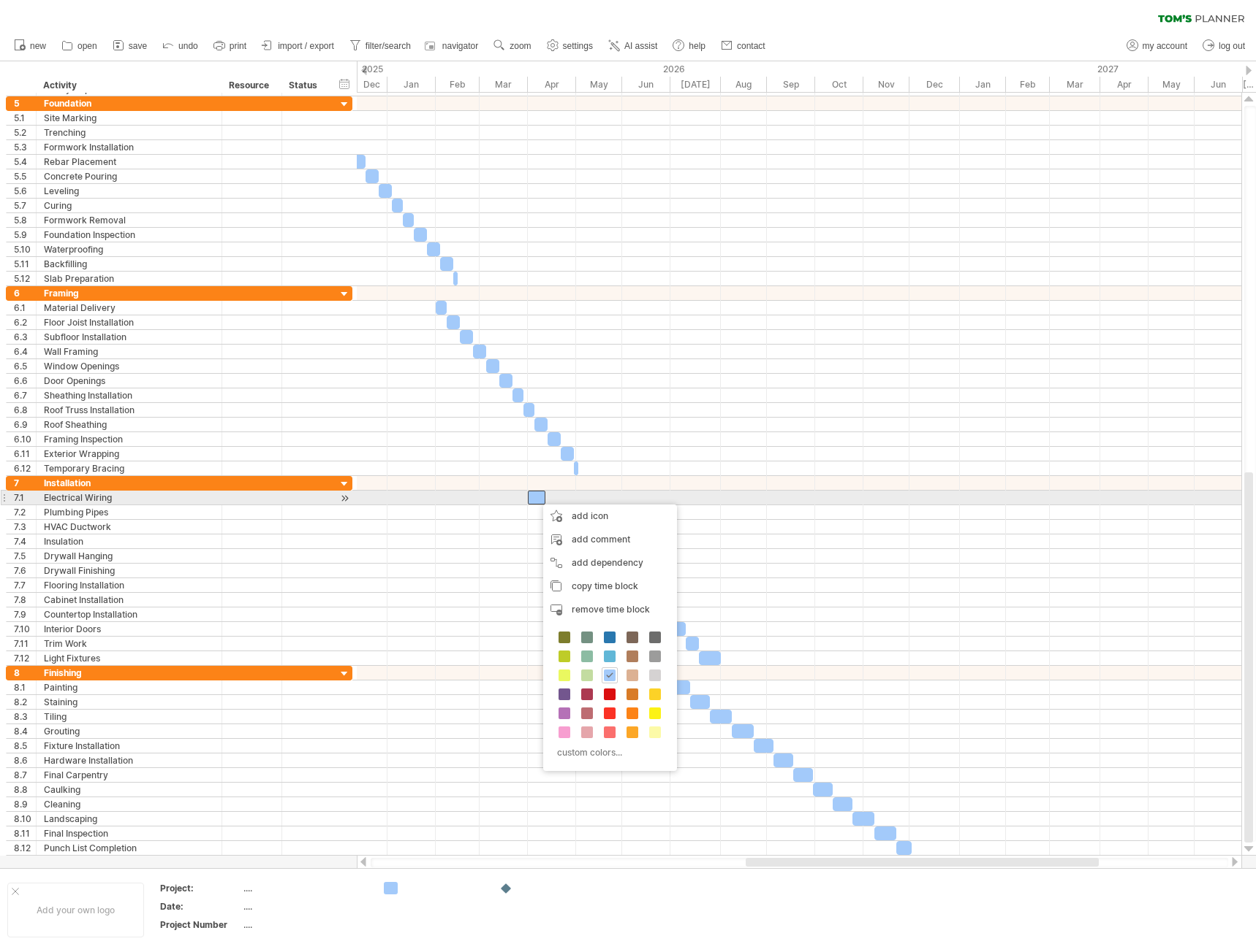
click at [536, 497] on div at bounding box center [537, 497] width 18 height 14
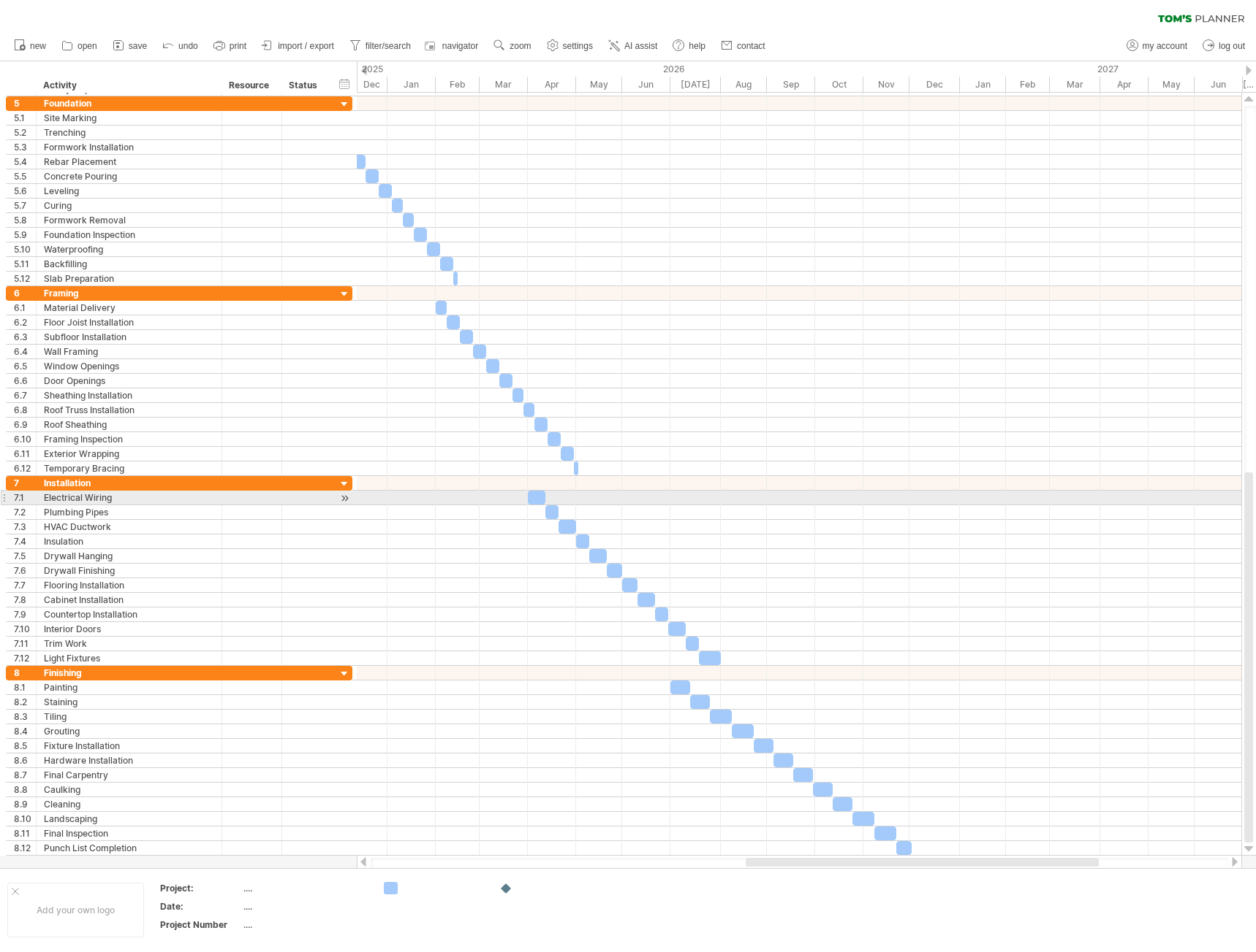
click at [533, 516] on div at bounding box center [798, 512] width 884 height 15
drag, startPoint x: 533, startPoint y: 497, endPoint x: 517, endPoint y: 498, distance: 16.0
click at [517, 498] on div at bounding box center [521, 497] width 18 height 14
click at [185, 38] on link "undo" at bounding box center [180, 45] width 44 height 19
click at [678, 65] on div "2026" at bounding box center [673, 69] width 572 height 16
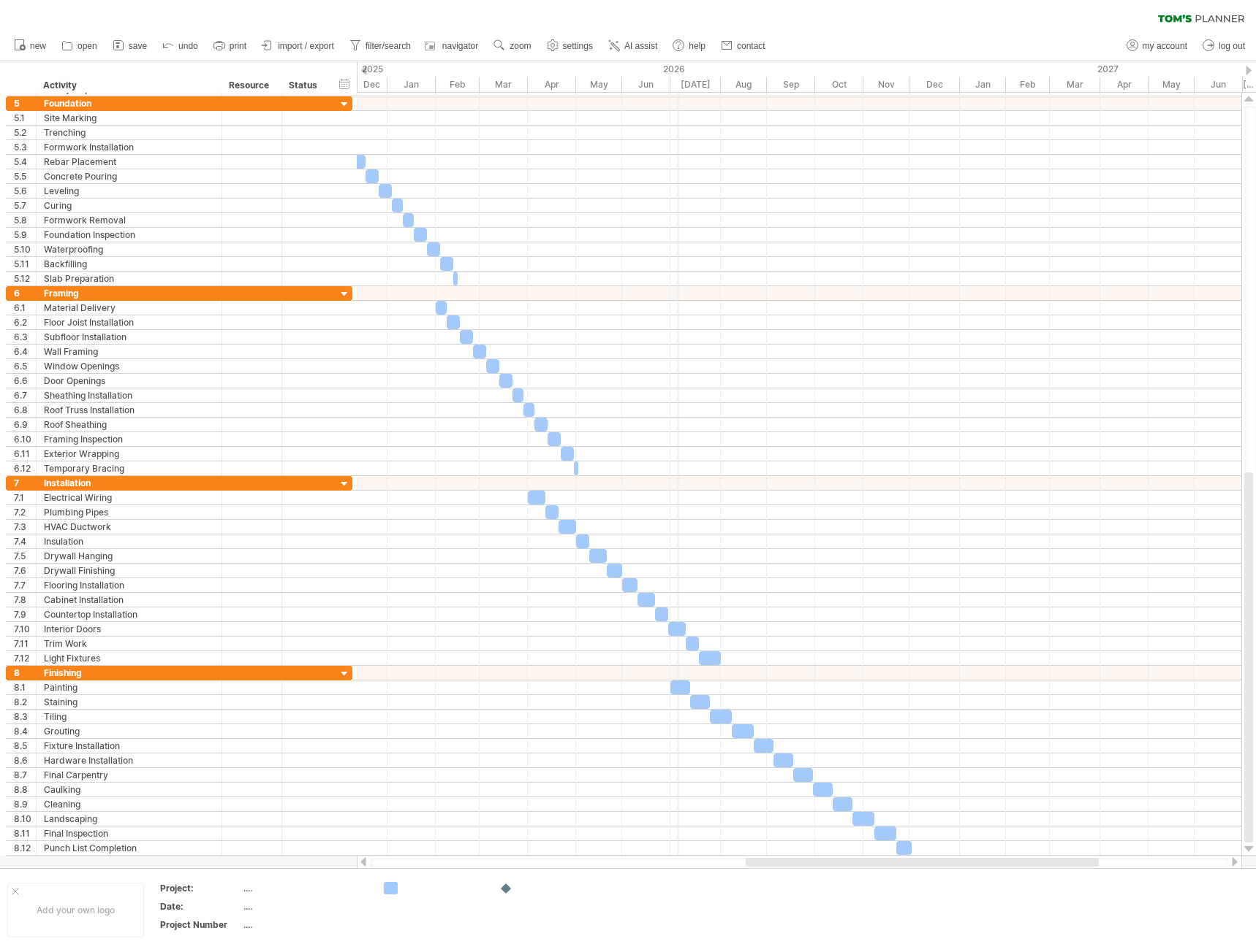
click at [678, 65] on div "2026" at bounding box center [673, 69] width 572 height 16
click at [381, 48] on span "filter/search" at bounding box center [387, 46] width 45 height 10
type input "**********"
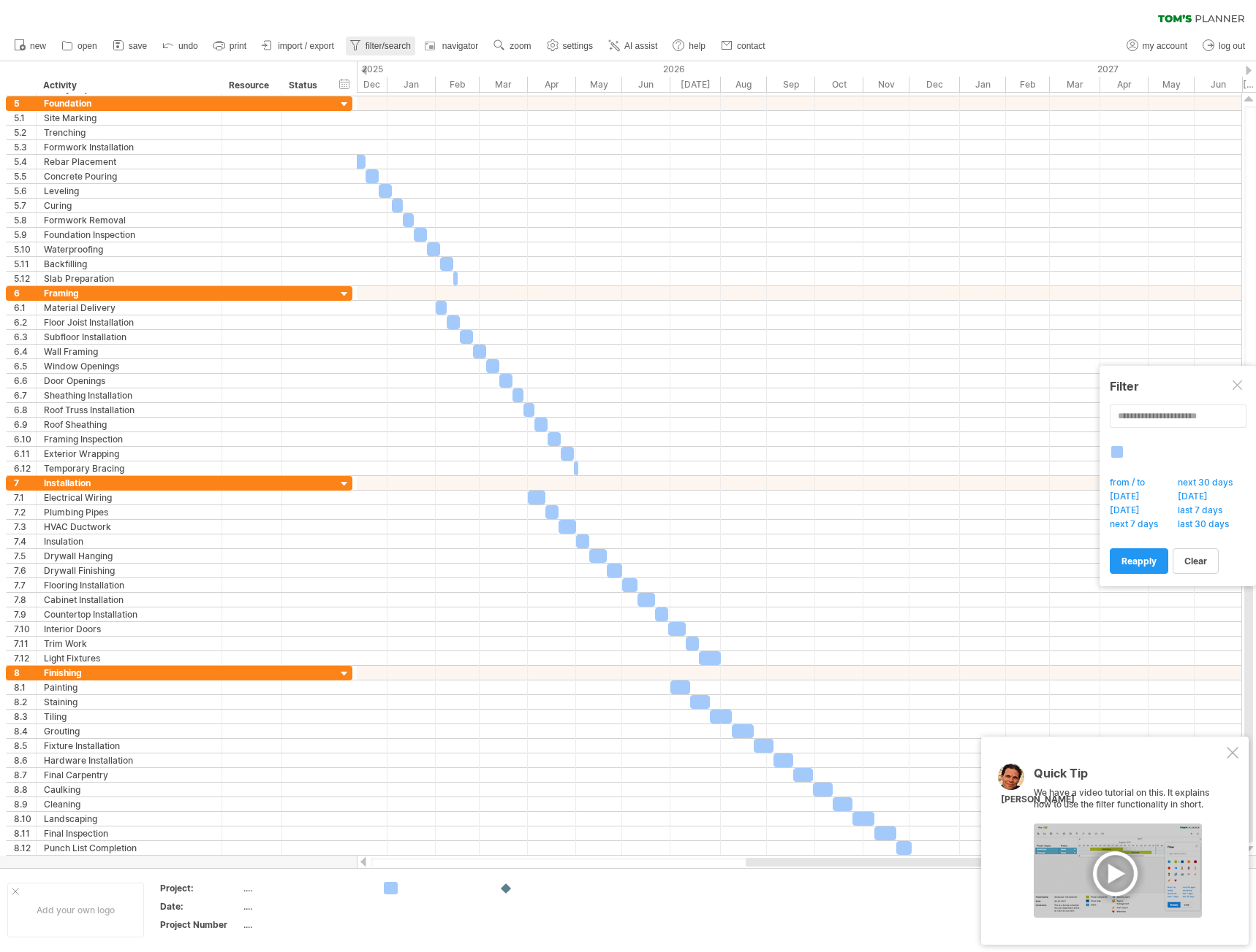
click at [381, 48] on span "filter/search" at bounding box center [387, 46] width 45 height 10
click at [475, 43] on span "navigator" at bounding box center [460, 46] width 36 height 10
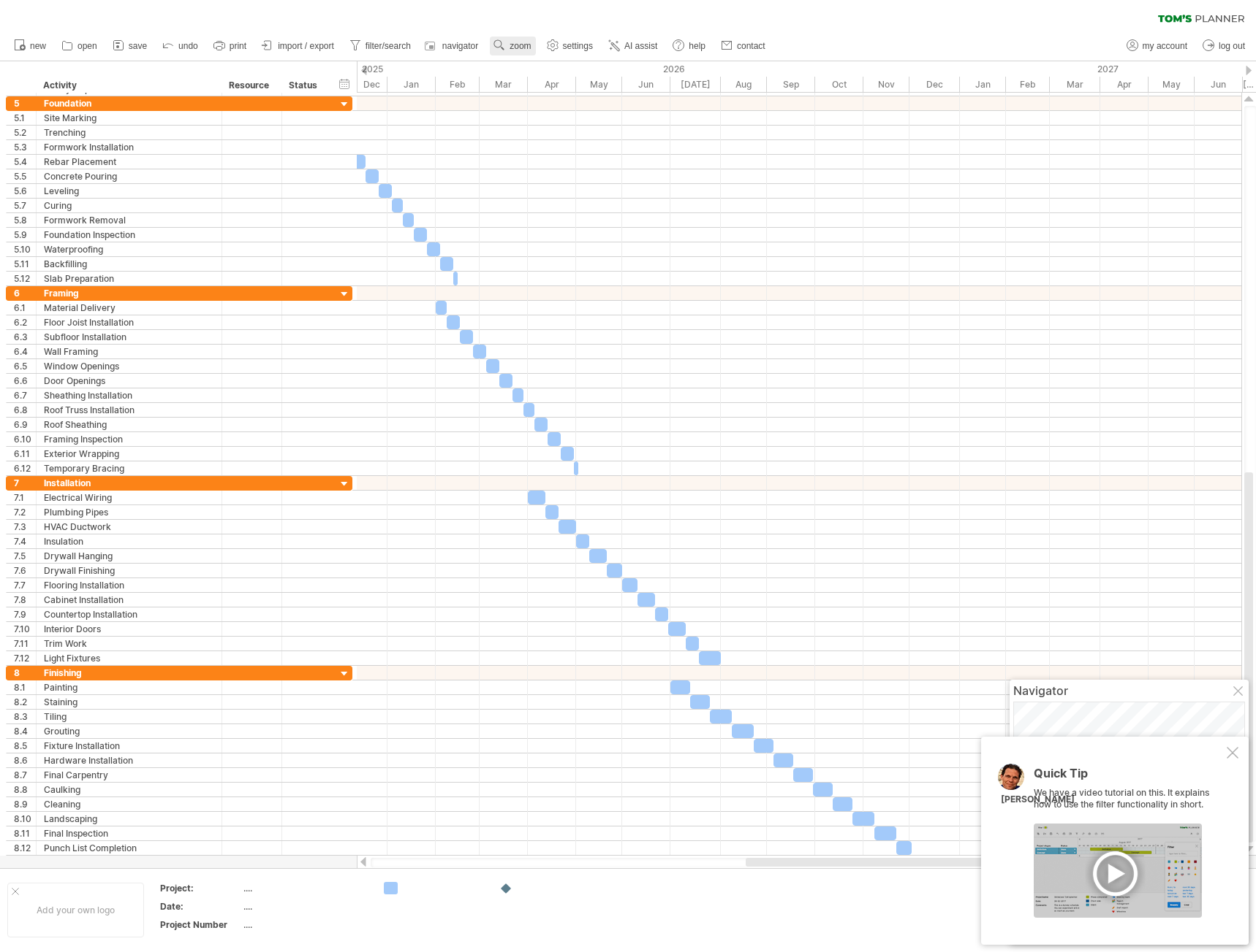
click at [506, 45] on use at bounding box center [499, 45] width 15 height 15
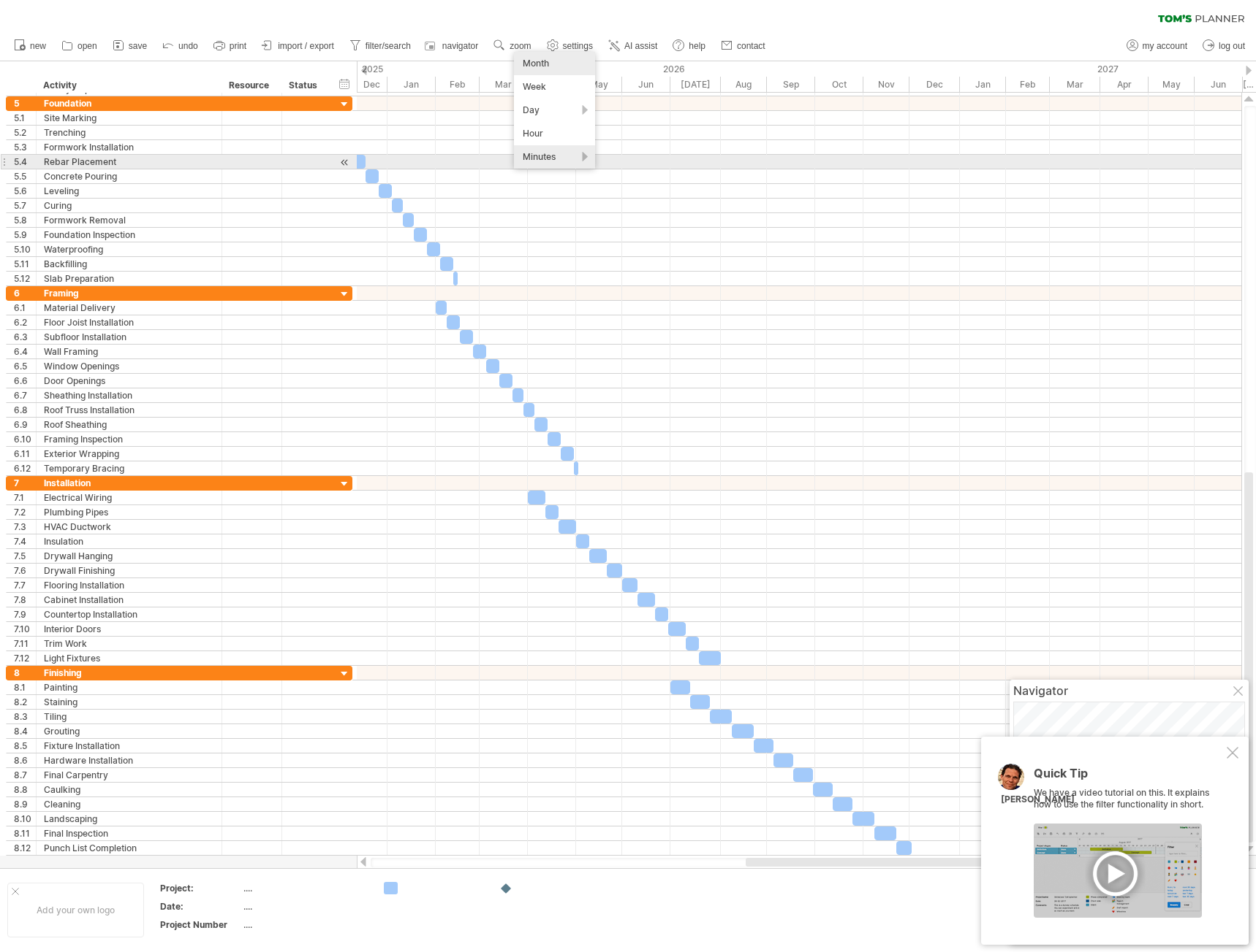
click at [583, 159] on div "Minutes" at bounding box center [553, 157] width 81 height 23
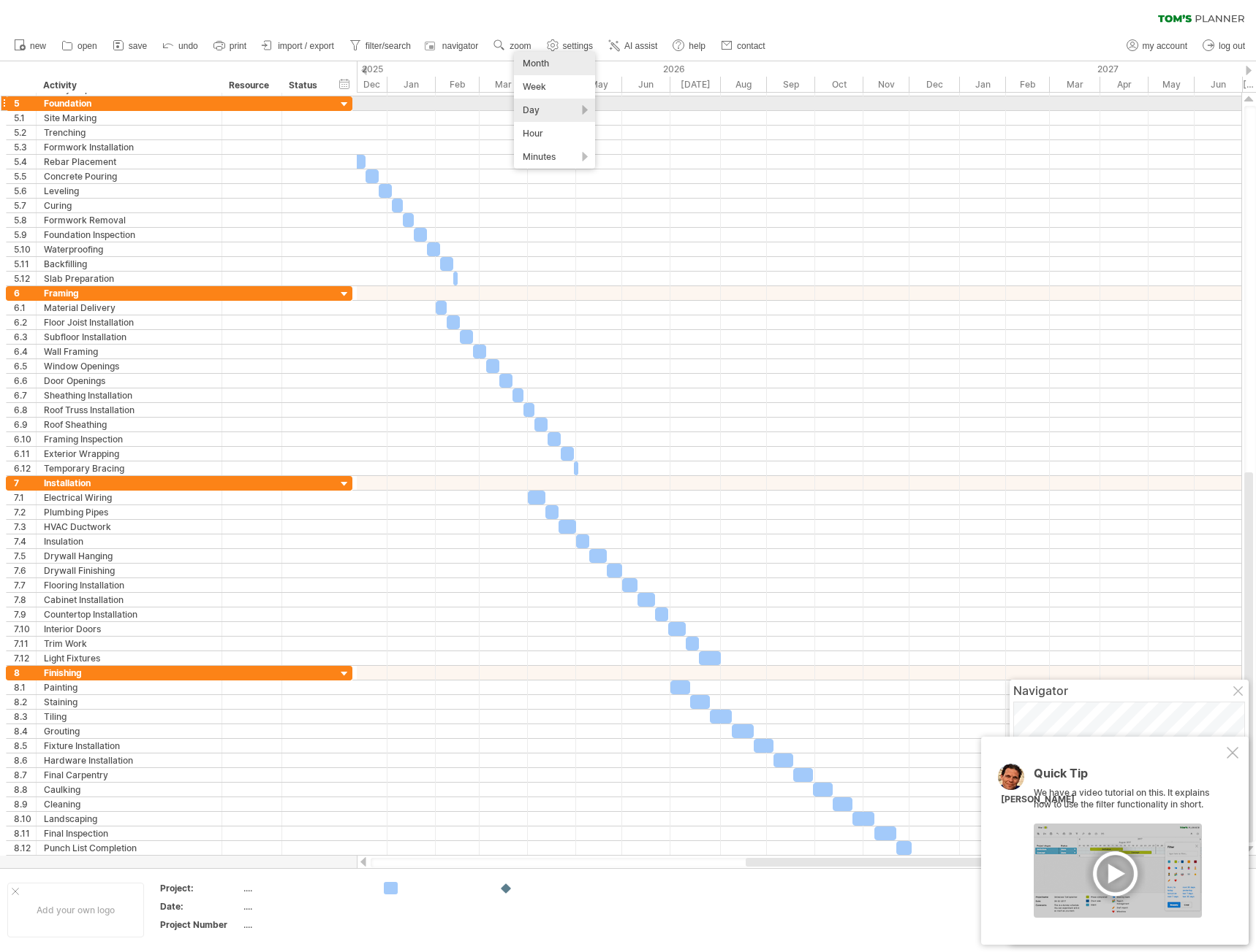
click at [587, 107] on div "Day" at bounding box center [553, 110] width 81 height 23
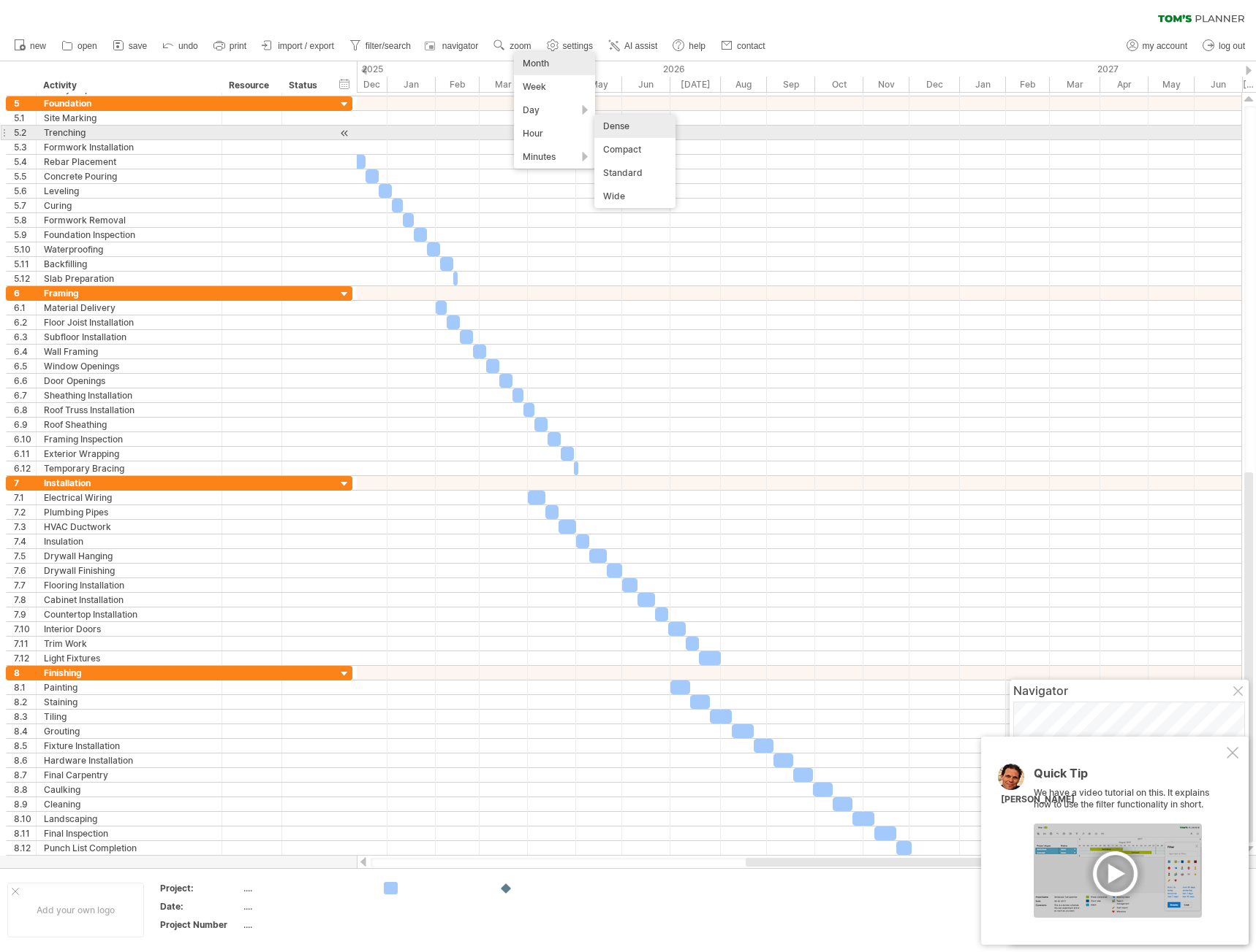
click at [624, 127] on div "Dense" at bounding box center [634, 127] width 81 height 23
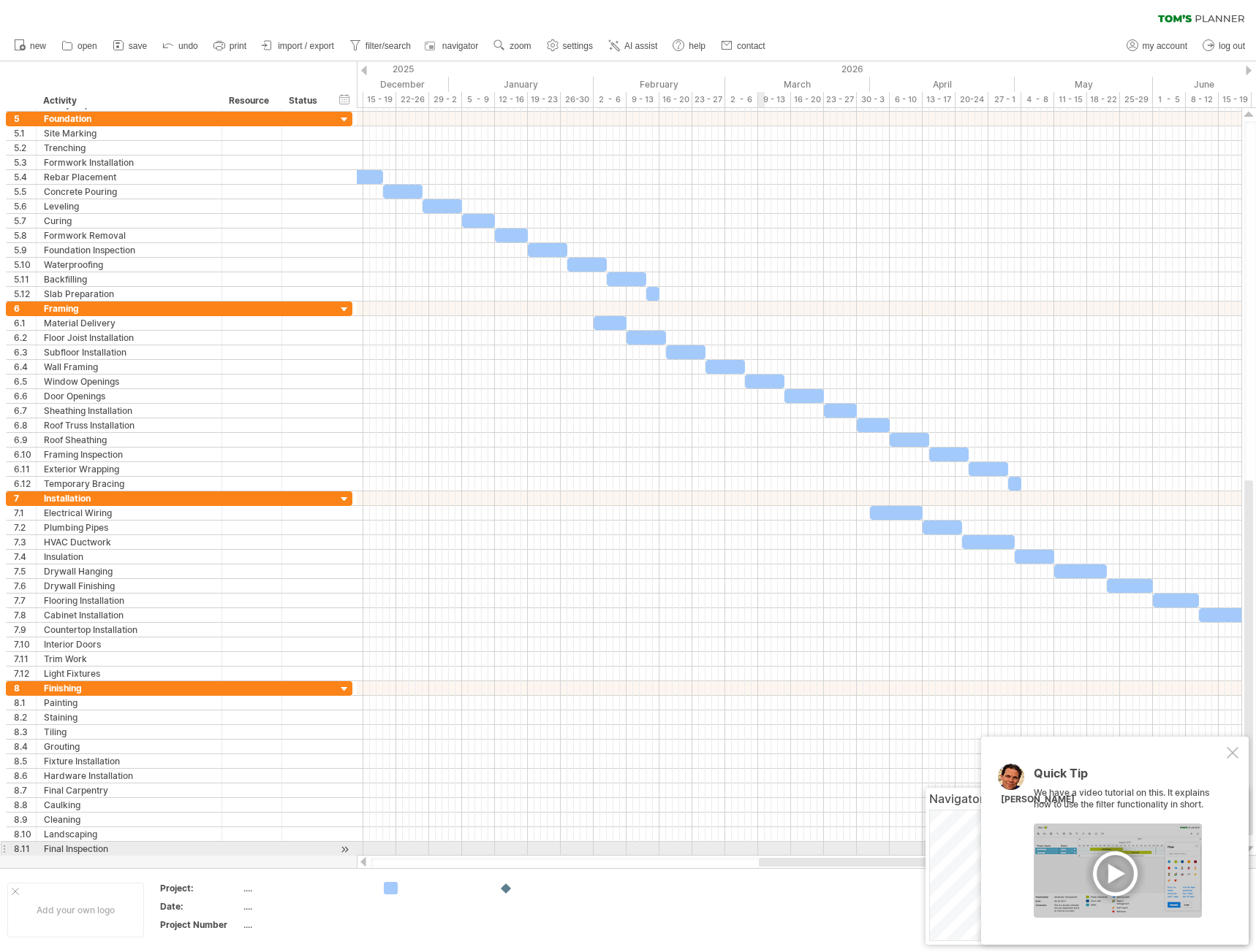
drag, startPoint x: 589, startPoint y: 859, endPoint x: 869, endPoint y: 821, distance: 282.6
click at [789, 851] on div "Trying to reach [DOMAIN_NAME] Connected again... 0% clear filter new 1" at bounding box center [628, 476] width 1256 height 952
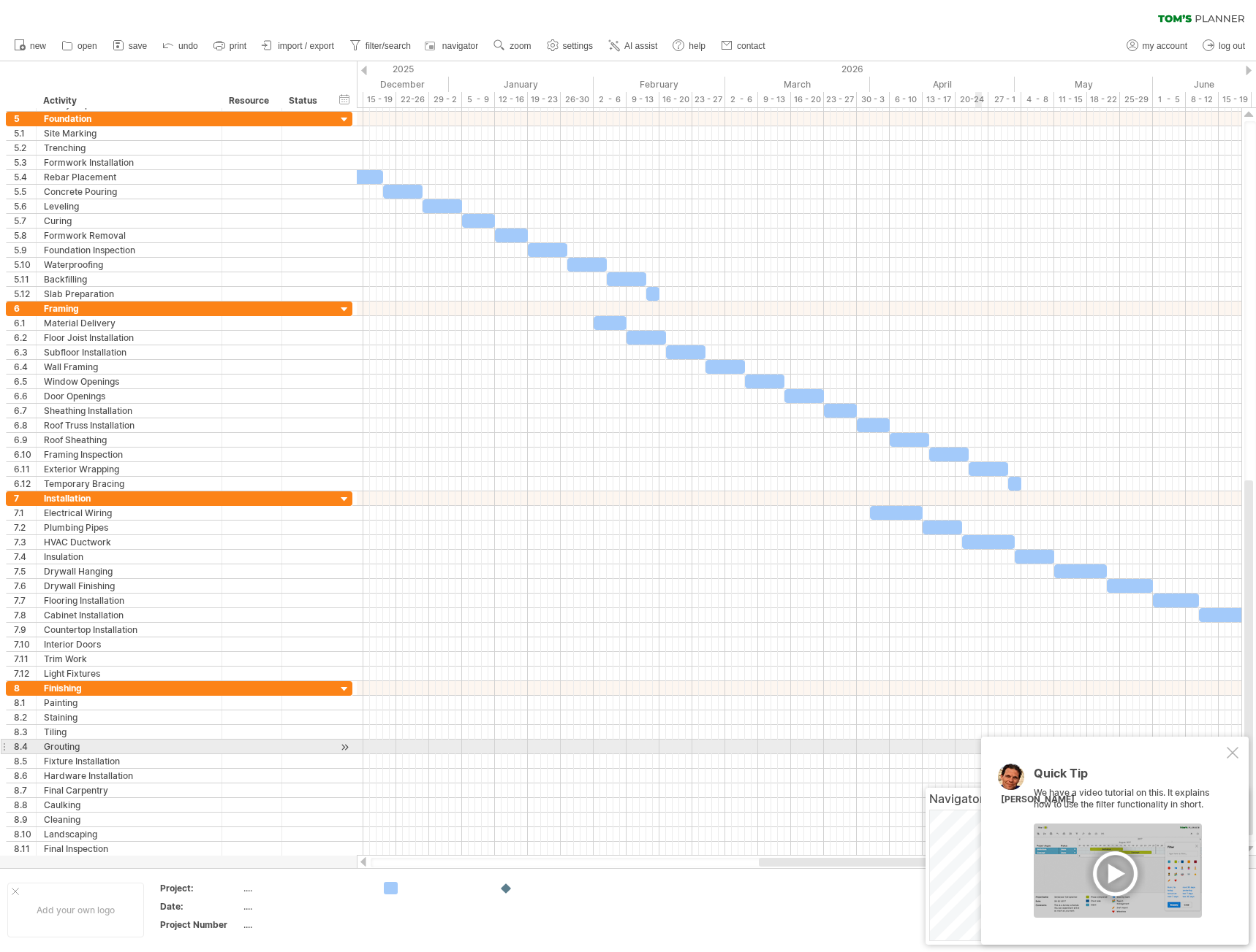
click at [1233, 750] on div at bounding box center [1233, 753] width 12 height 12
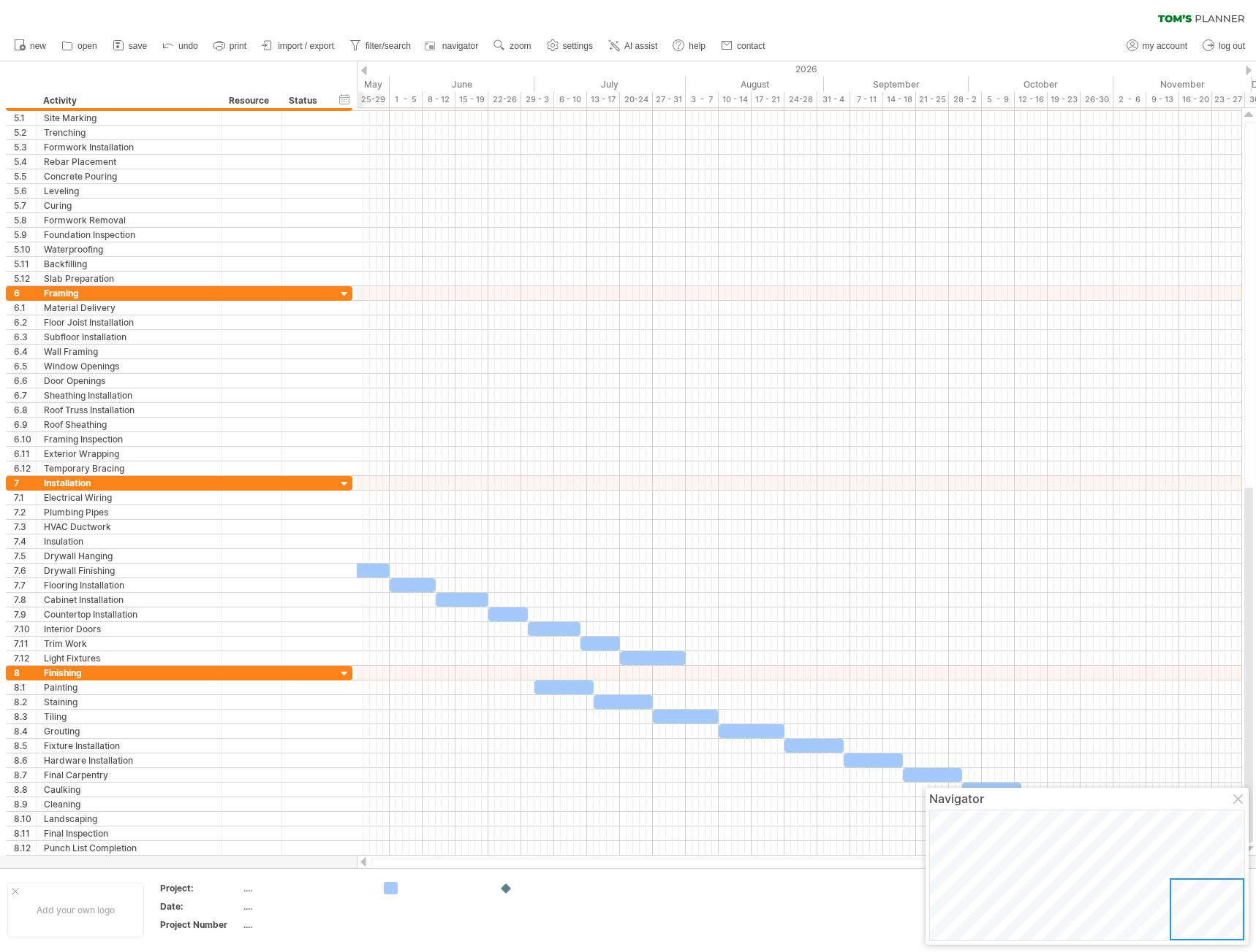
drag, startPoint x: 1154, startPoint y: 880, endPoint x: 1238, endPoint y: 899, distance: 86.1
click at [1238, 899] on div at bounding box center [1206, 910] width 74 height 62
drag, startPoint x: 916, startPoint y: 710, endPoint x: 912, endPoint y: 684, distance: 26.3
click at [1236, 803] on div at bounding box center [1238, 801] width 12 height 12
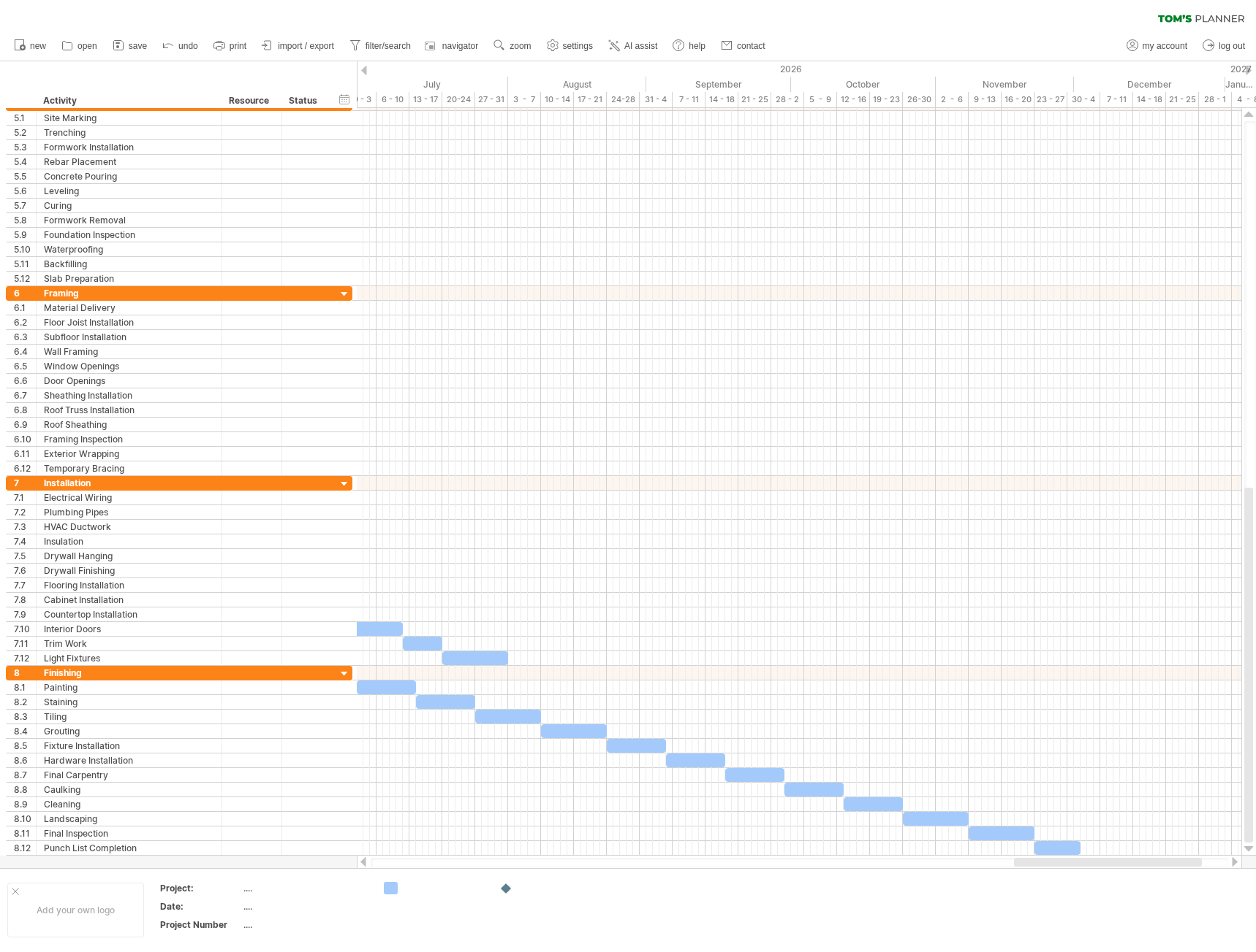
drag, startPoint x: 993, startPoint y: 859, endPoint x: 1030, endPoint y: 858, distance: 37.0
click at [1030, 858] on div at bounding box center [1108, 862] width 187 height 9
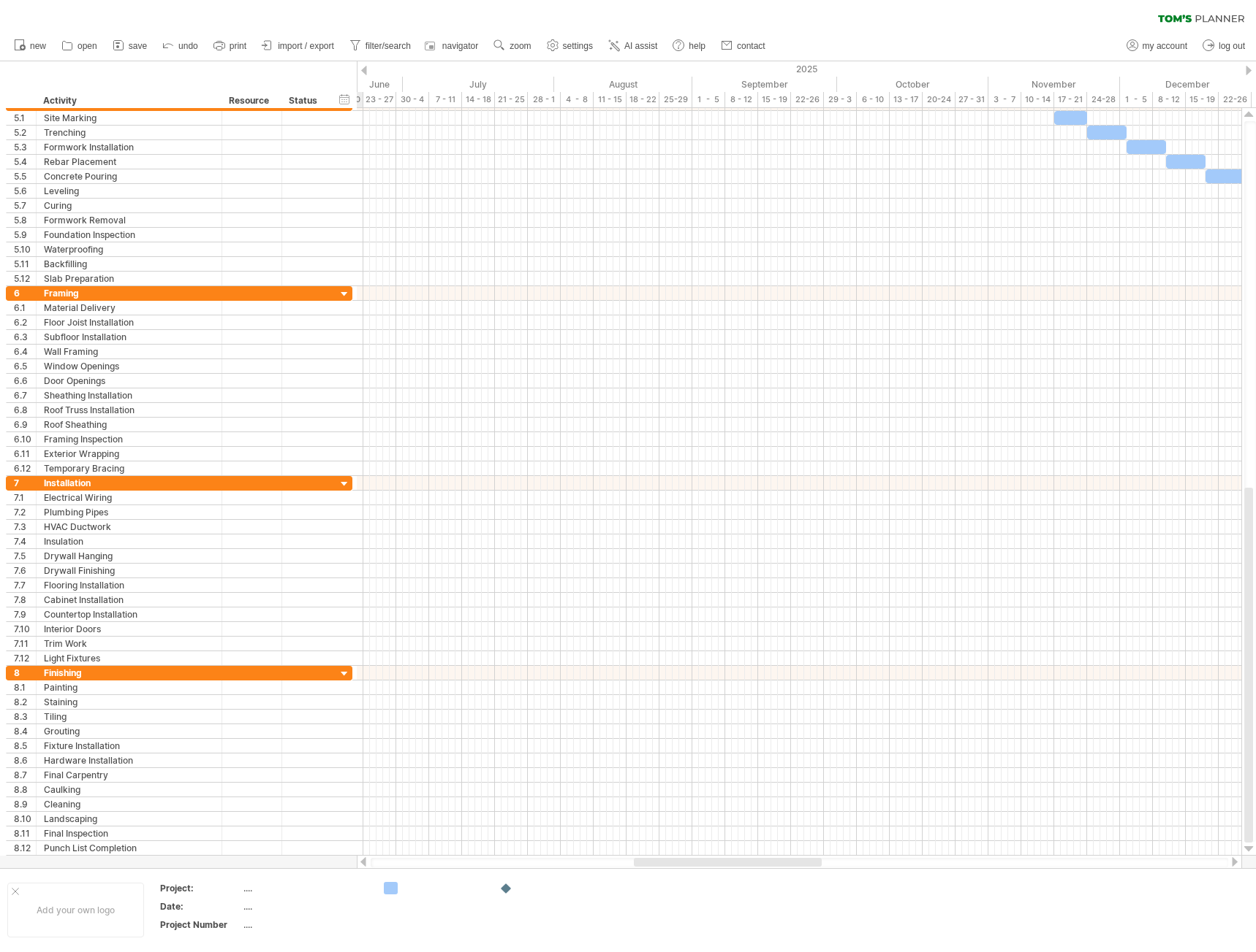
drag, startPoint x: 1009, startPoint y: 866, endPoint x: 637, endPoint y: 787, distance: 380.3
click at [638, 858] on div at bounding box center [727, 862] width 187 height 9
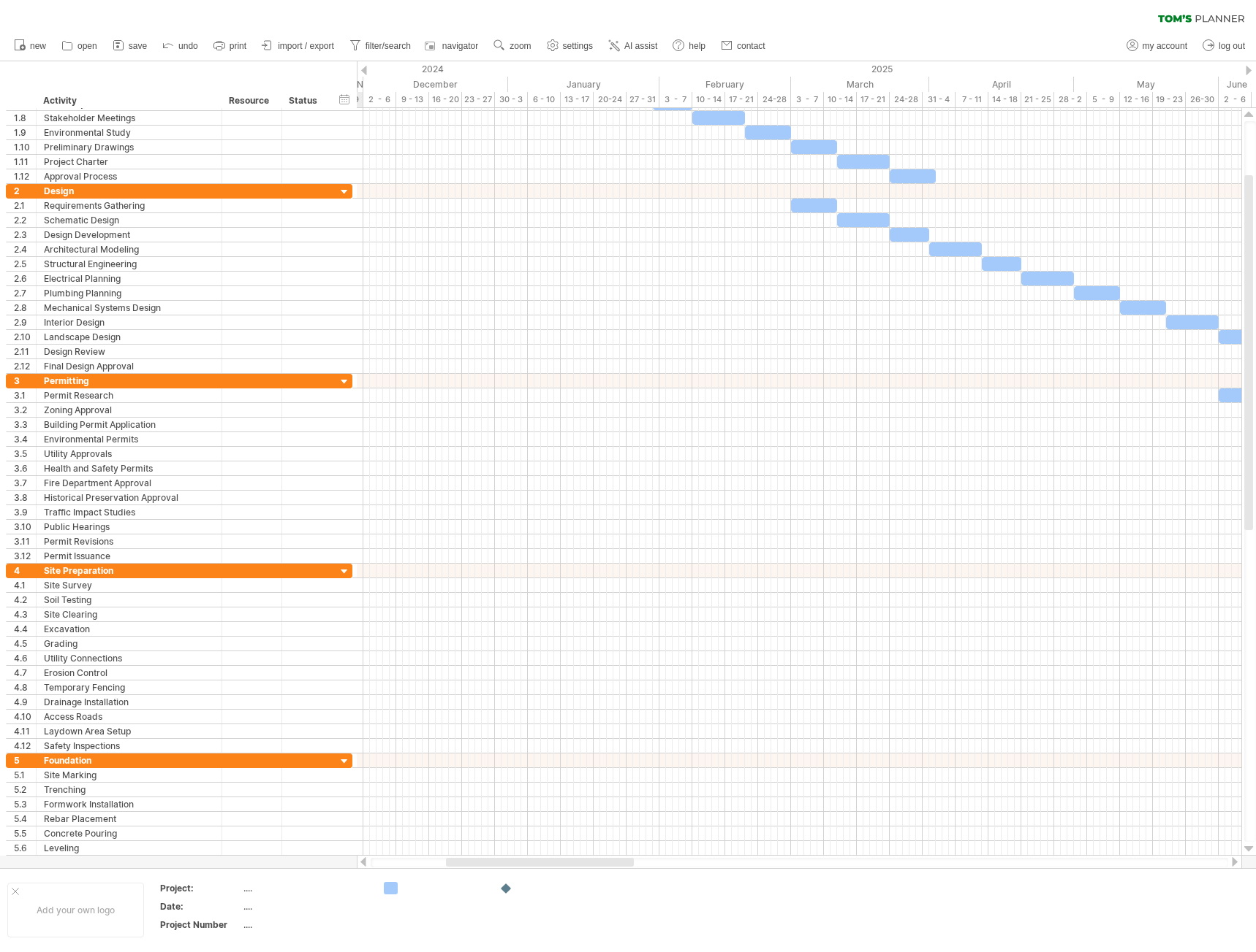
drag, startPoint x: 761, startPoint y: 862, endPoint x: 577, endPoint y: 860, distance: 184.0
click at [577, 860] on div at bounding box center [540, 862] width 187 height 9
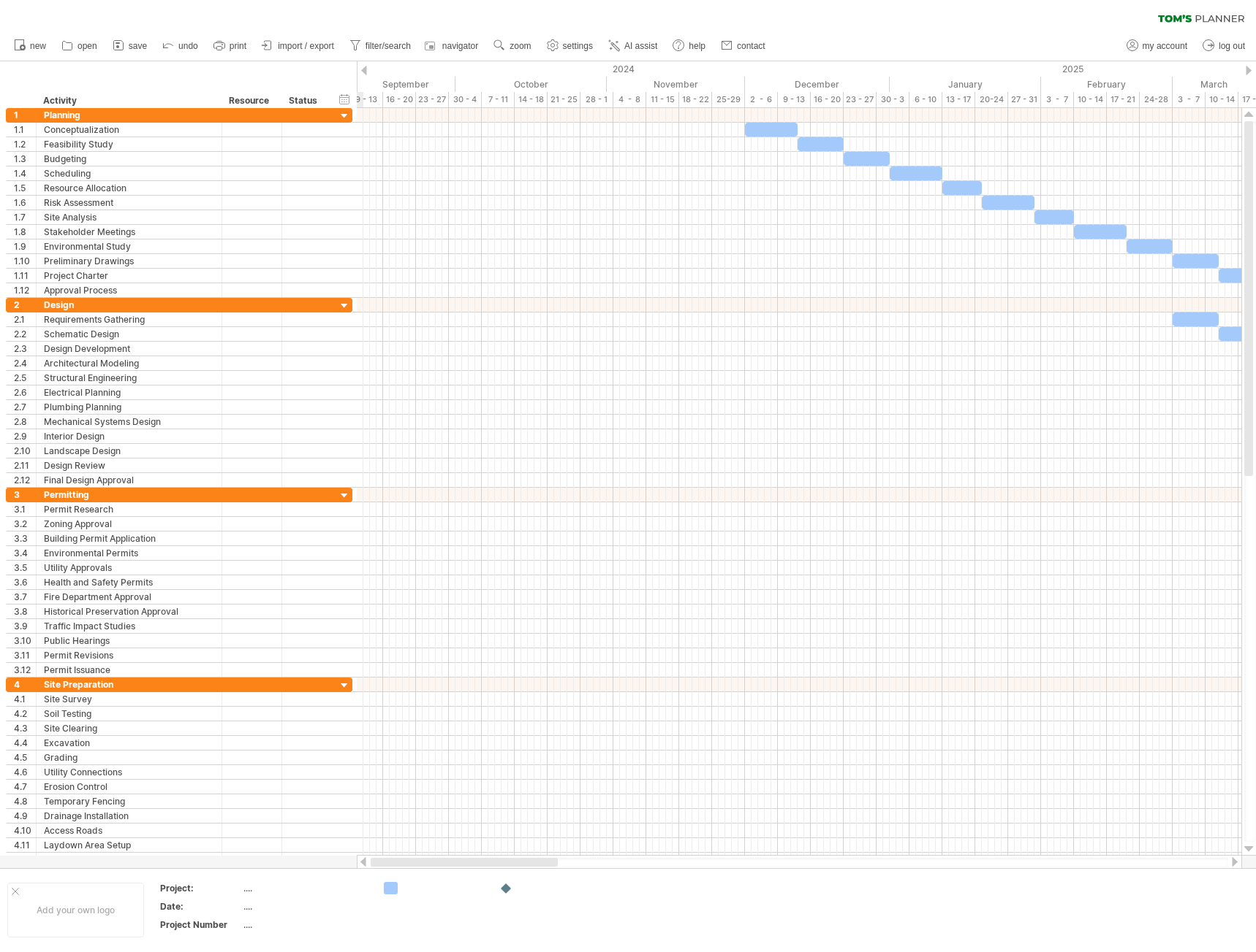
drag, startPoint x: 554, startPoint y: 863, endPoint x: 455, endPoint y: 859, distance: 99.1
click at [455, 859] on div at bounding box center [465, 862] width 187 height 9
click at [632, 38] on link "AI assist" at bounding box center [632, 45] width 57 height 19
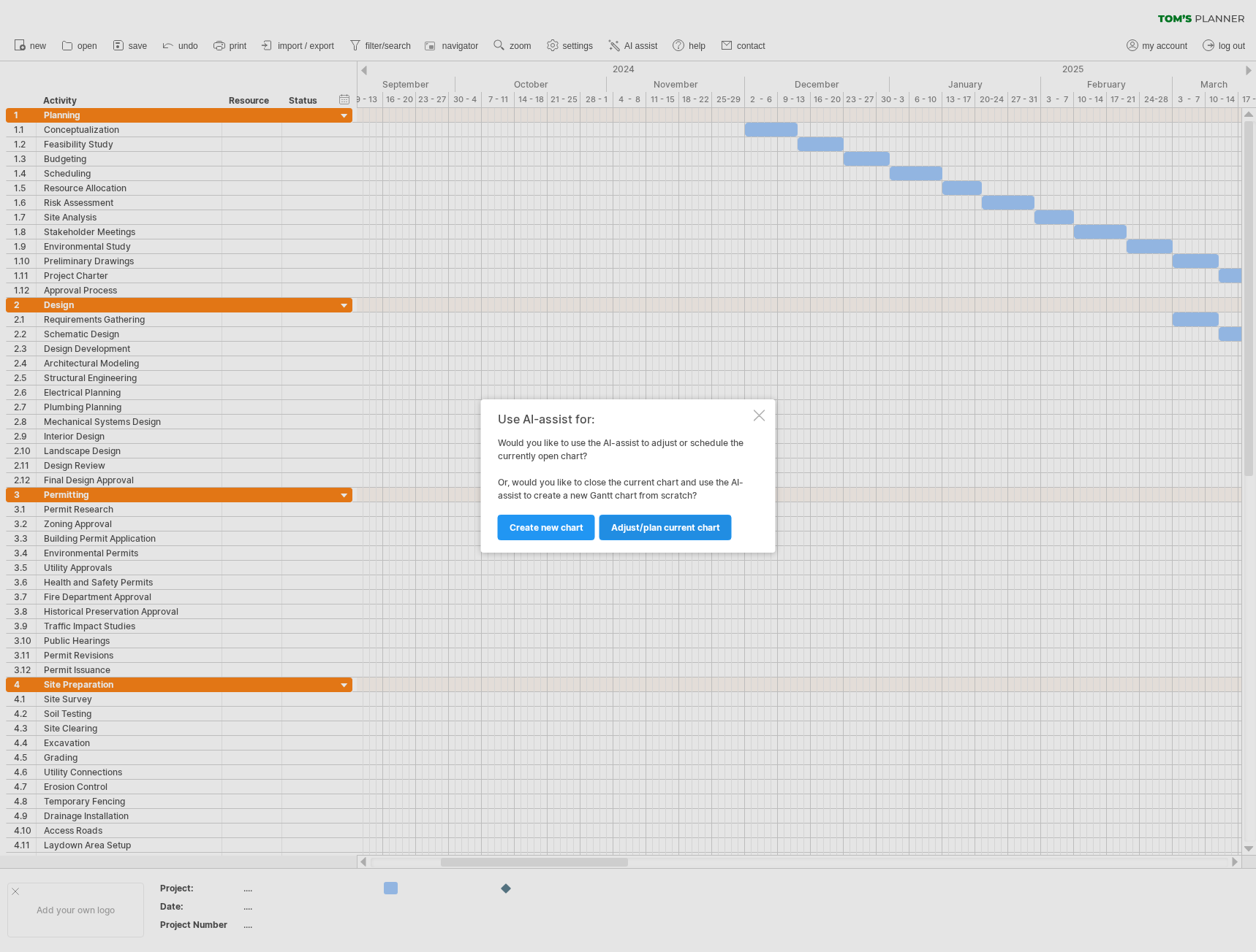
click at [662, 526] on span "Adjust/plan current chart" at bounding box center [666, 527] width 109 height 11
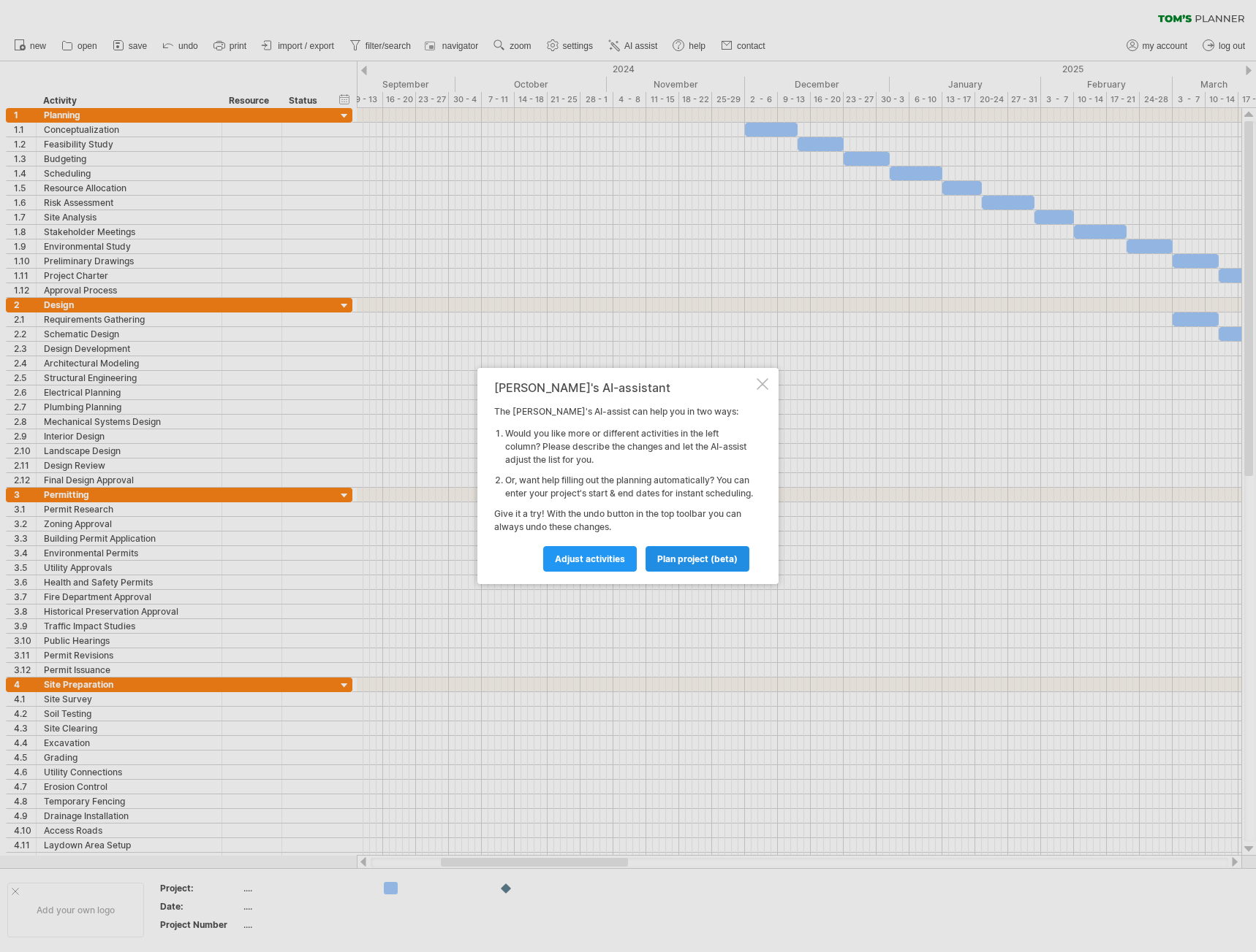
click at [686, 565] on span "plan project (beta)" at bounding box center [697, 559] width 80 height 11
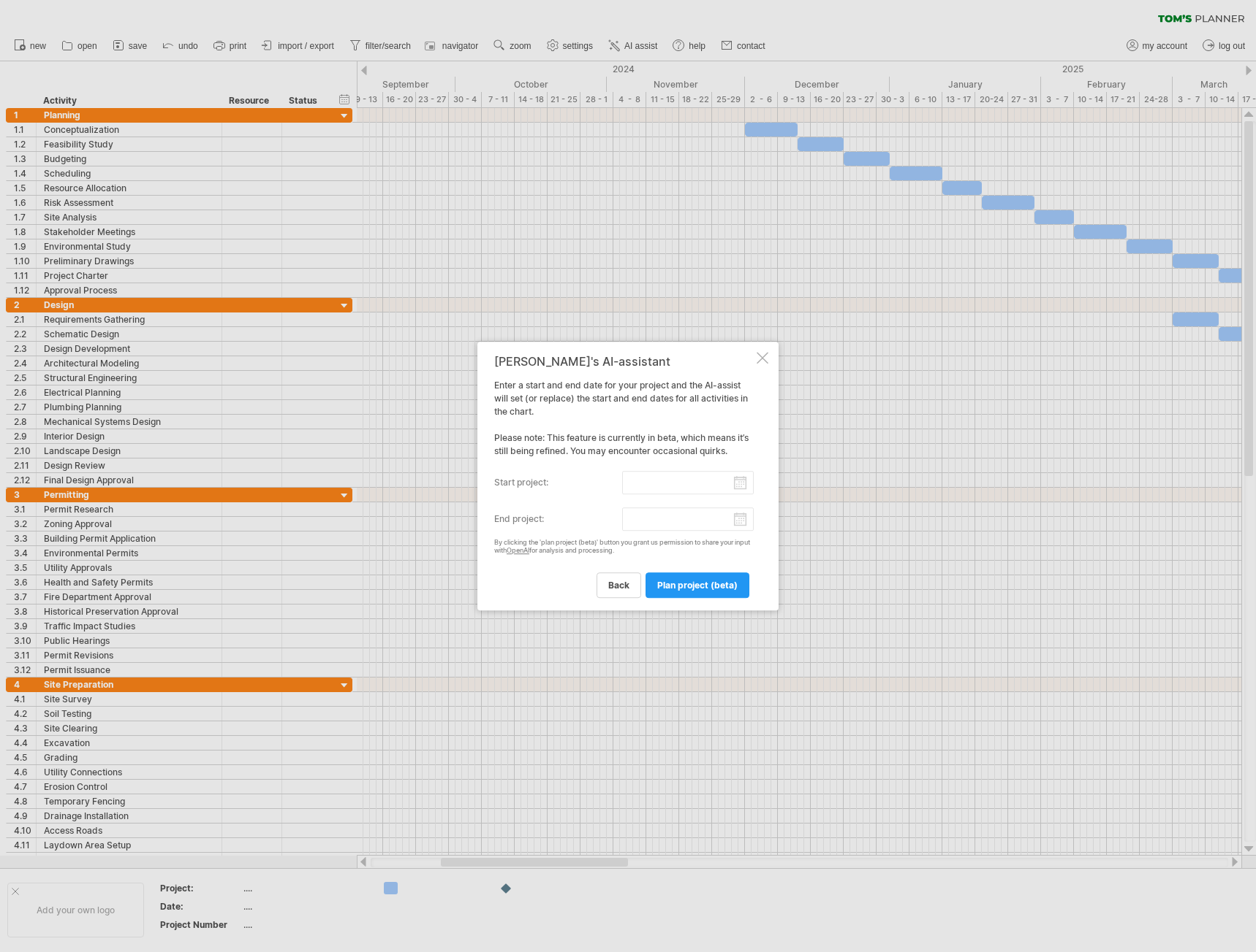
drag, startPoint x: 610, startPoint y: 591, endPoint x: 612, endPoint y: 583, distance: 8.2
click at [611, 589] on span "back" at bounding box center [619, 585] width 21 height 11
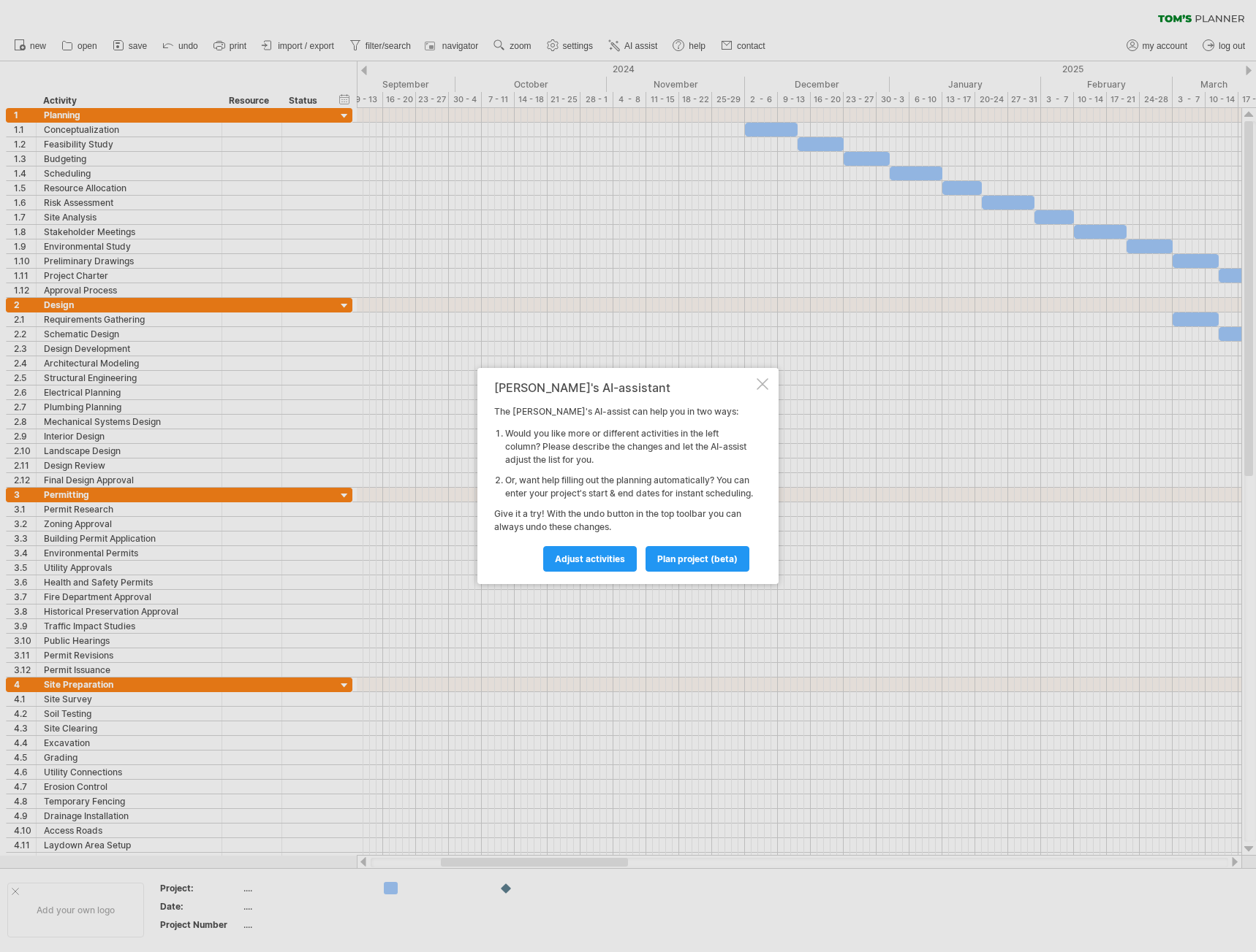
click at [758, 378] on div at bounding box center [762, 384] width 12 height 12
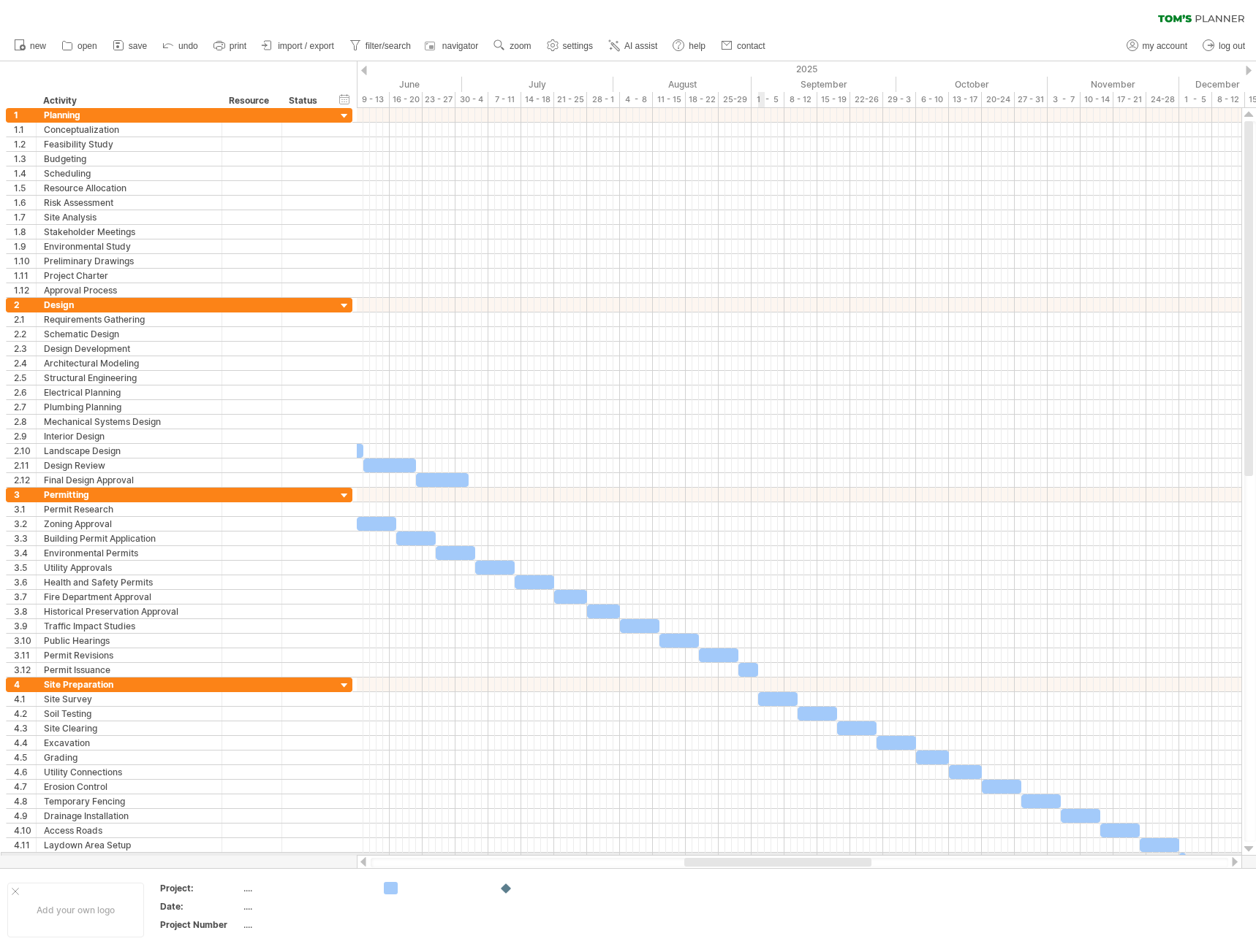
drag, startPoint x: 518, startPoint y: 860, endPoint x: 761, endPoint y: 853, distance: 243.1
click at [761, 853] on div "Trying to reach [DOMAIN_NAME] Connected again... 0% clear filter new 1" at bounding box center [628, 476] width 1256 height 952
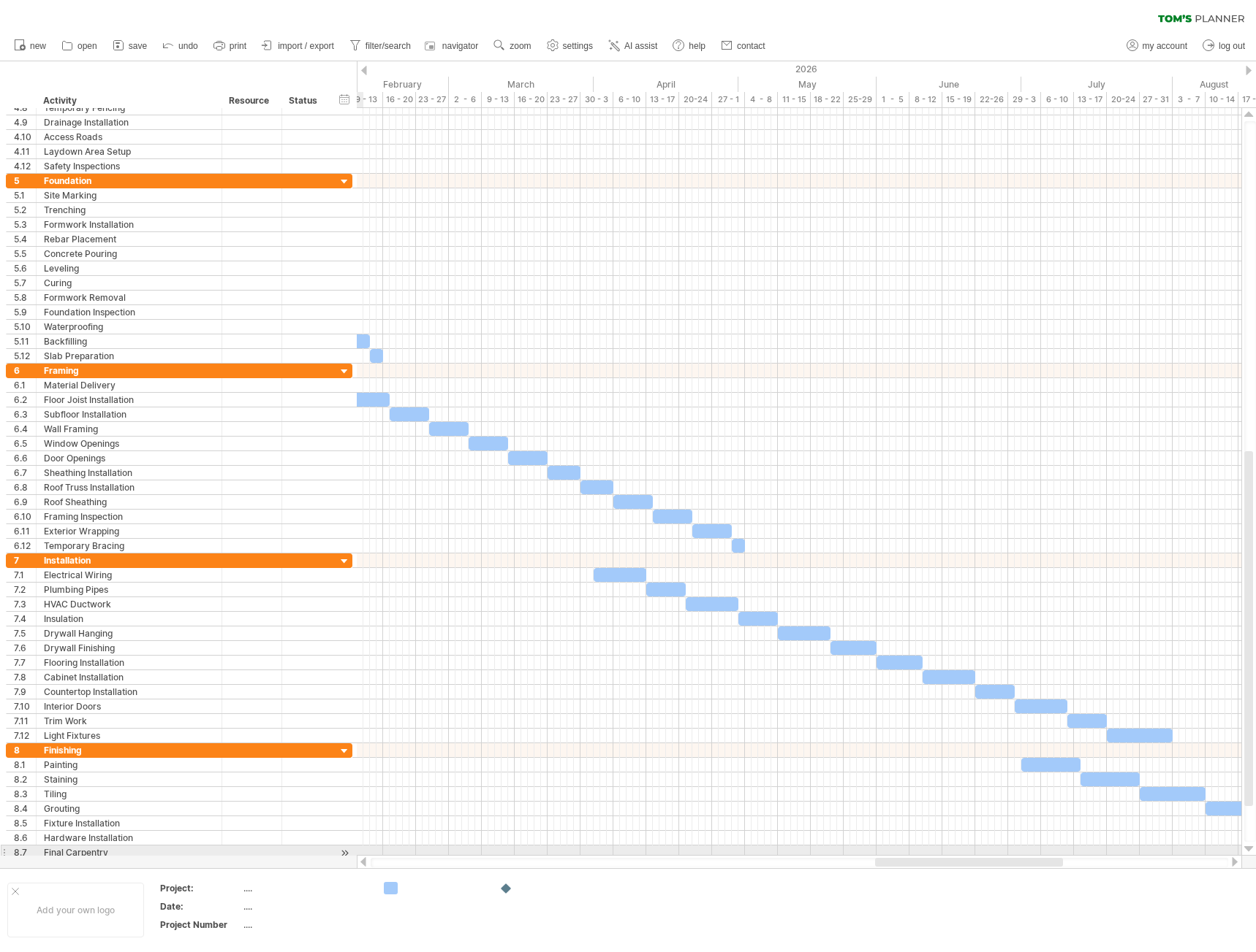
drag, startPoint x: 653, startPoint y: 859, endPoint x: 897, endPoint y: 855, distance: 244.0
click at [897, 855] on div at bounding box center [798, 862] width 885 height 15
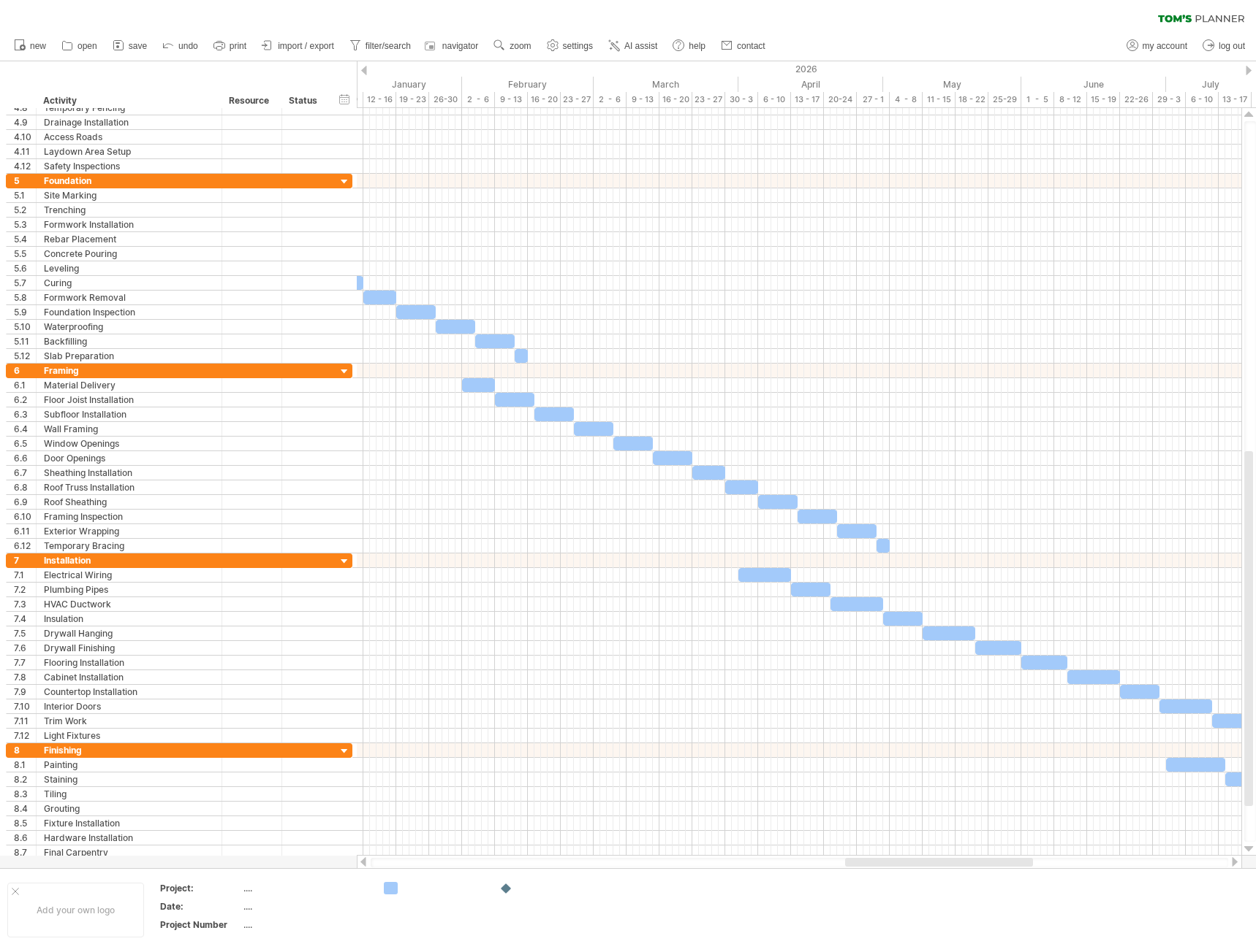
drag, startPoint x: 886, startPoint y: 866, endPoint x: 855, endPoint y: 865, distance: 31.0
click at [855, 865] on div at bounding box center [939, 862] width 187 height 9
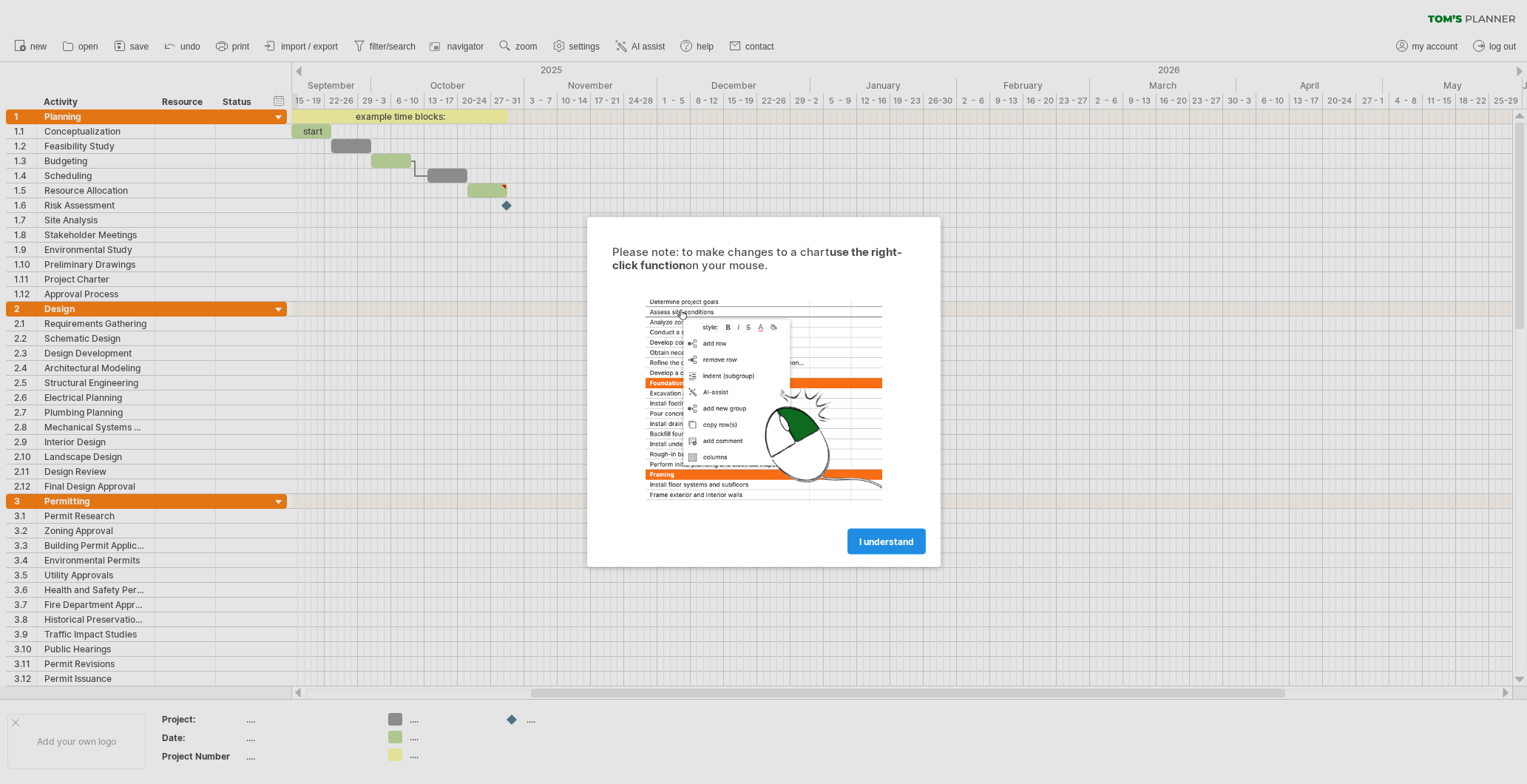
click at [888, 533] on link "I understand" at bounding box center [886, 541] width 78 height 26
